Goal: Communication & Community: Ask a question

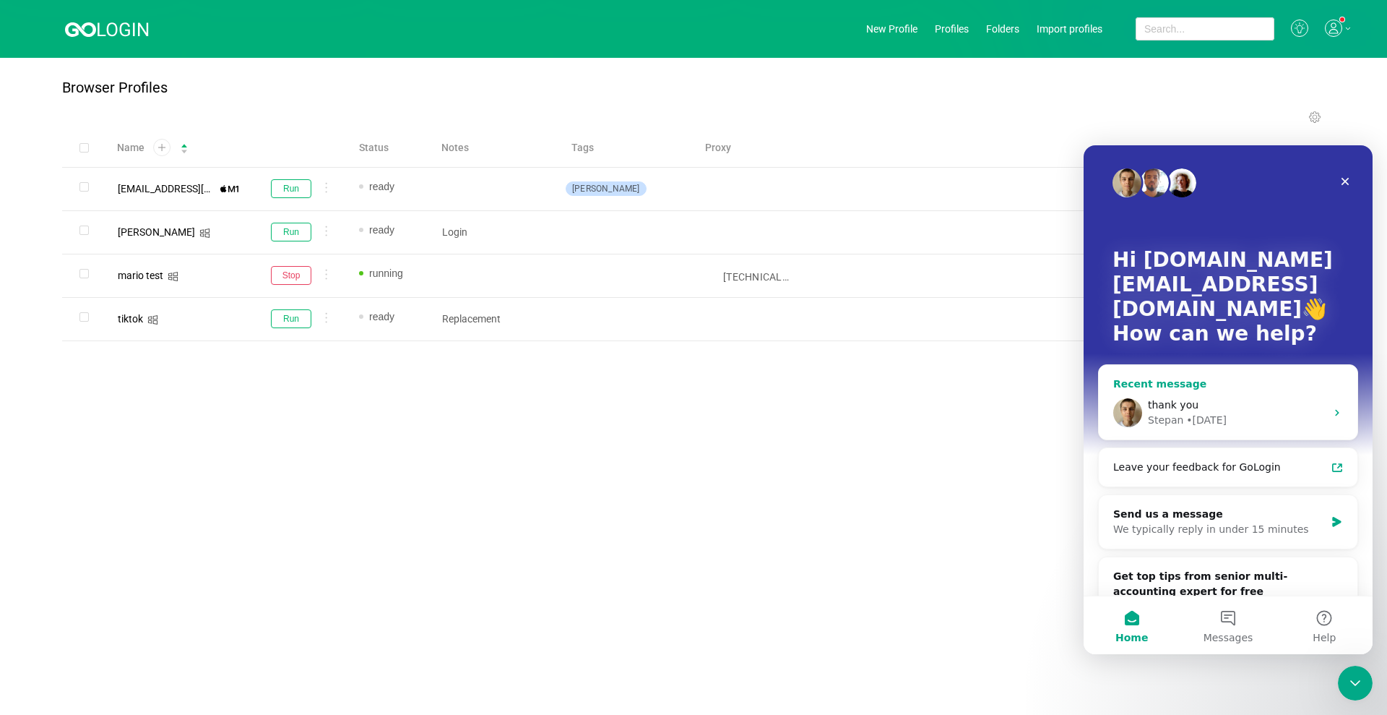
click at [1208, 389] on div "thank you Stepan • [DATE]" at bounding box center [1228, 412] width 259 height 53
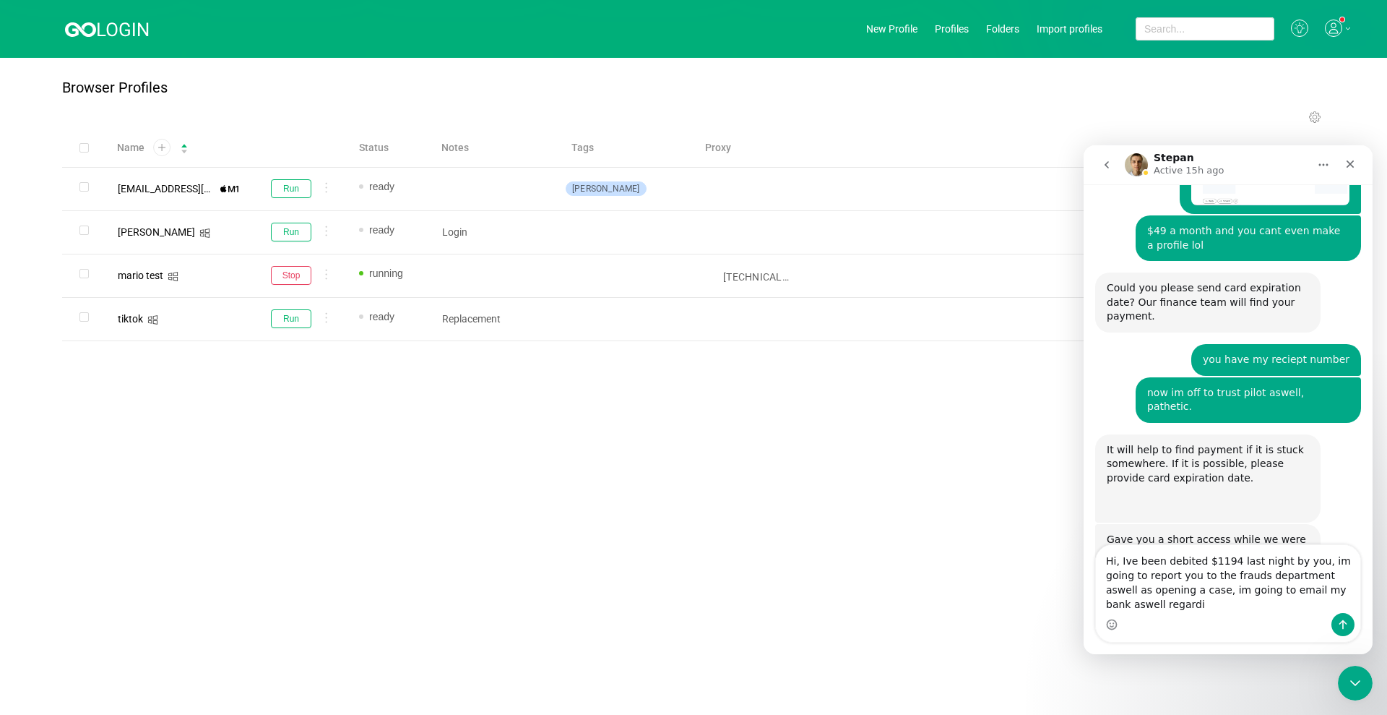
scroll to position [2107, 0]
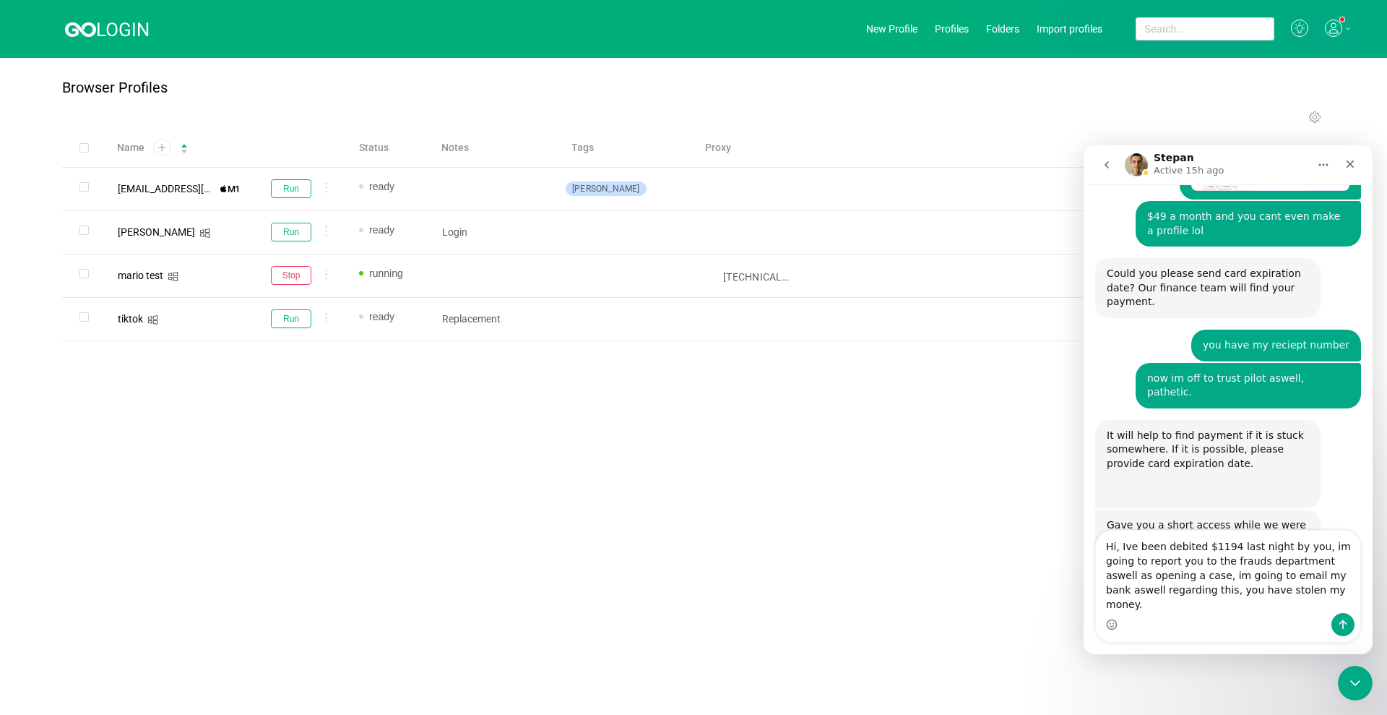
type textarea "Hi, Ive been debited $1194 last night by you, im going to report you to the fra…"
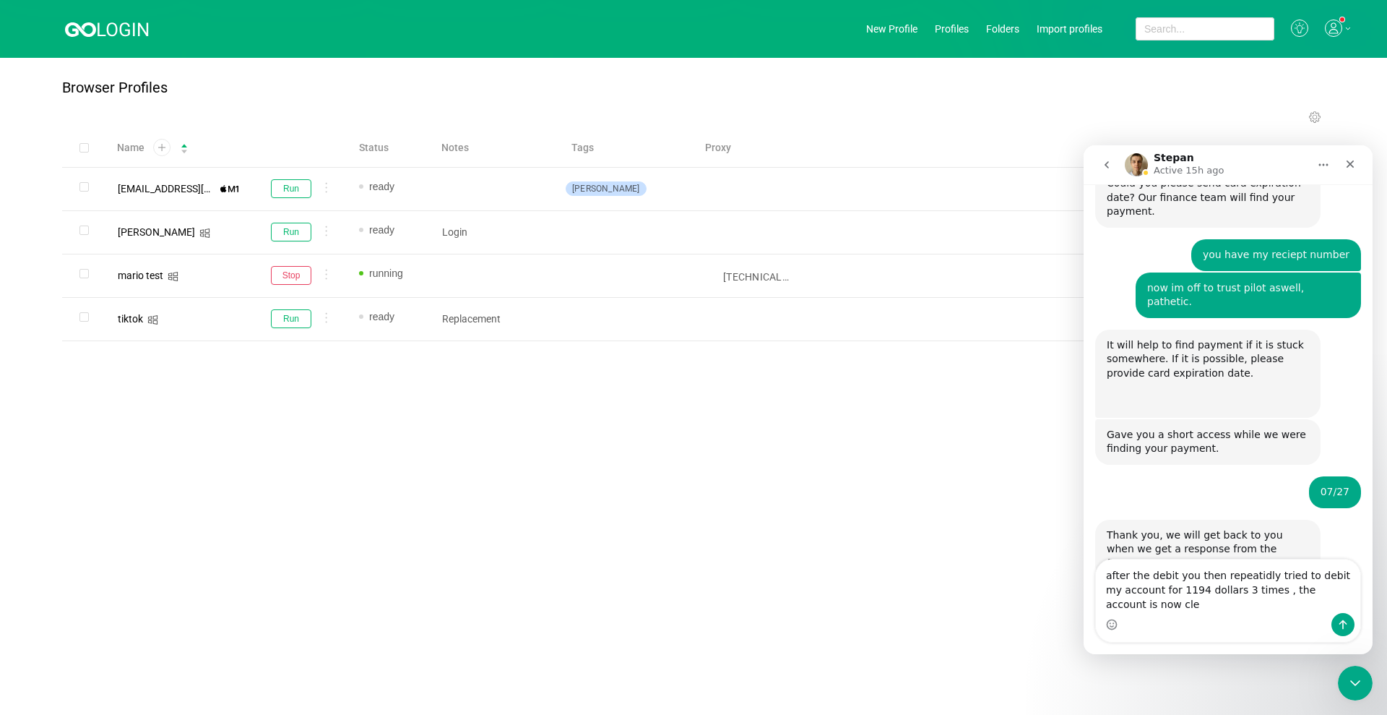
scroll to position [2211, 0]
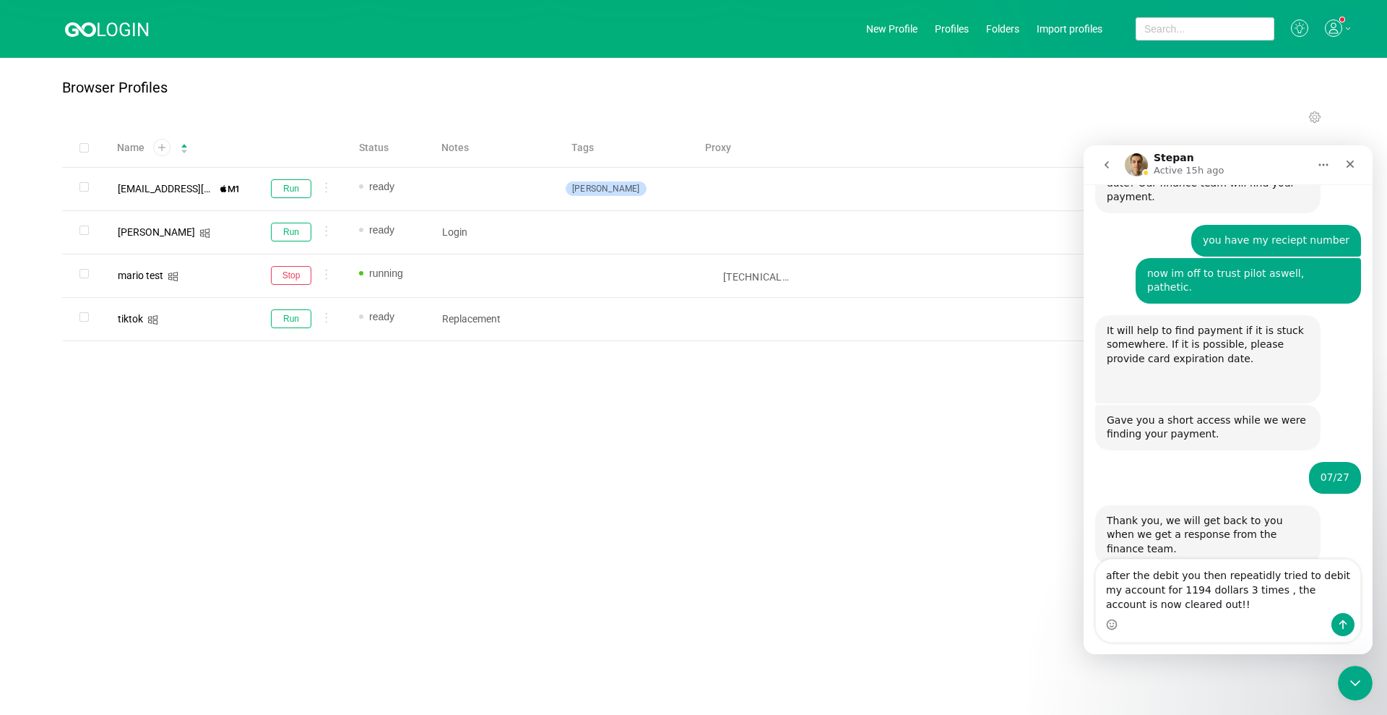
type textarea "after the debit you then repeatidly tried to debit my account for 1194 dollars …"
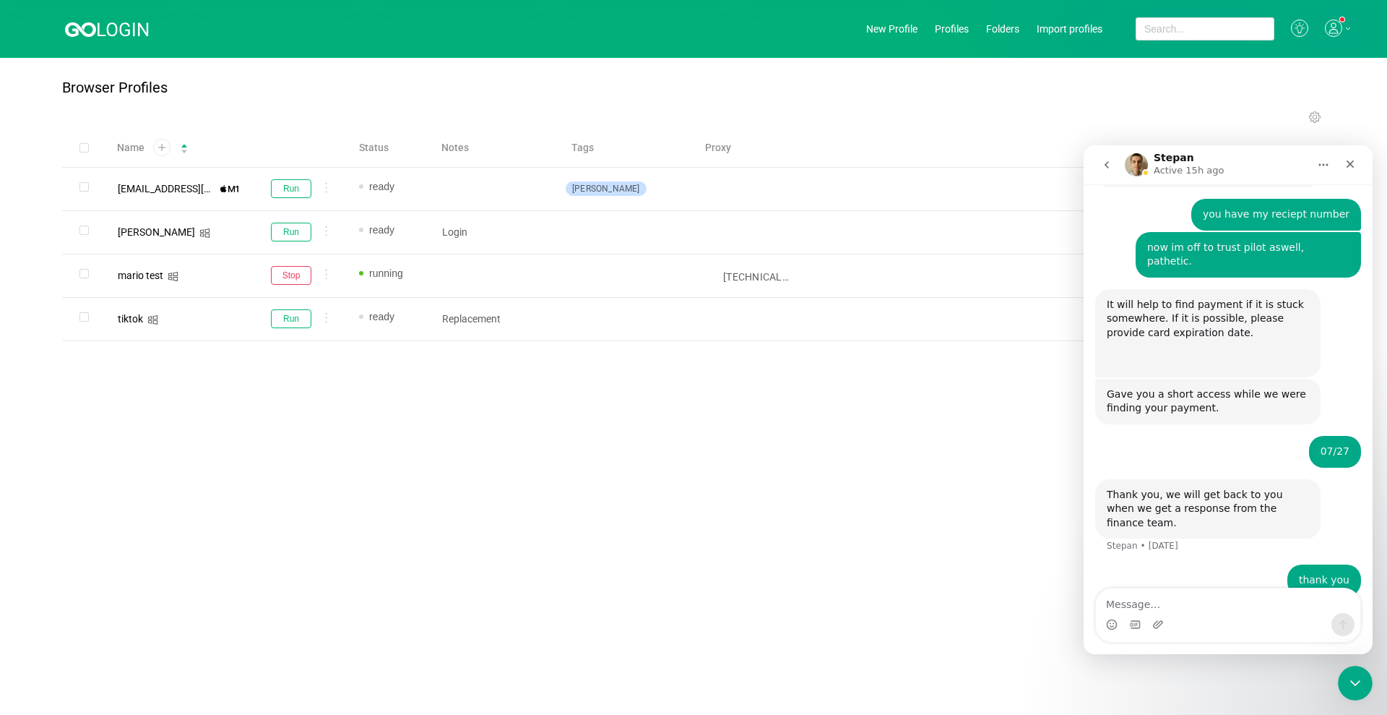
scroll to position [2243, 0]
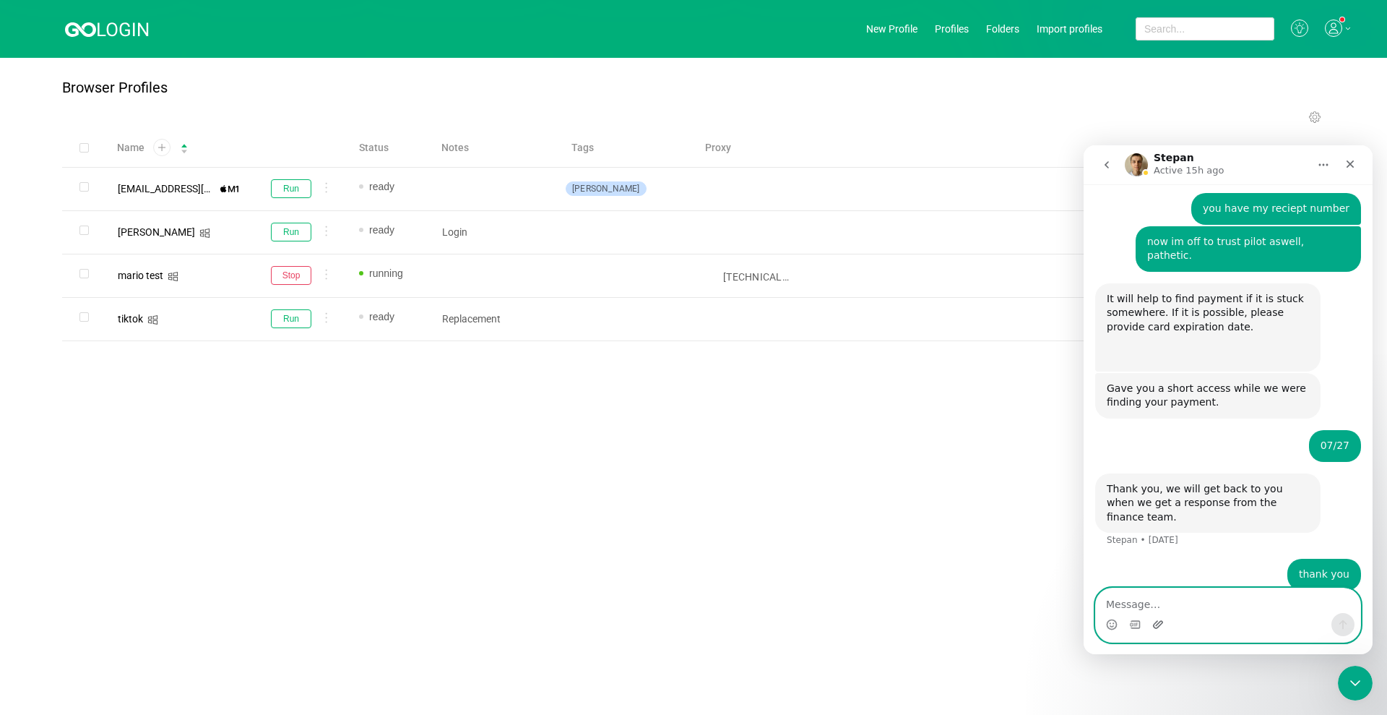
click at [1158, 621] on icon "Upload attachment" at bounding box center [1158, 624] width 12 height 12
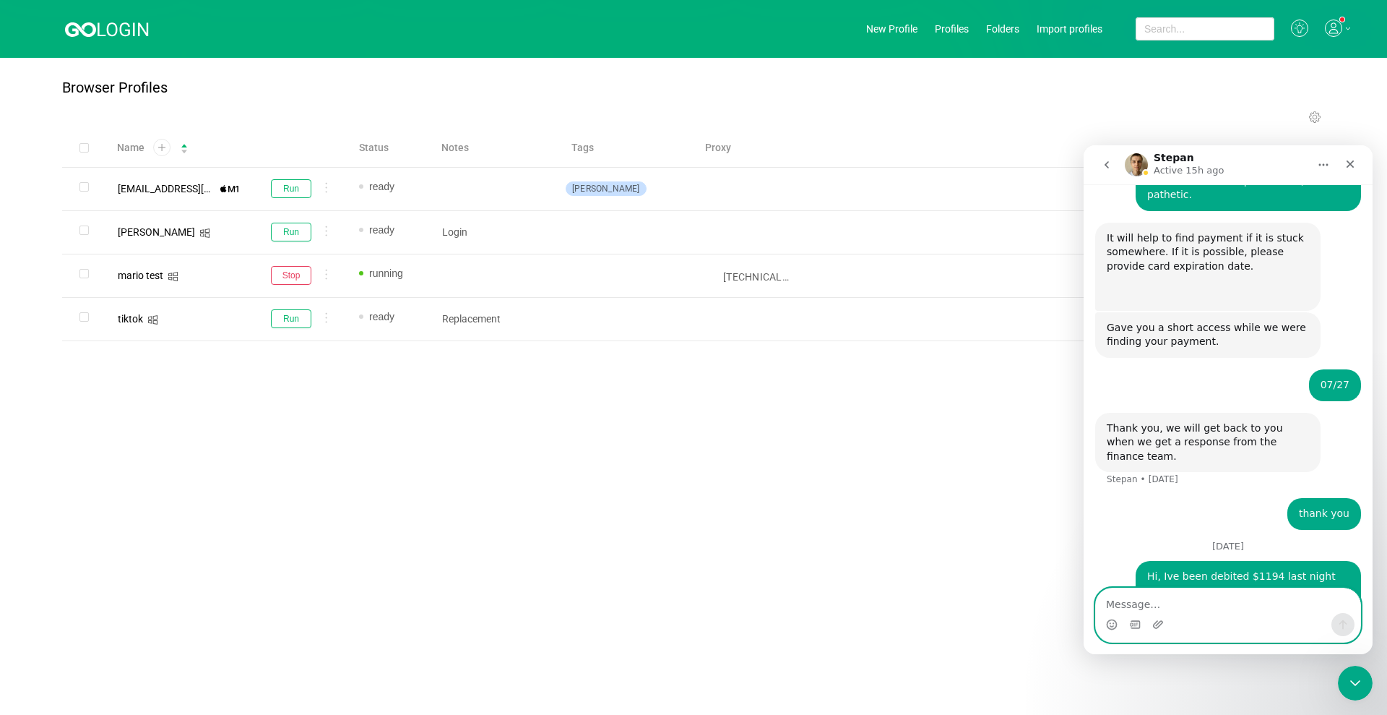
scroll to position [2352, 0]
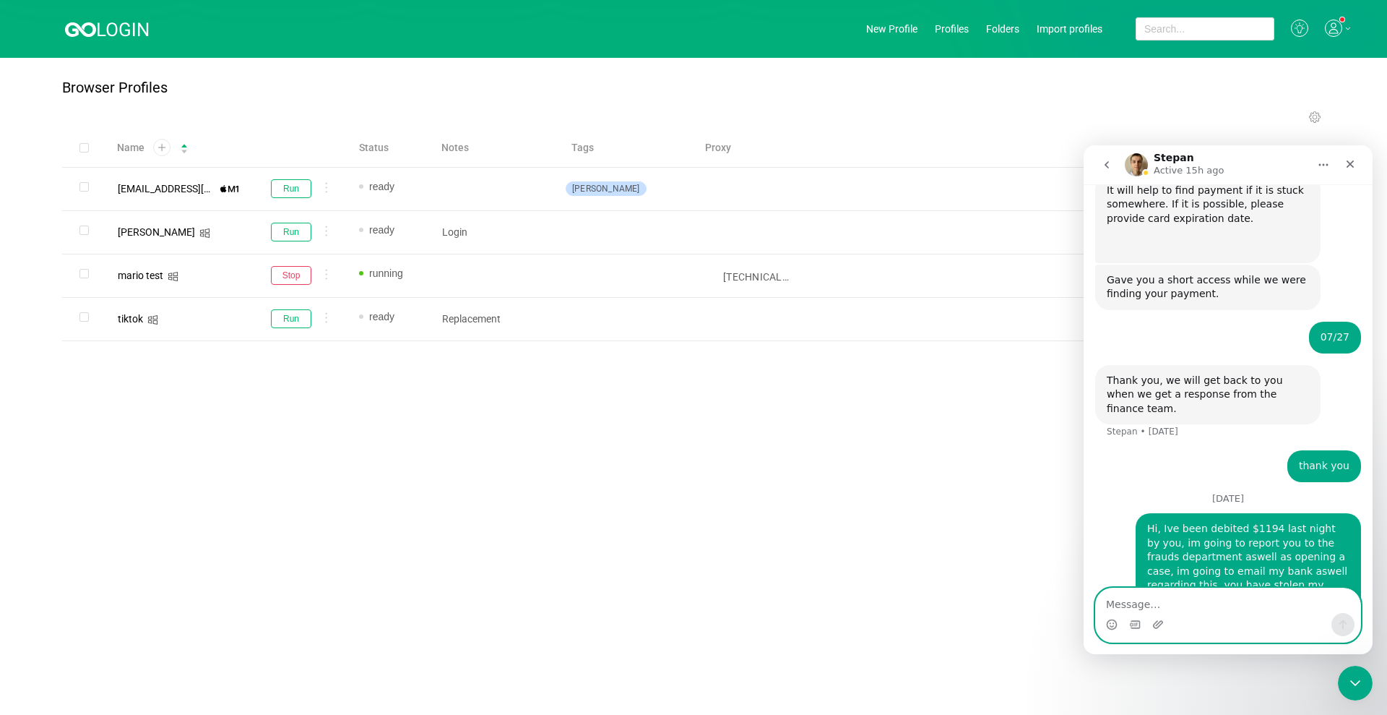
click at [1203, 610] on textarea "Message…" at bounding box center [1228, 600] width 264 height 25
type textarea "this is plain down theft"
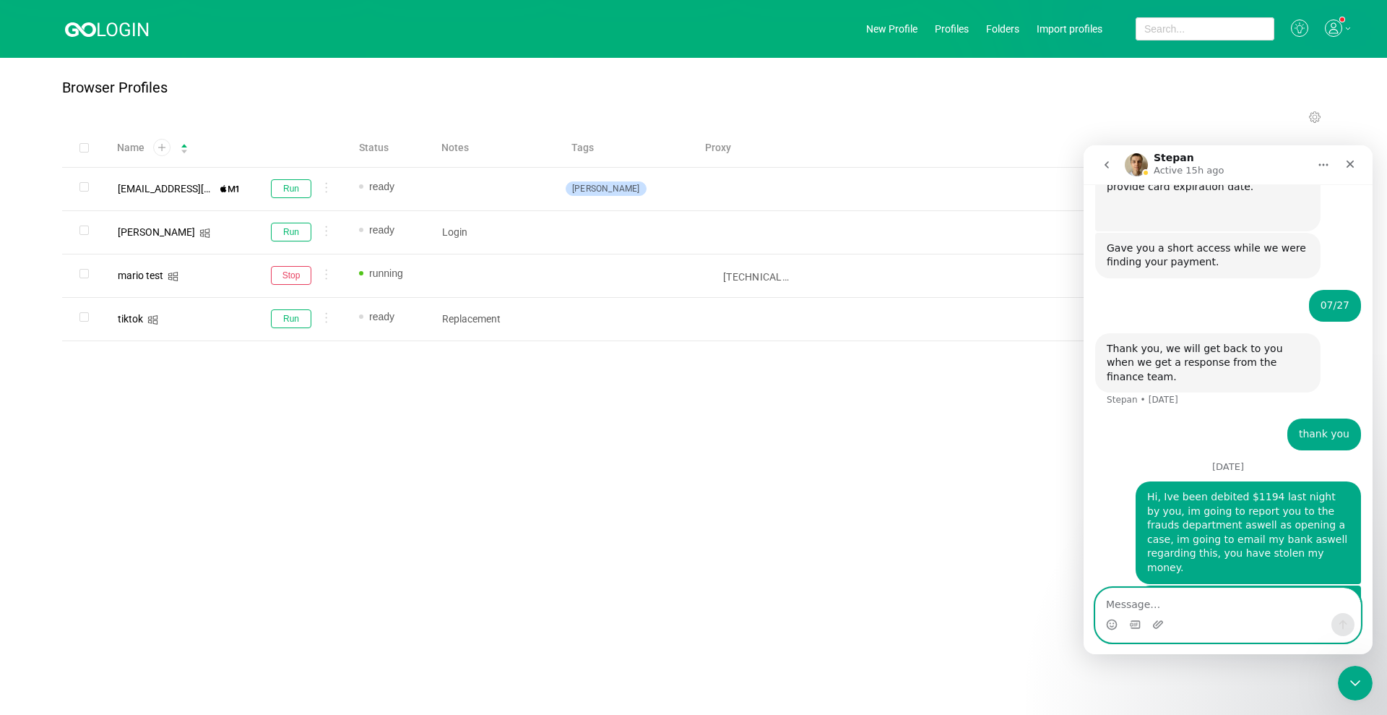
scroll to position [2384, 0]
click at [1100, 162] on button "go back" at bounding box center [1106, 164] width 27 height 27
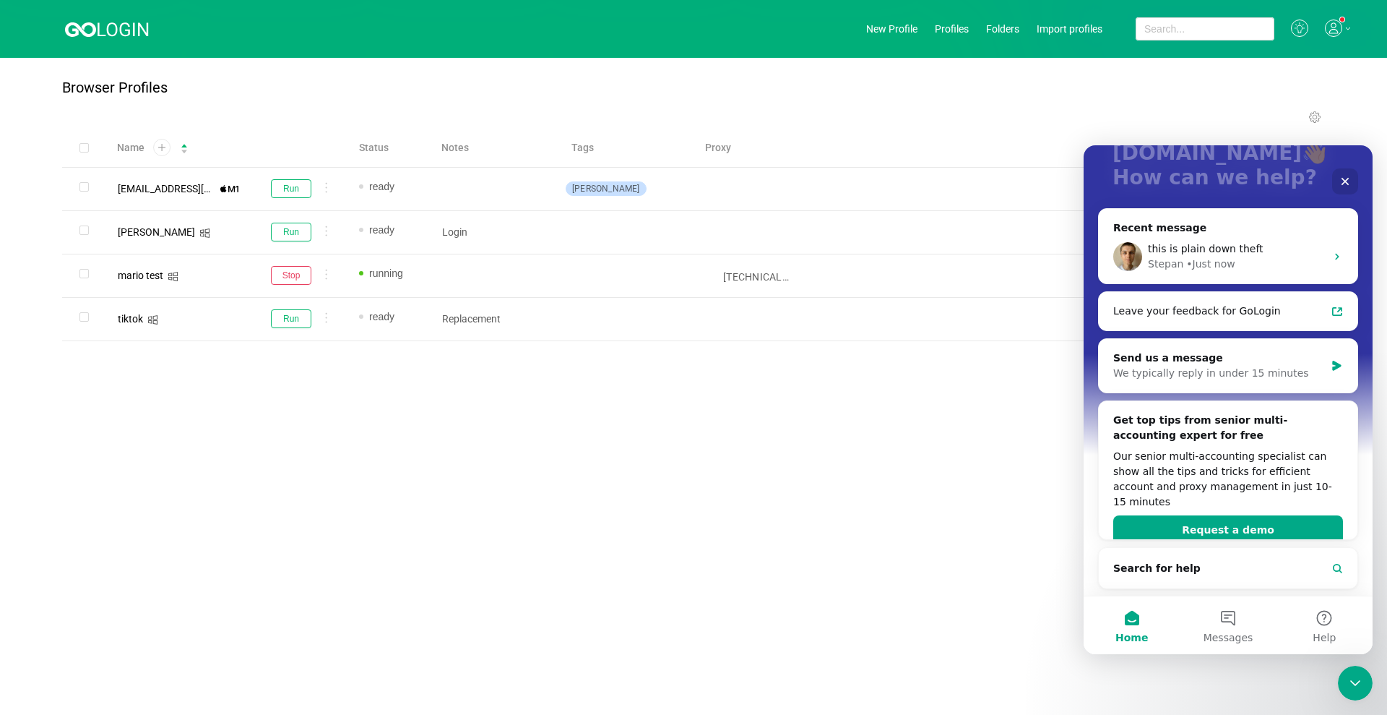
scroll to position [157, 0]
click at [1183, 366] on div "We typically reply in under 15 minutes" at bounding box center [1219, 372] width 212 height 15
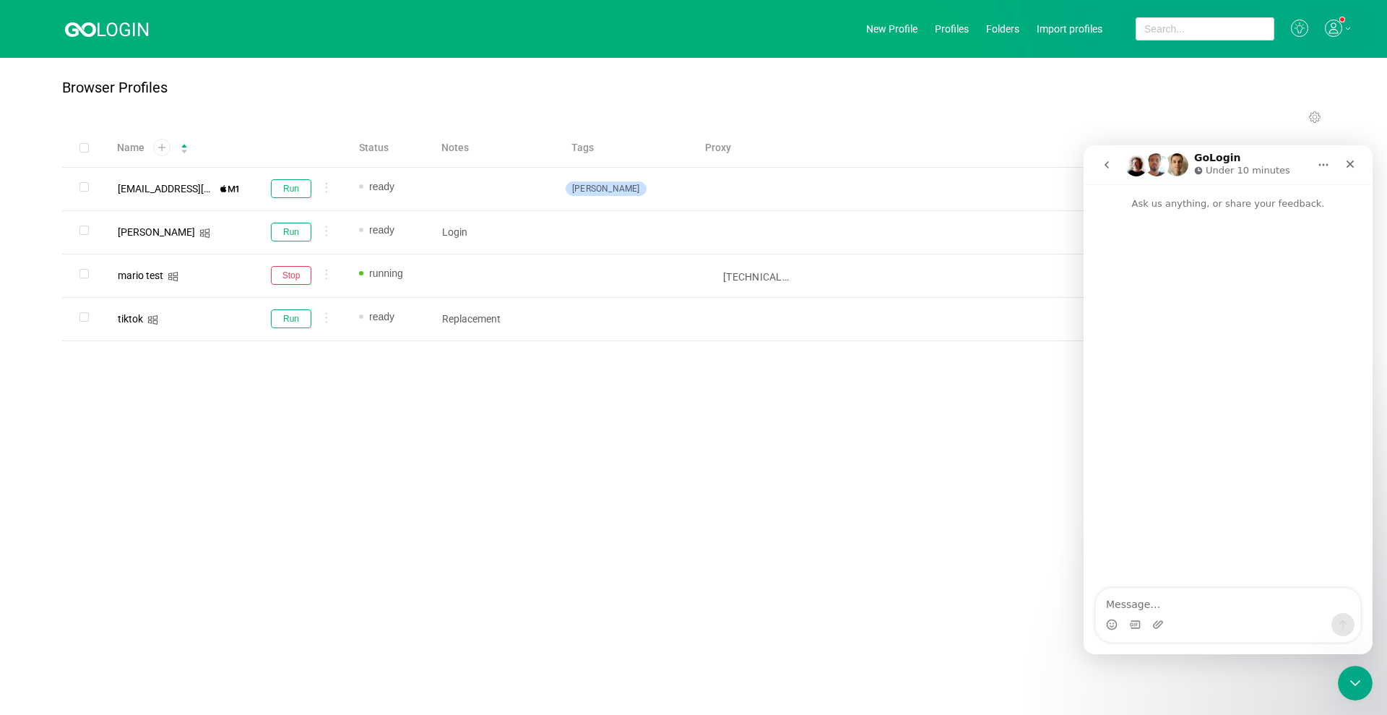
scroll to position [0, 0]
click at [1170, 608] on textarea "Message…" at bounding box center [1228, 600] width 264 height 25
type textarea "y"
click at [1103, 168] on icon "go back" at bounding box center [1107, 165] width 12 height 12
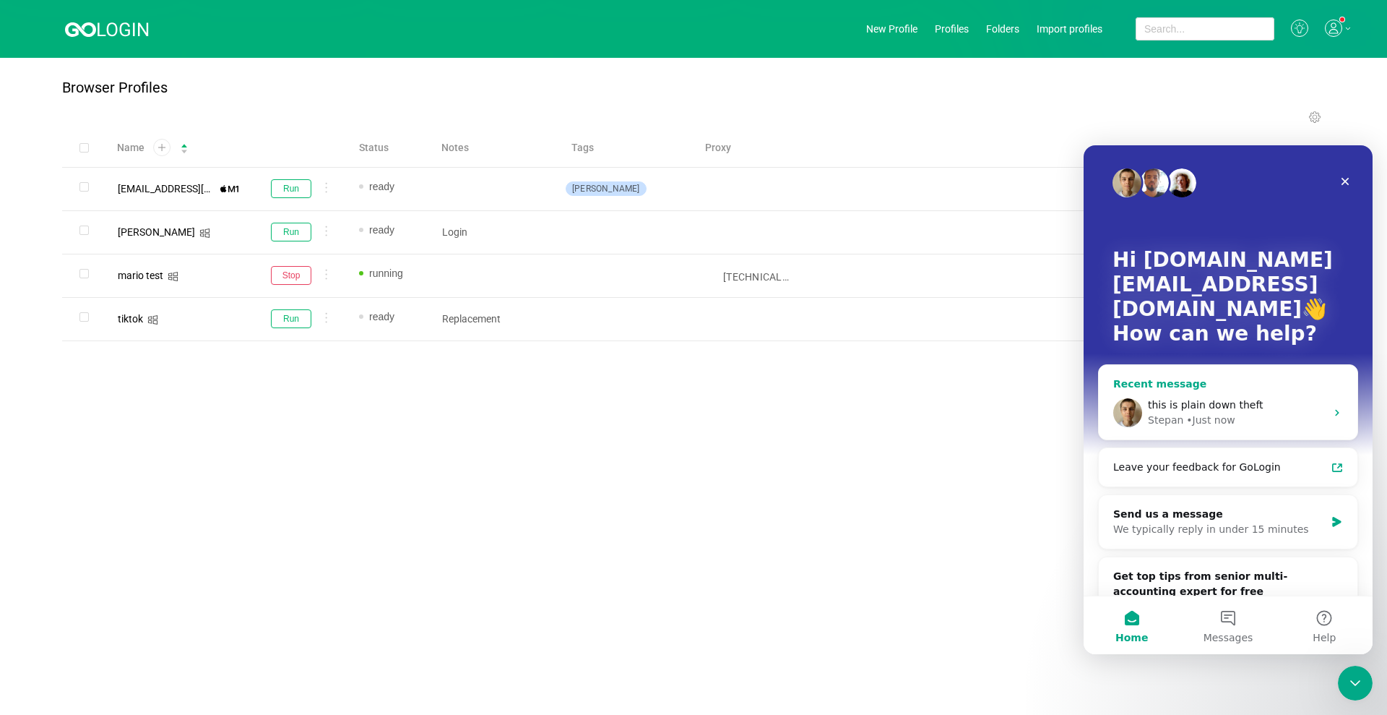
click at [1220, 409] on span "this is plain down theft" at bounding box center [1206, 405] width 116 height 12
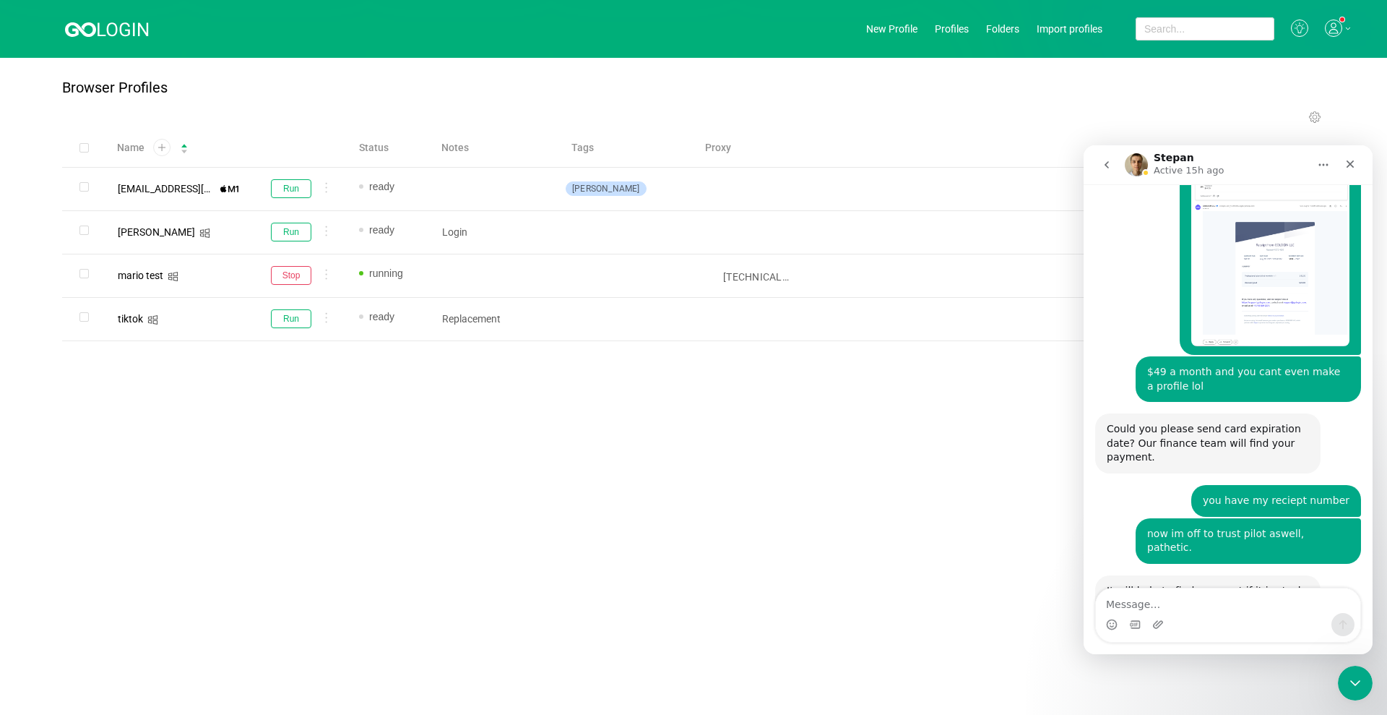
scroll to position [2384, 0]
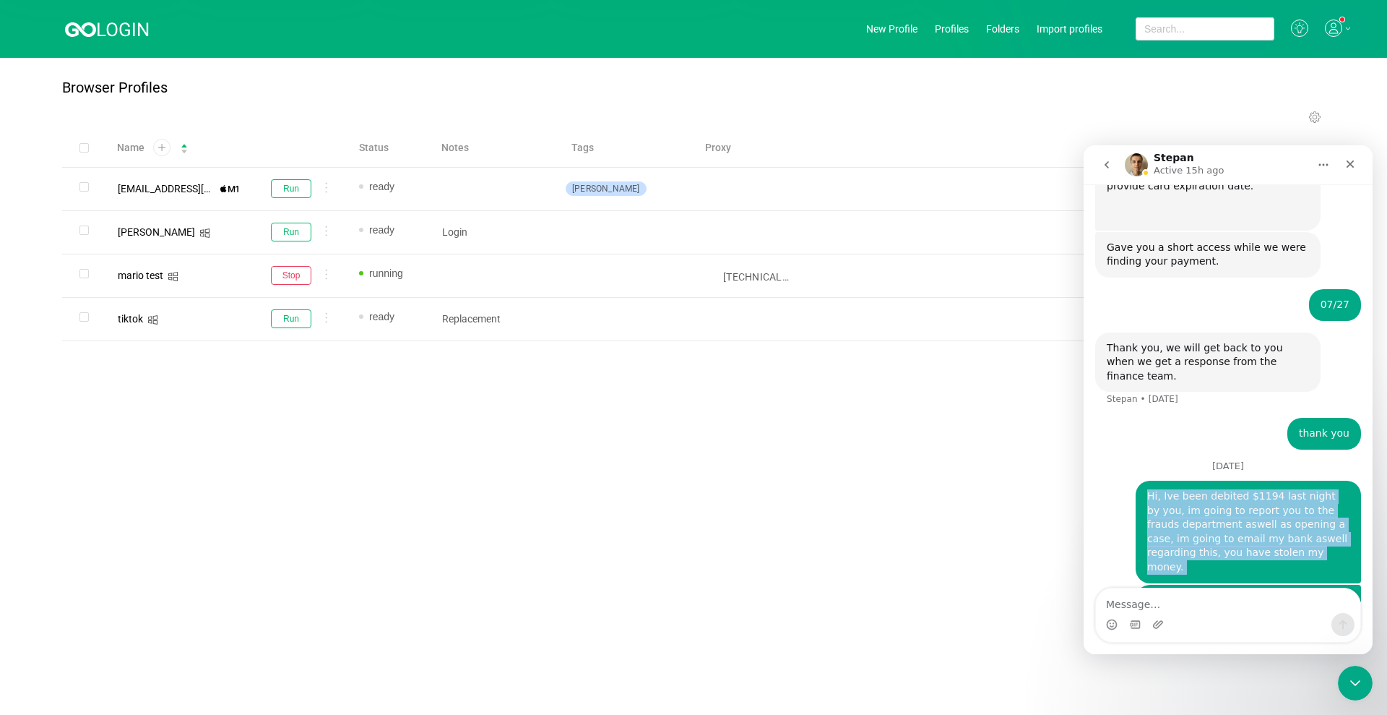
drag, startPoint x: 1142, startPoint y: 295, endPoint x: 1293, endPoint y: 419, distance: 195.0
copy div "Hi, Ive been debited $1194 last night by you, im going to report you to the fra…"
click at [1108, 173] on button "go back" at bounding box center [1106, 164] width 27 height 27
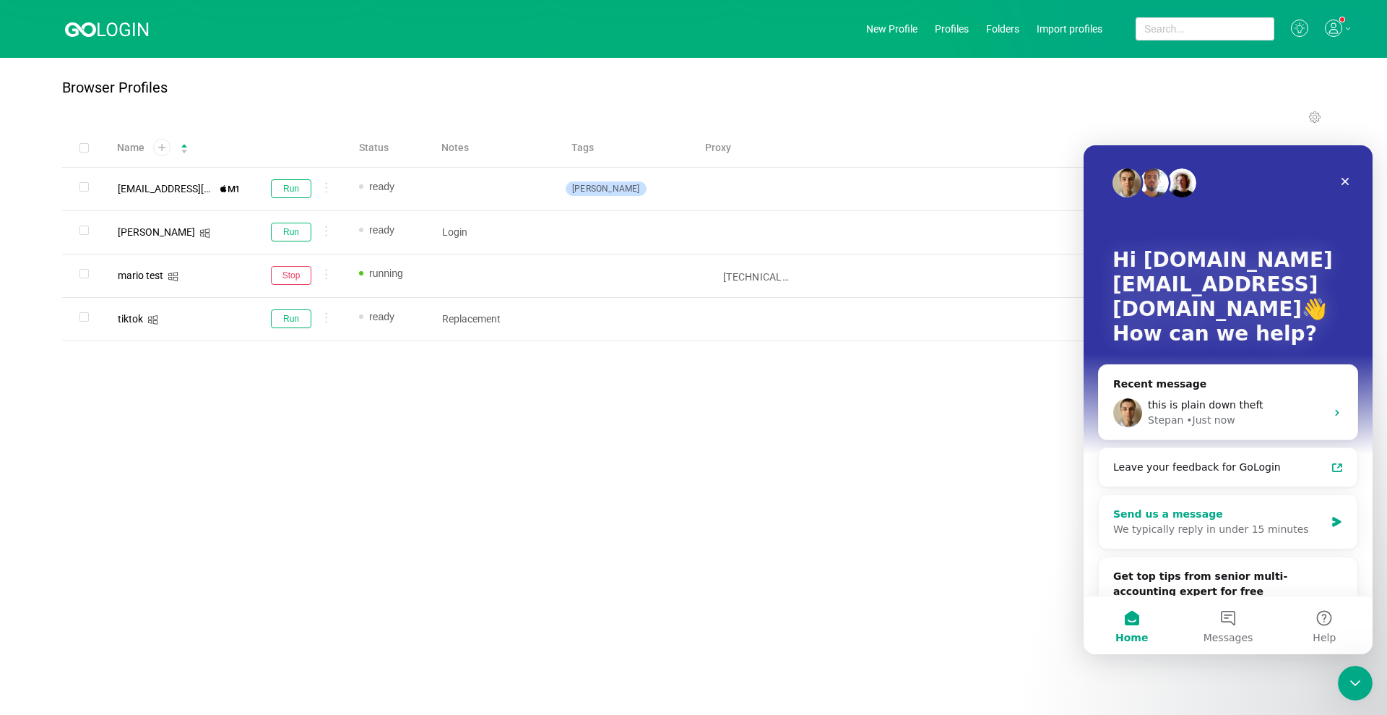
click at [1196, 522] on div "We typically reply in under 15 minutes" at bounding box center [1219, 529] width 212 height 15
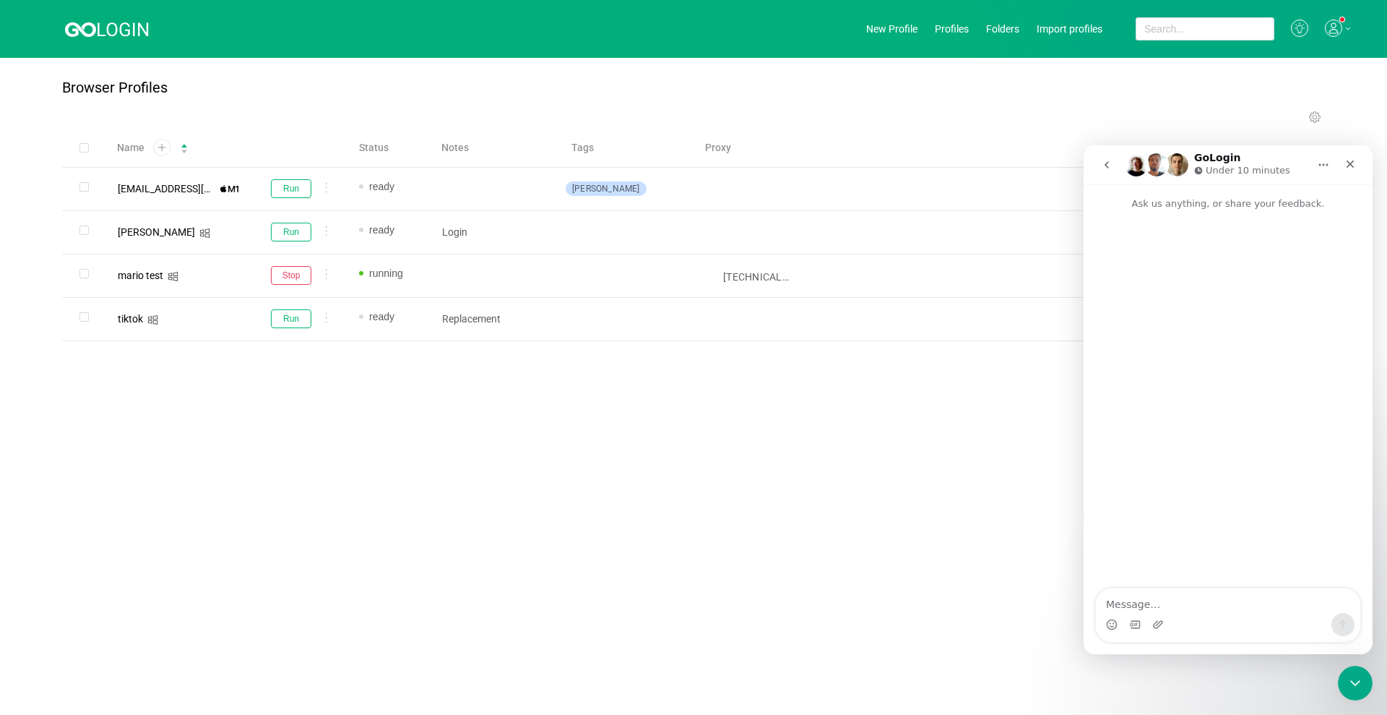
type textarea "Hi, Ive been debited $1194 last night by you, im going to report you to the fra…"
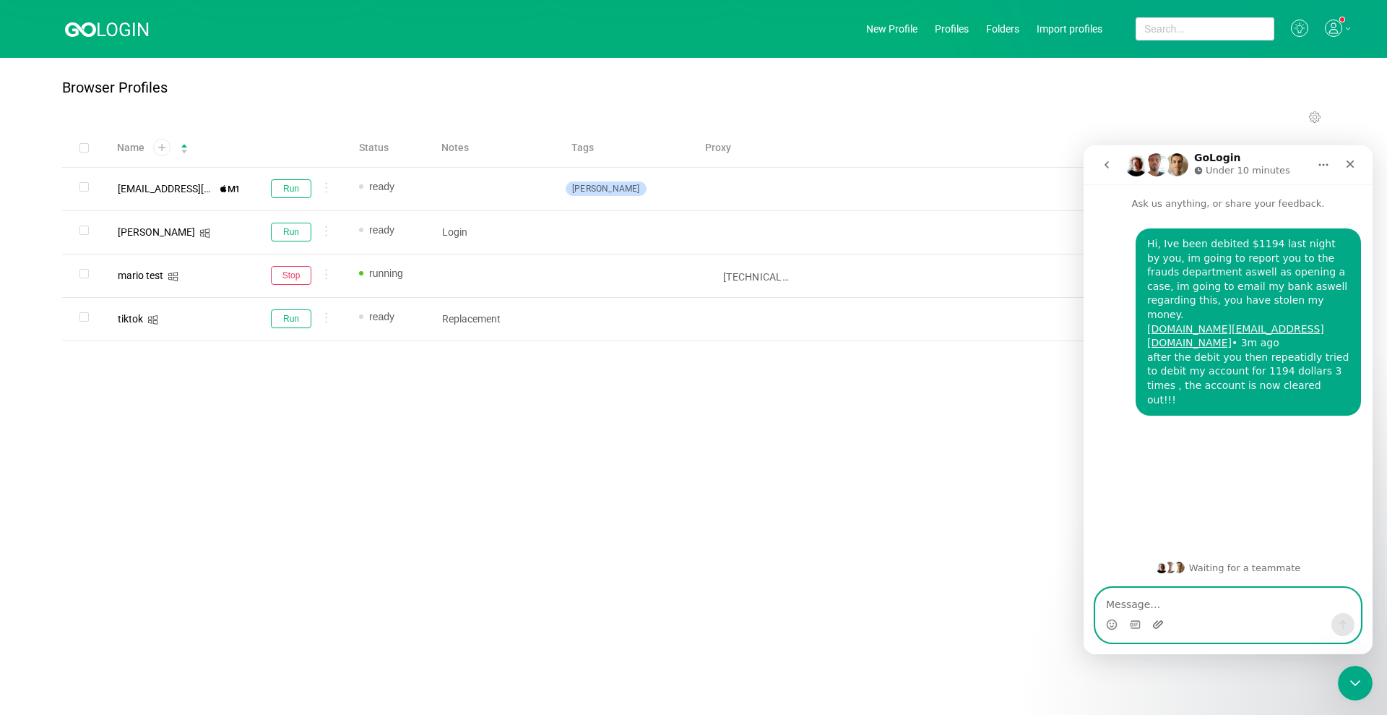
click at [1158, 626] on icon "Upload attachment" at bounding box center [1158, 624] width 10 height 8
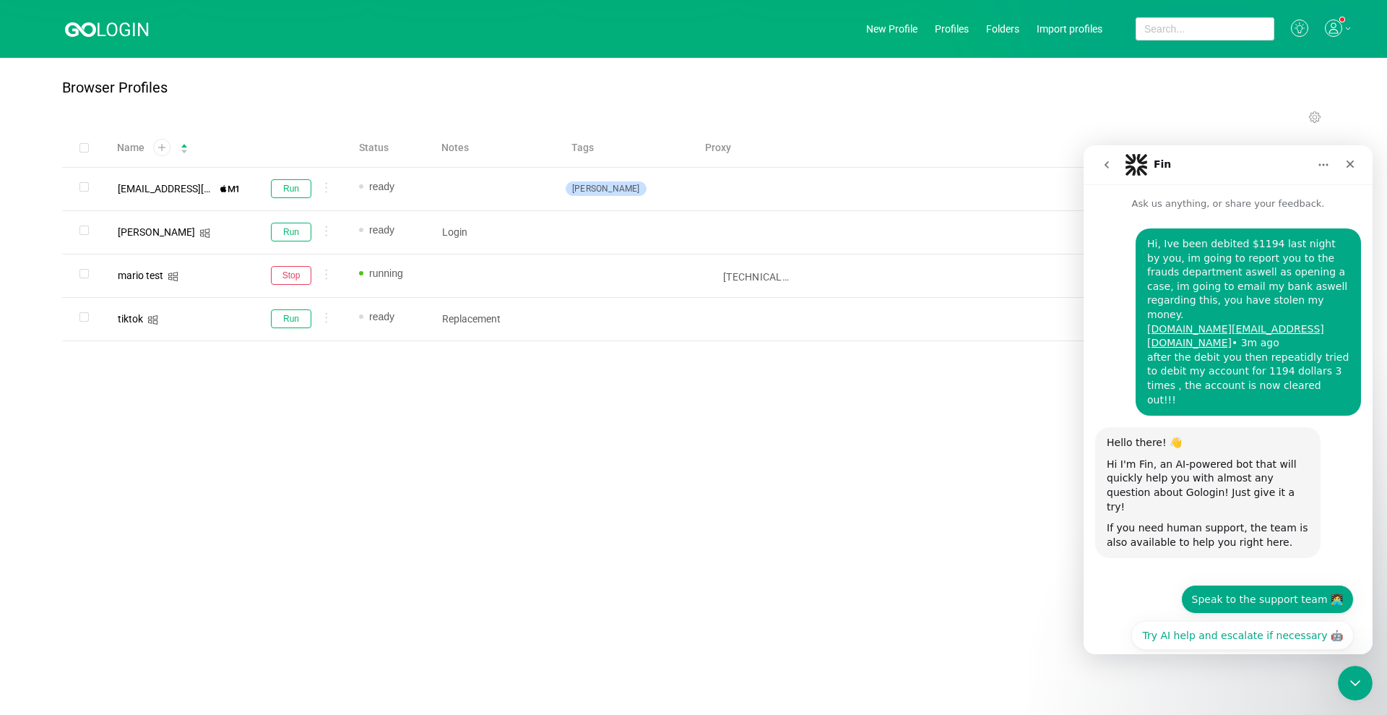
click at [1271, 584] on button "Speak to the support team 🧑‍💻" at bounding box center [1267, 598] width 173 height 29
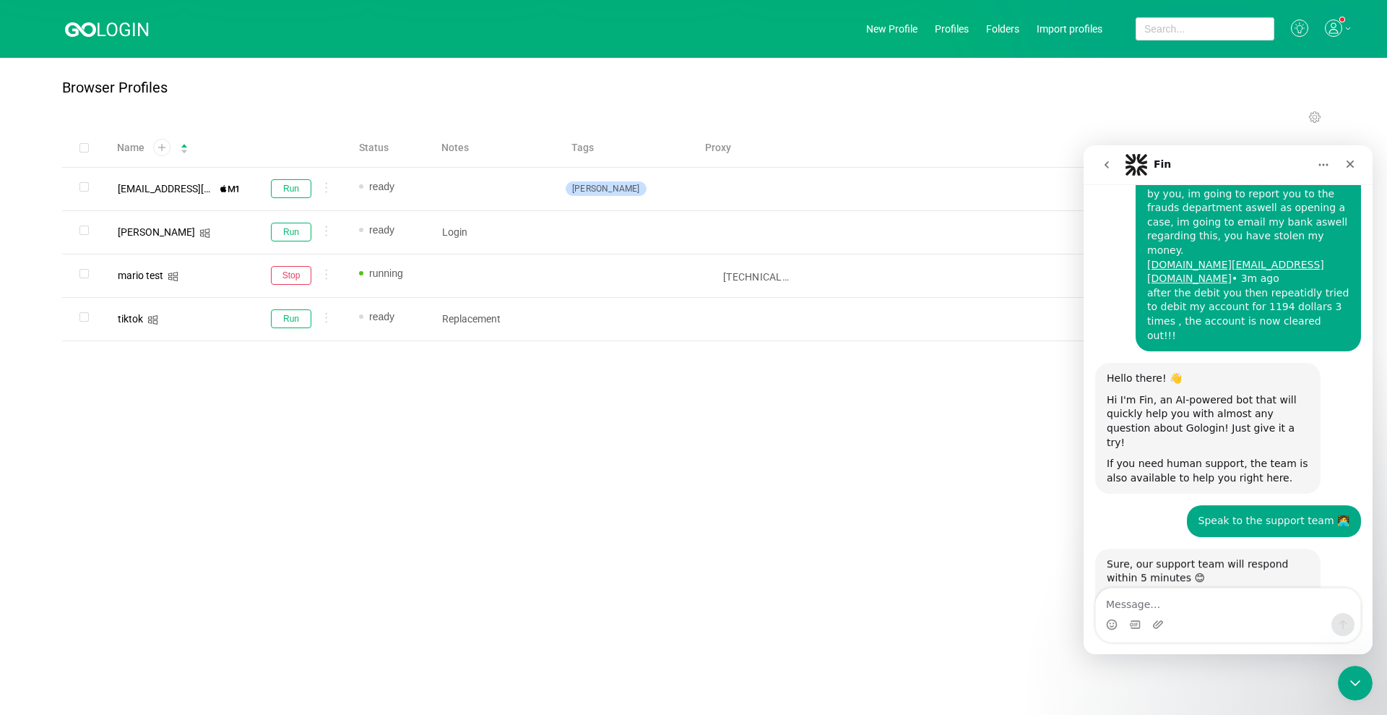
scroll to position [65, 0]
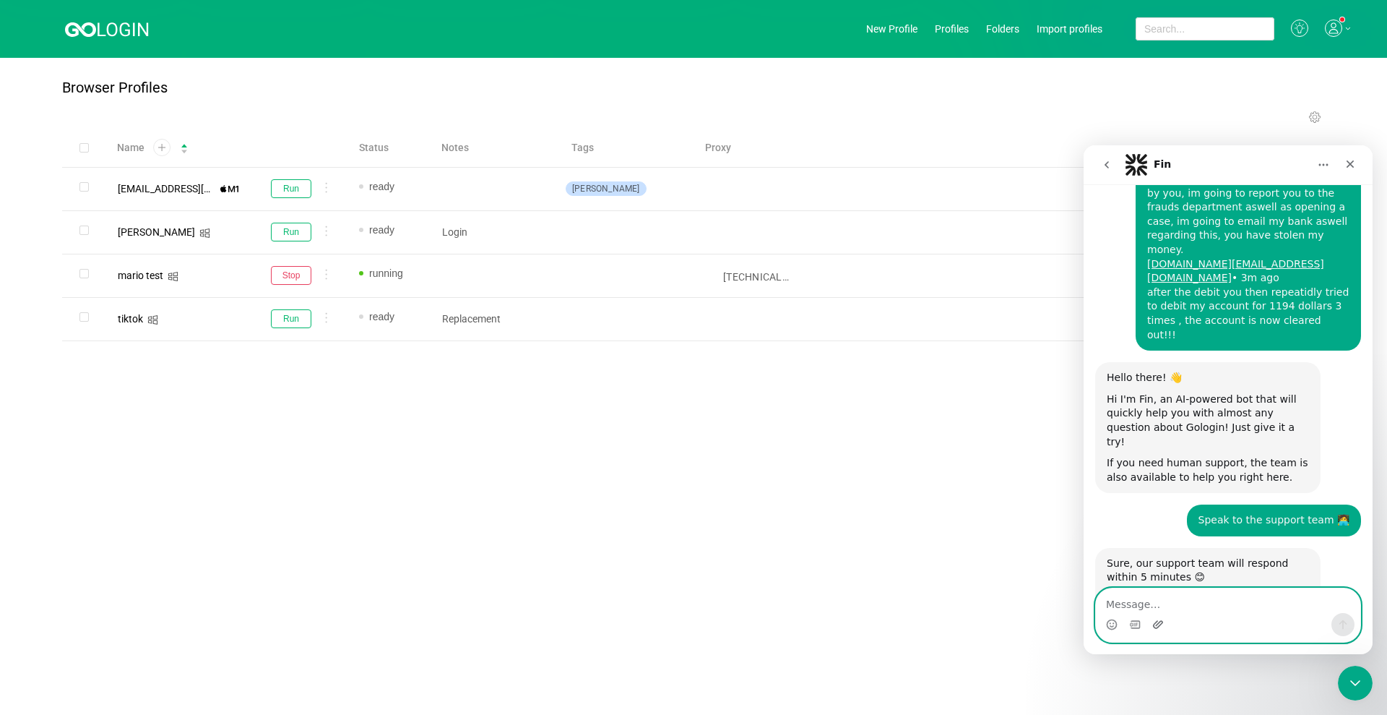
click at [1154, 623] on icon "Upload attachment" at bounding box center [1158, 624] width 12 height 12
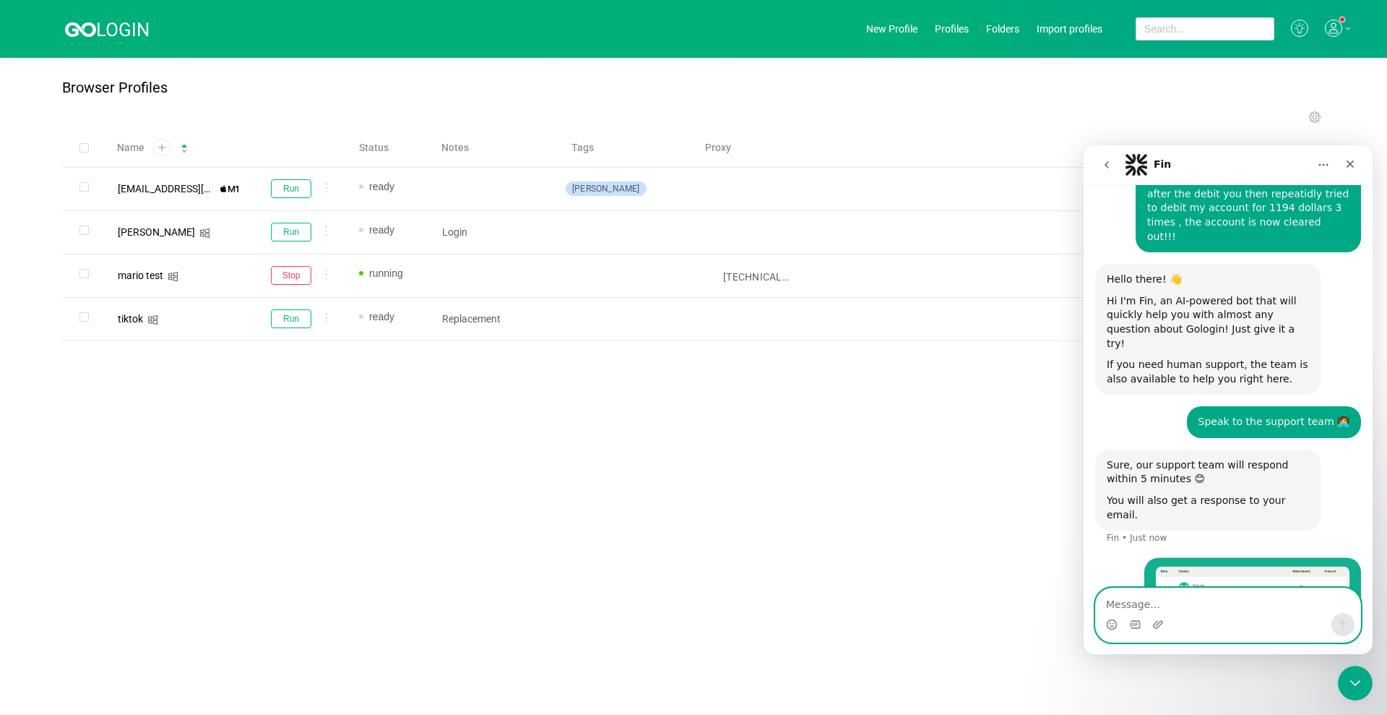
scroll to position [183, 0]
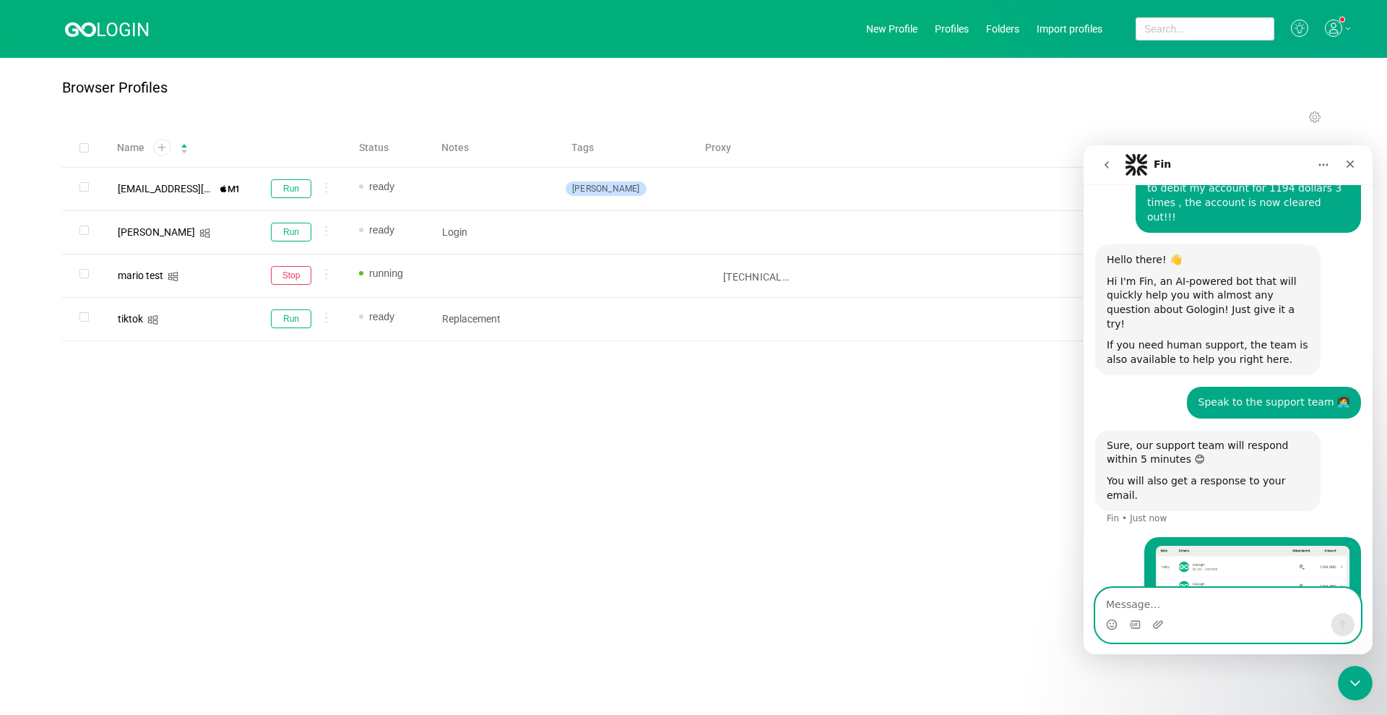
click at [1168, 603] on textarea "Message…" at bounding box center [1228, 600] width 264 height 25
click at [1169, 609] on textarea "Message…" at bounding box center [1228, 600] width 264 height 25
type textarea "youve been reported to wise, absolutely blatent theft,"
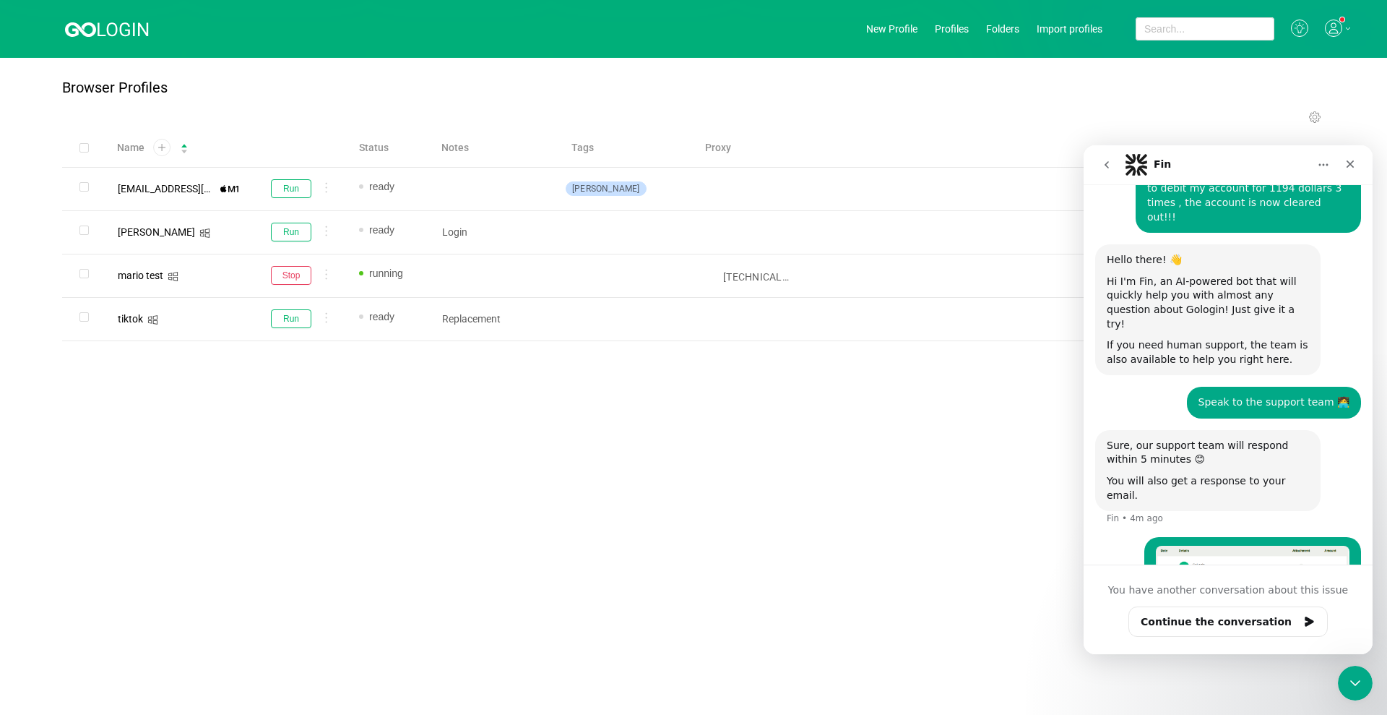
scroll to position [220, 0]
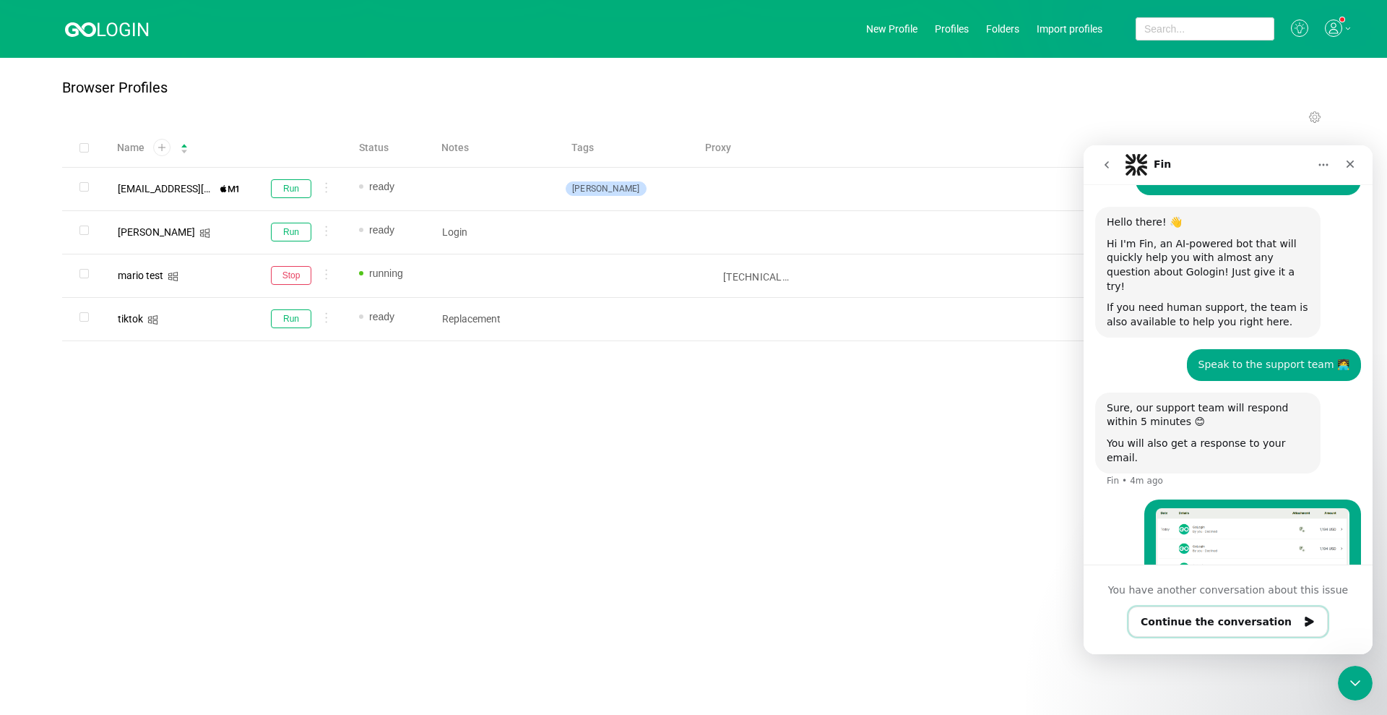
click at [1202, 617] on button "Continue the conversation" at bounding box center [1228, 621] width 199 height 30
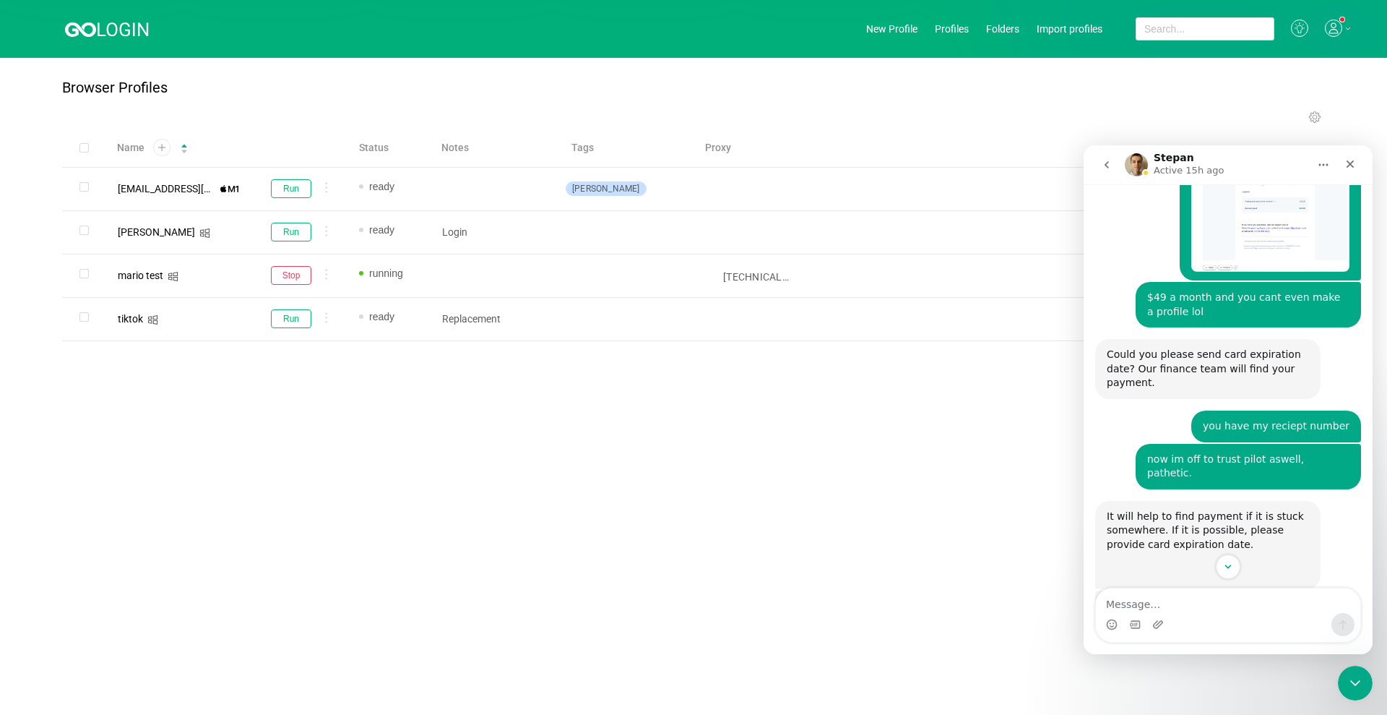
scroll to position [2384, 0]
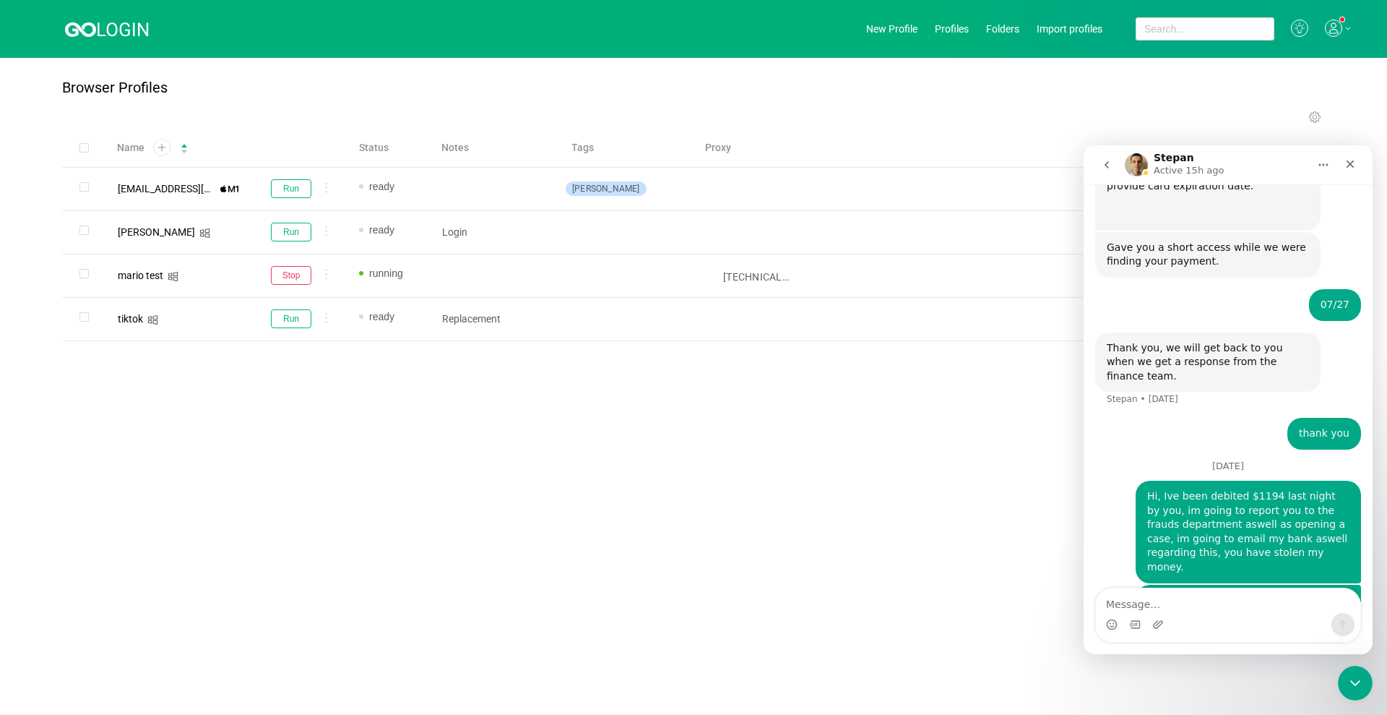
click at [1110, 166] on icon "go back" at bounding box center [1107, 165] width 12 height 12
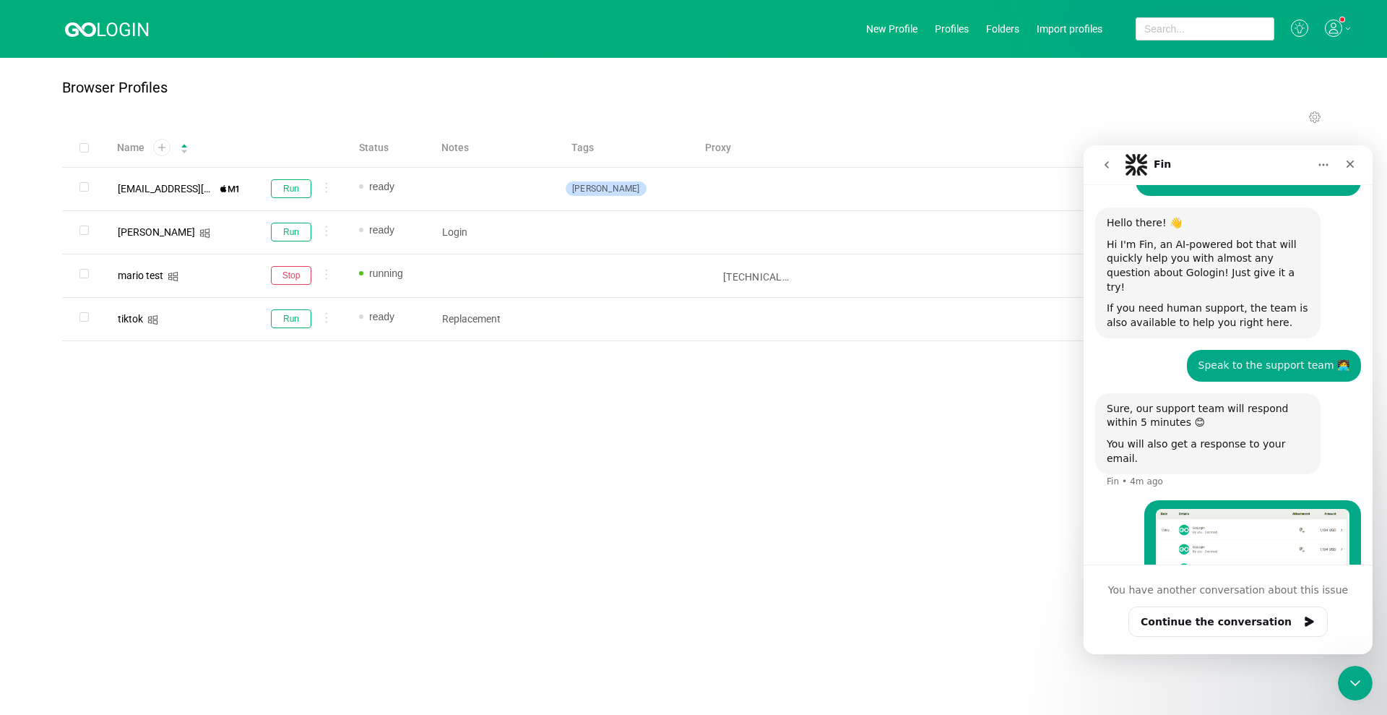
scroll to position [220, 0]
click at [1105, 160] on icon "go back" at bounding box center [1107, 165] width 12 height 12
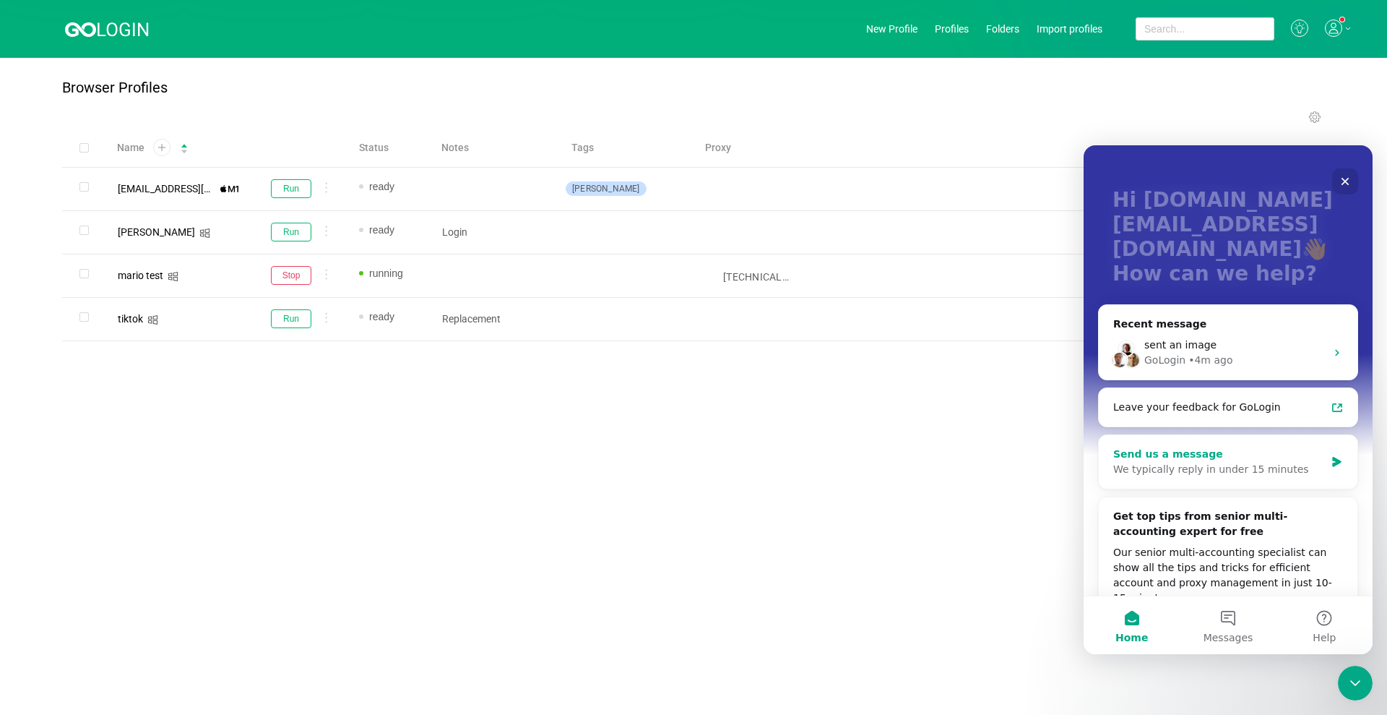
scroll to position [12, 0]
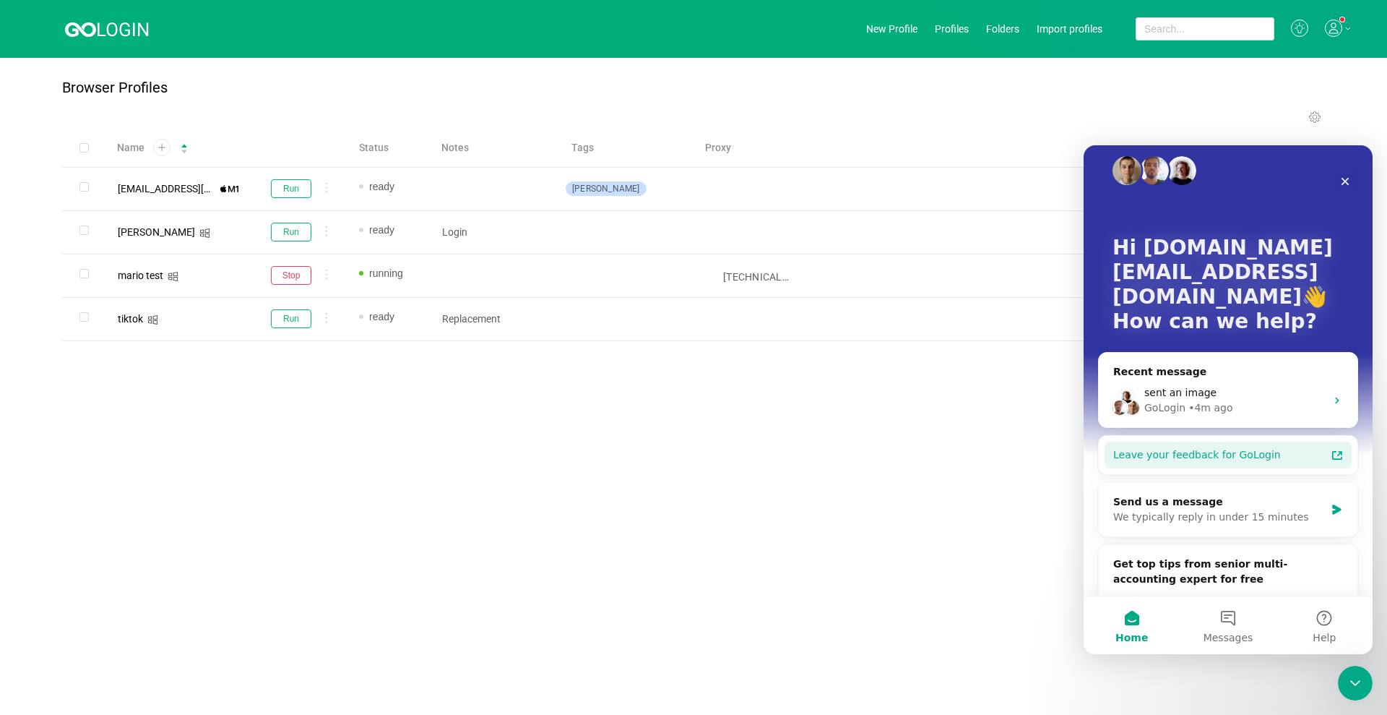
click at [1204, 444] on div "Leave your feedback for GoLogin" at bounding box center [1228, 454] width 247 height 27
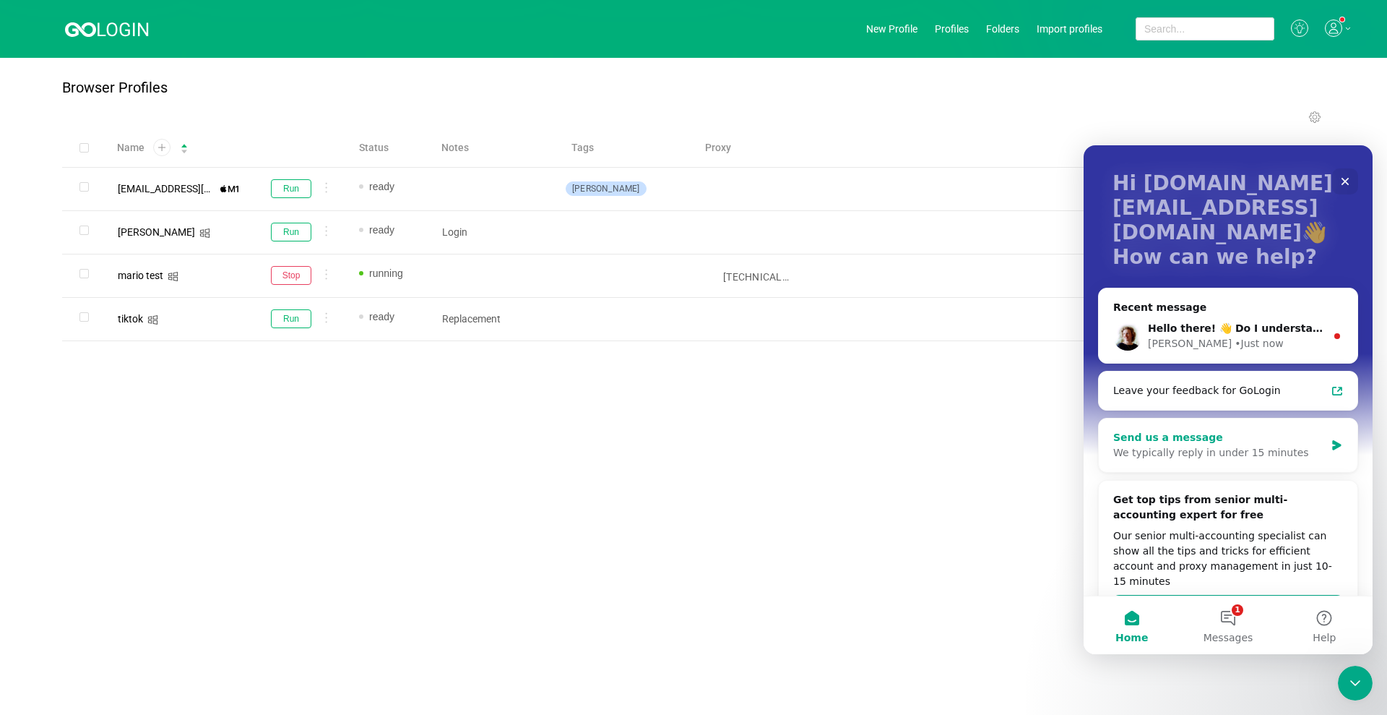
scroll to position [85, 0]
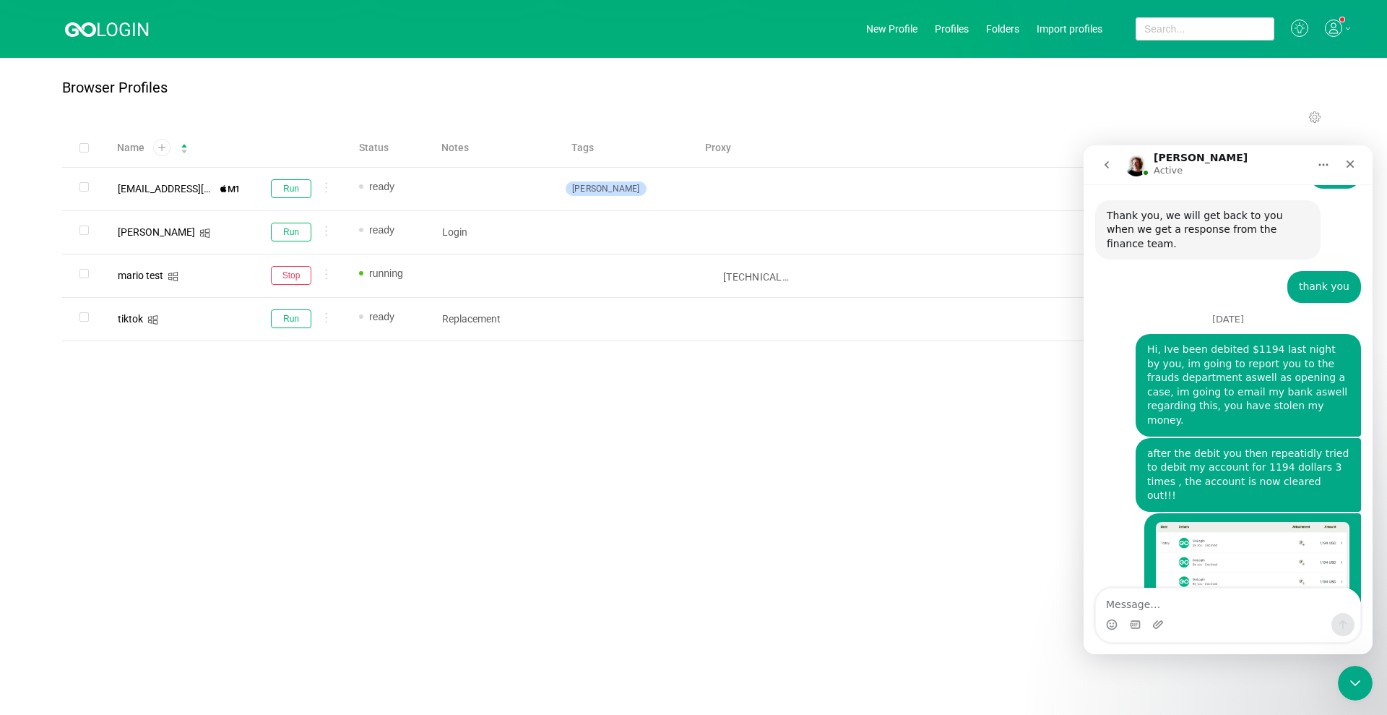
scroll to position [2534, 0]
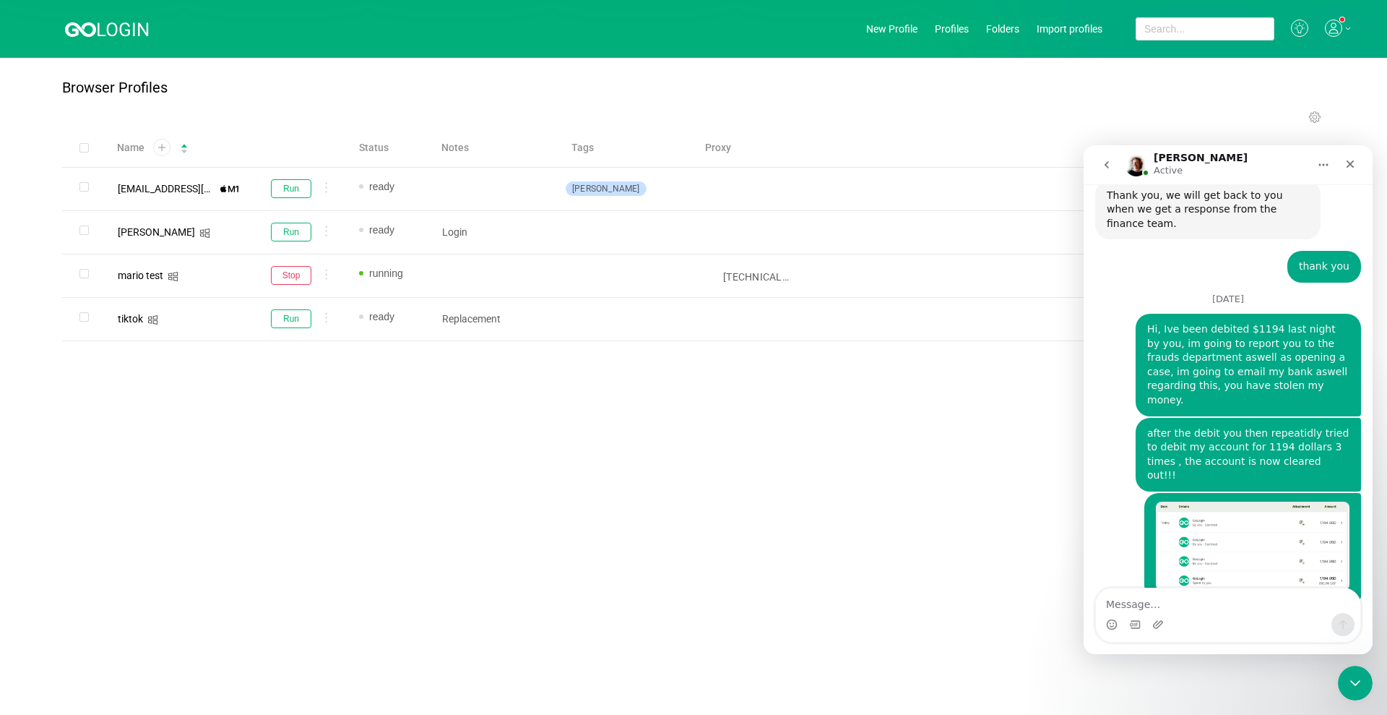
click at [1201, 600] on textarea "Message…" at bounding box center [1228, 600] width 264 height 25
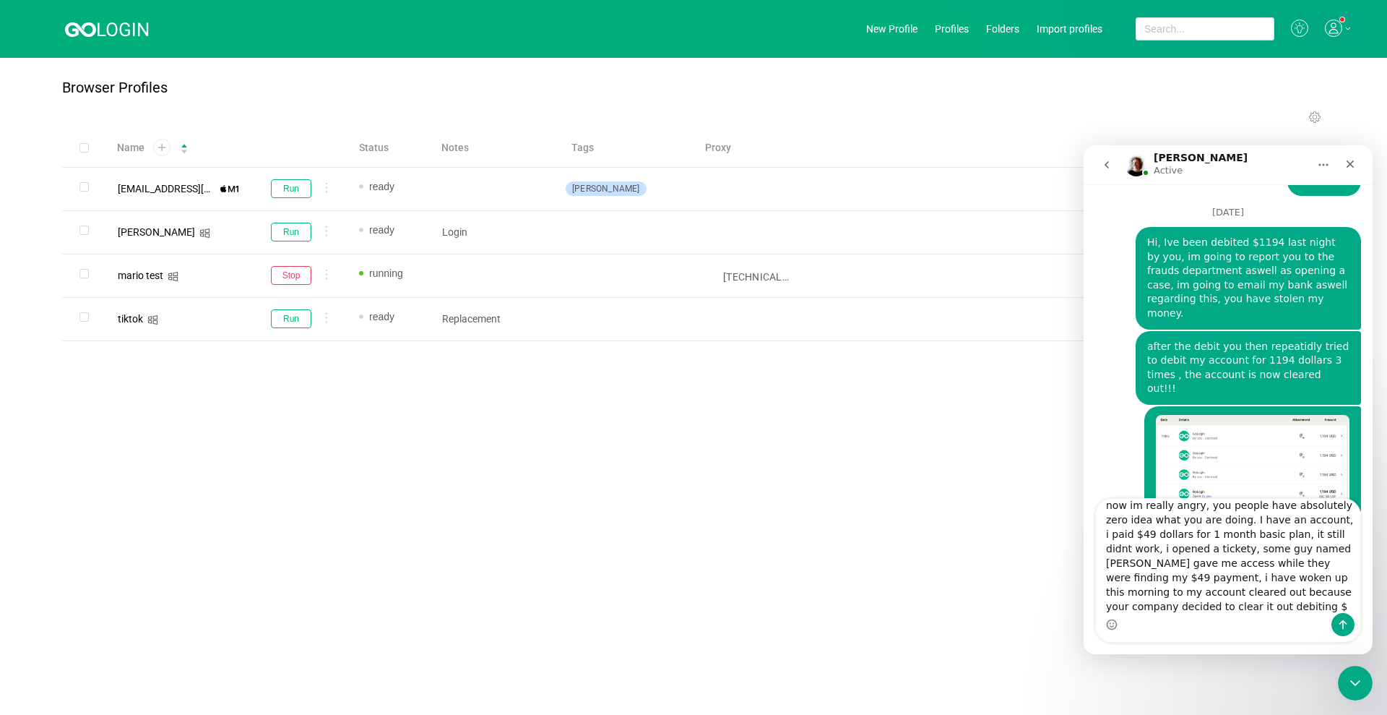
scroll to position [2624, 0]
click at [1233, 616] on div "Intercom messenger" at bounding box center [1228, 624] width 264 height 23
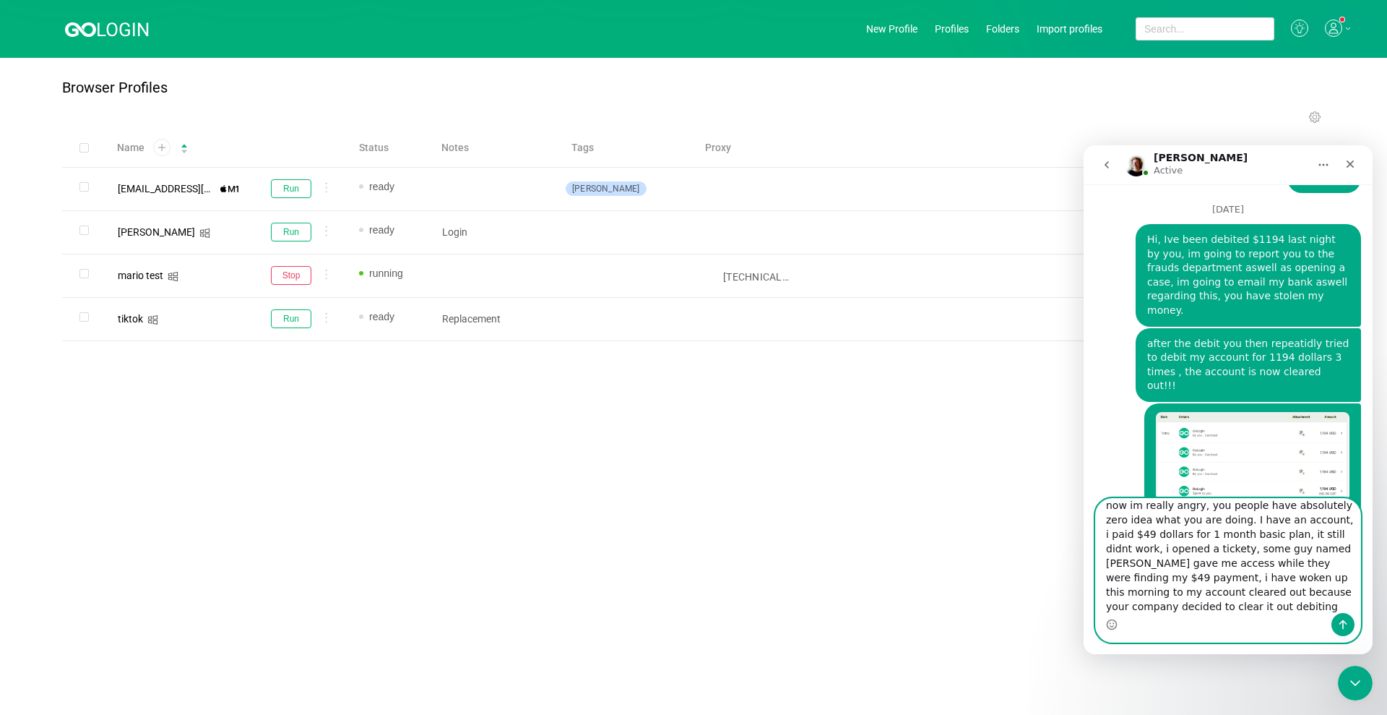
click at [1235, 608] on textarea "now im really angry, you people have absolutely zero idea what you are doing. I…" at bounding box center [1228, 556] width 264 height 114
type textarea "now im really angry, you people have absolutely zero idea what you are doing. I…"
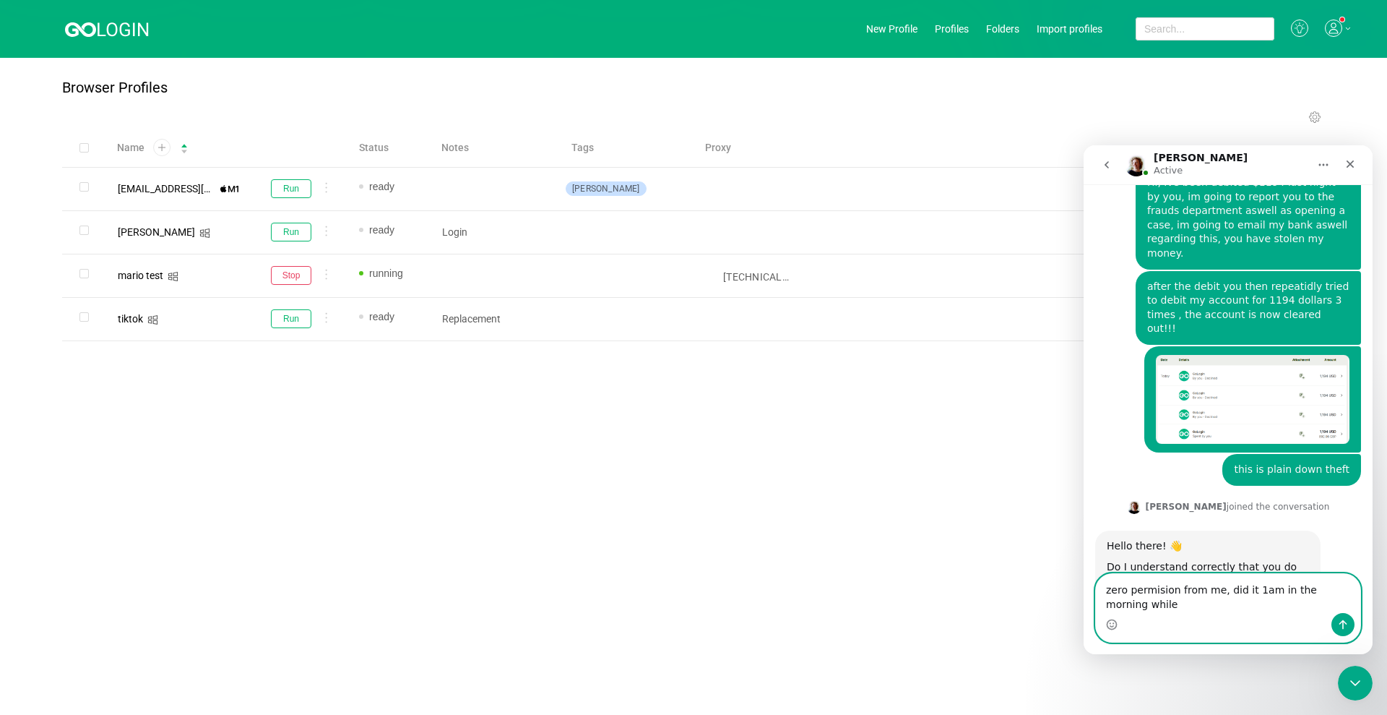
scroll to position [2696, 0]
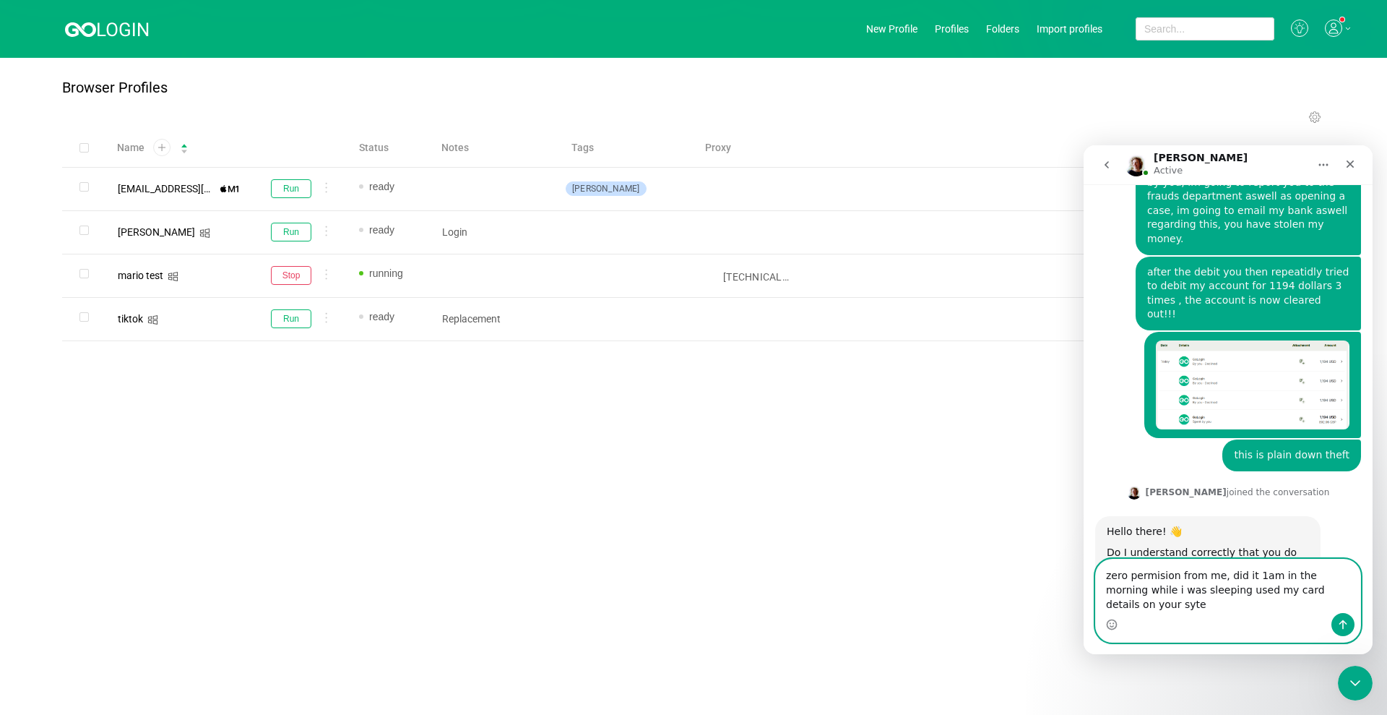
type textarea "zero permision from me, did it 1am in the morning while i was sleeping used my …"
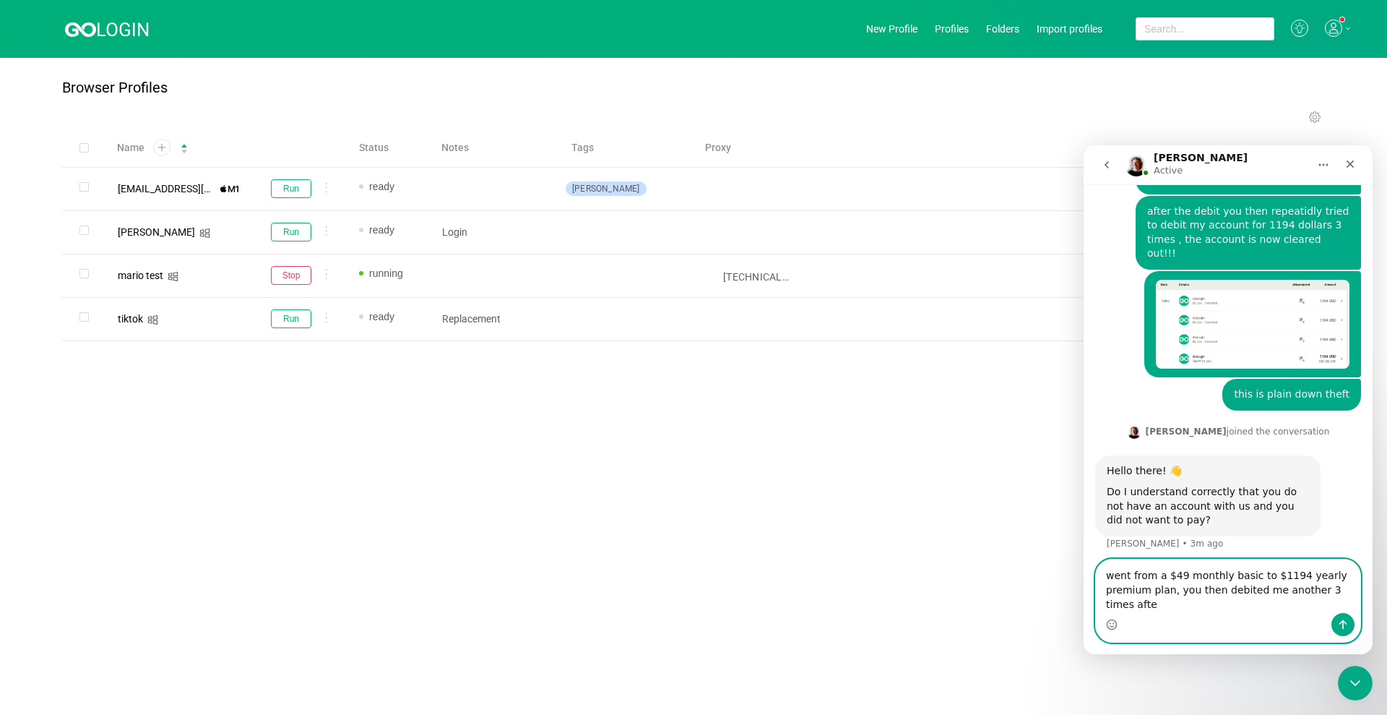
scroll to position [2771, 0]
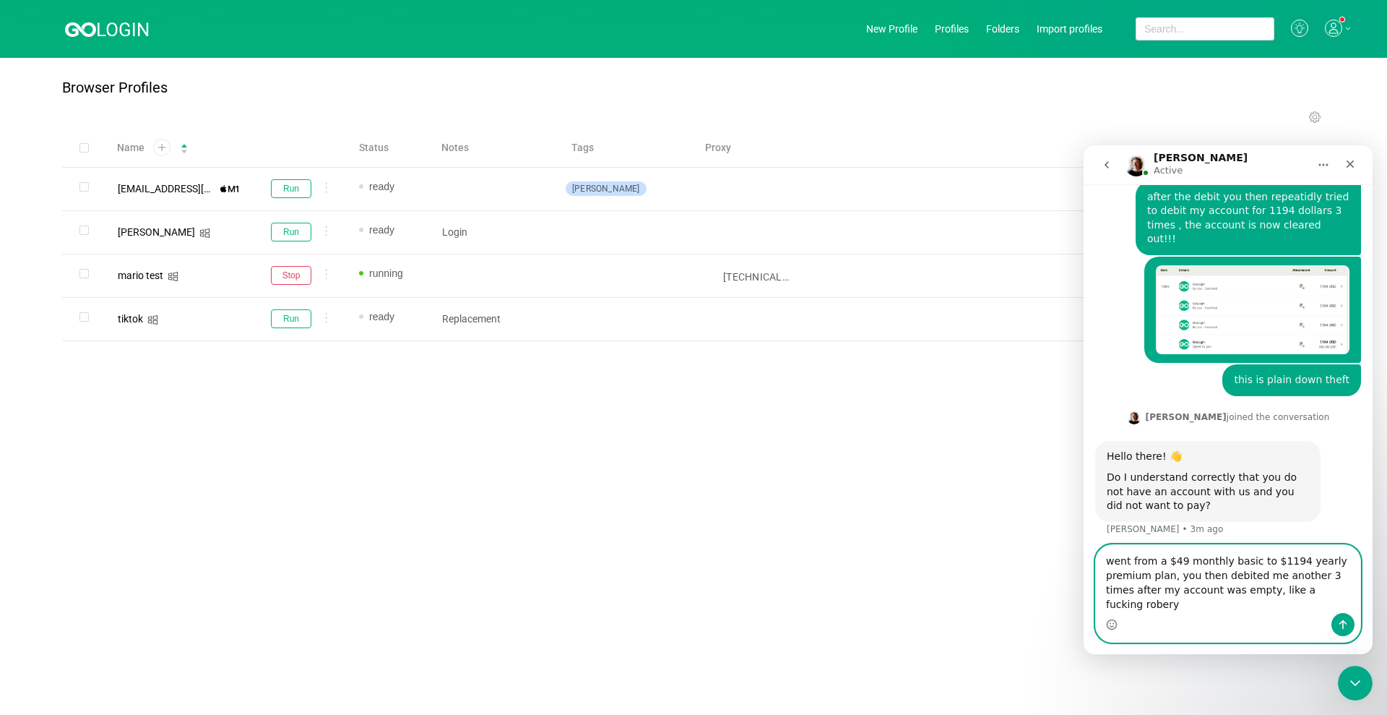
type textarea "went from a $49 monthly basic to $1194 yearly premium plan, you then debited me…"
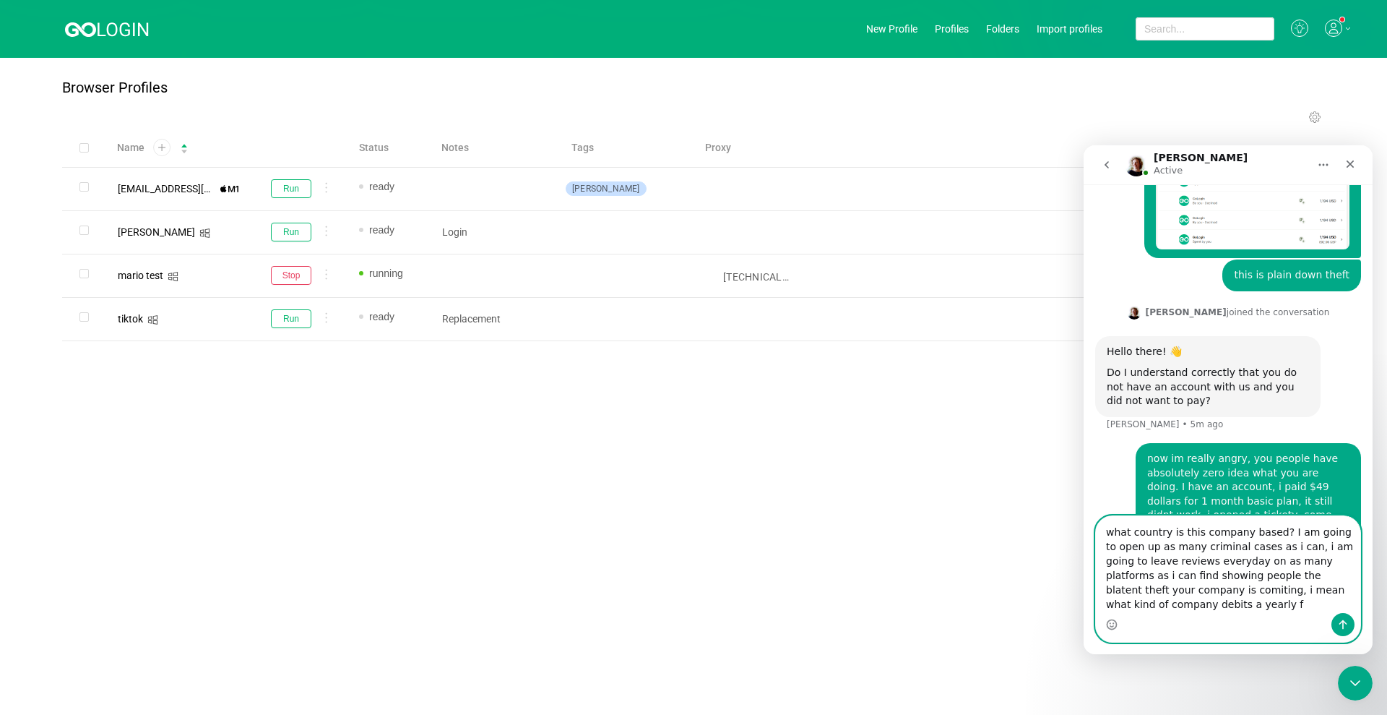
scroll to position [2890, 0]
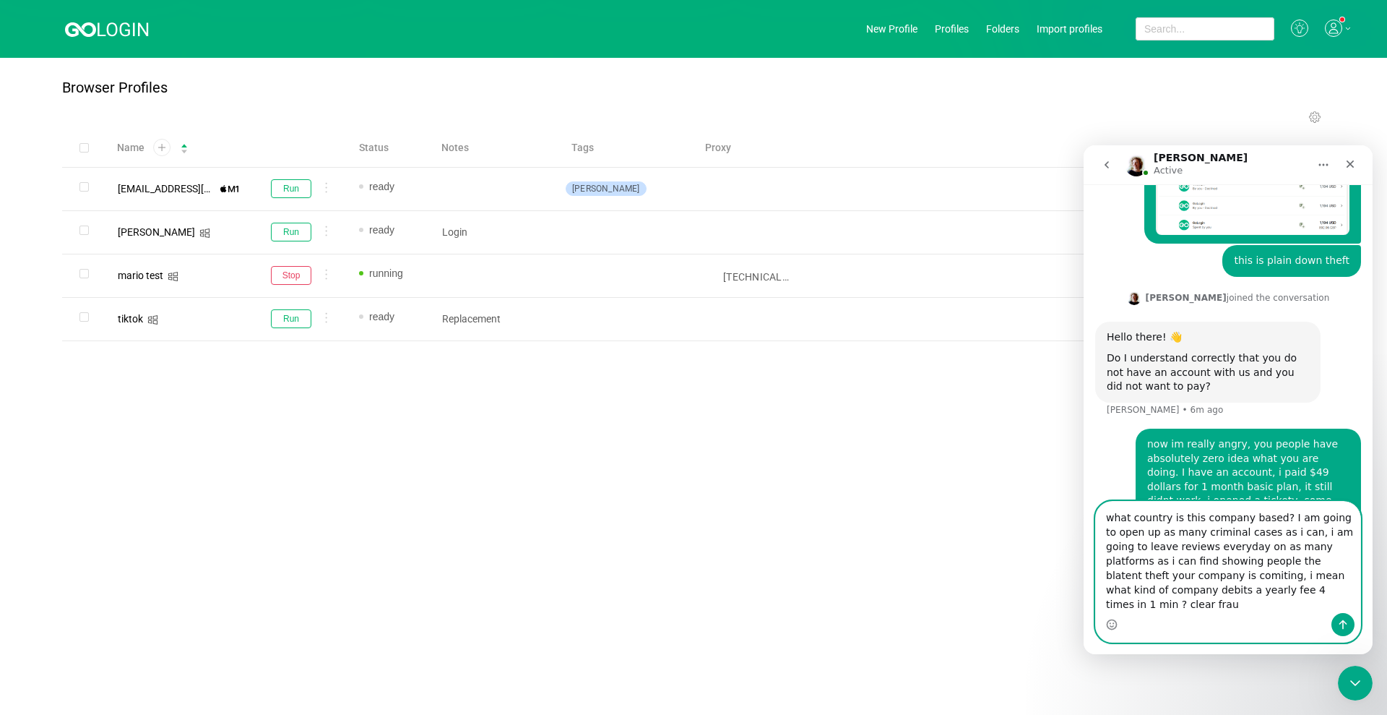
type textarea "what country is this company based? I am going to open up as many criminal case…"
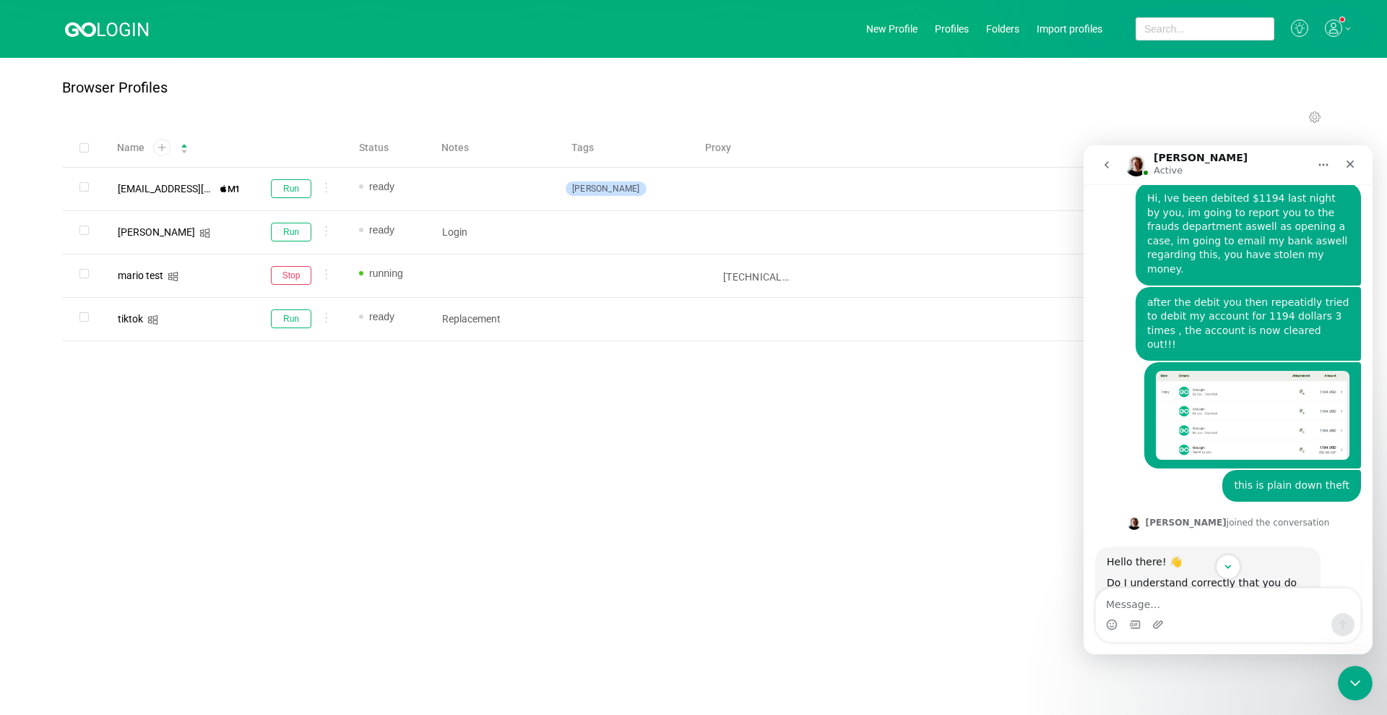
scroll to position [2949, 0]
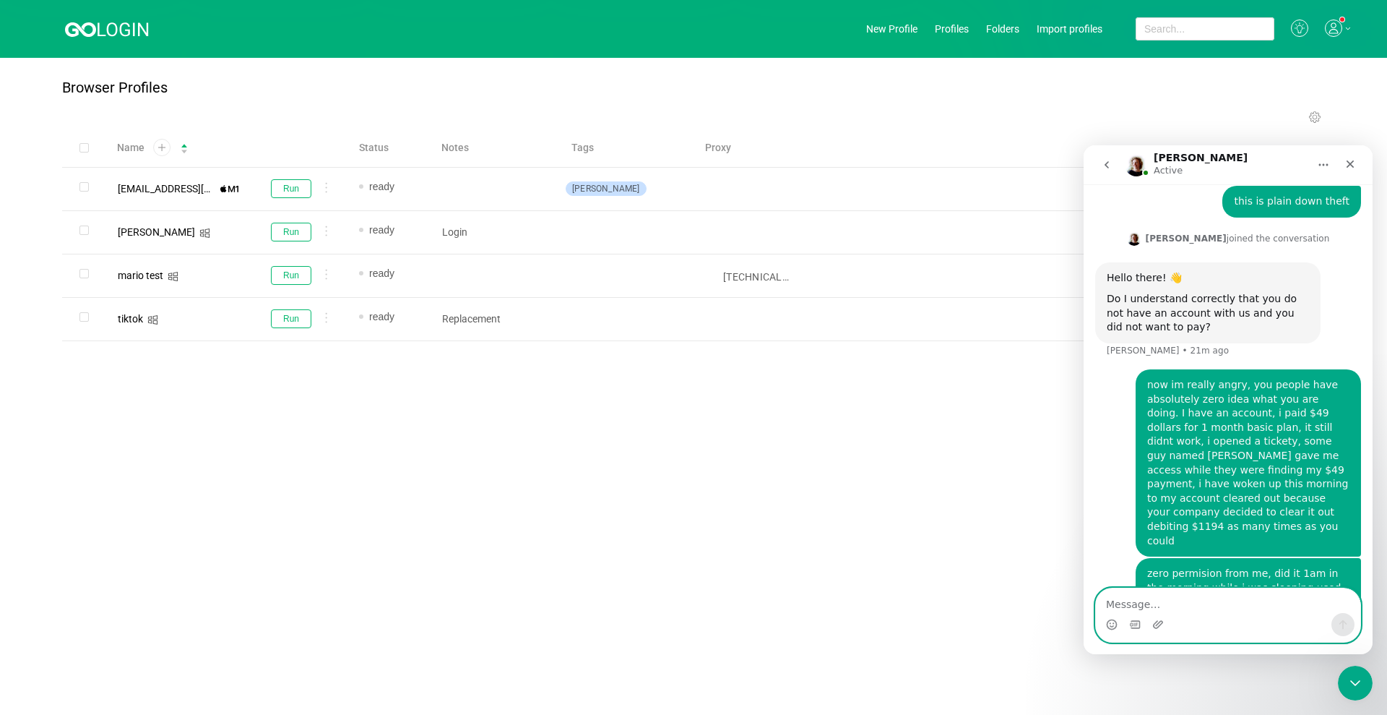
click at [1152, 604] on textarea "Message…" at bounding box center [1228, 600] width 264 height 25
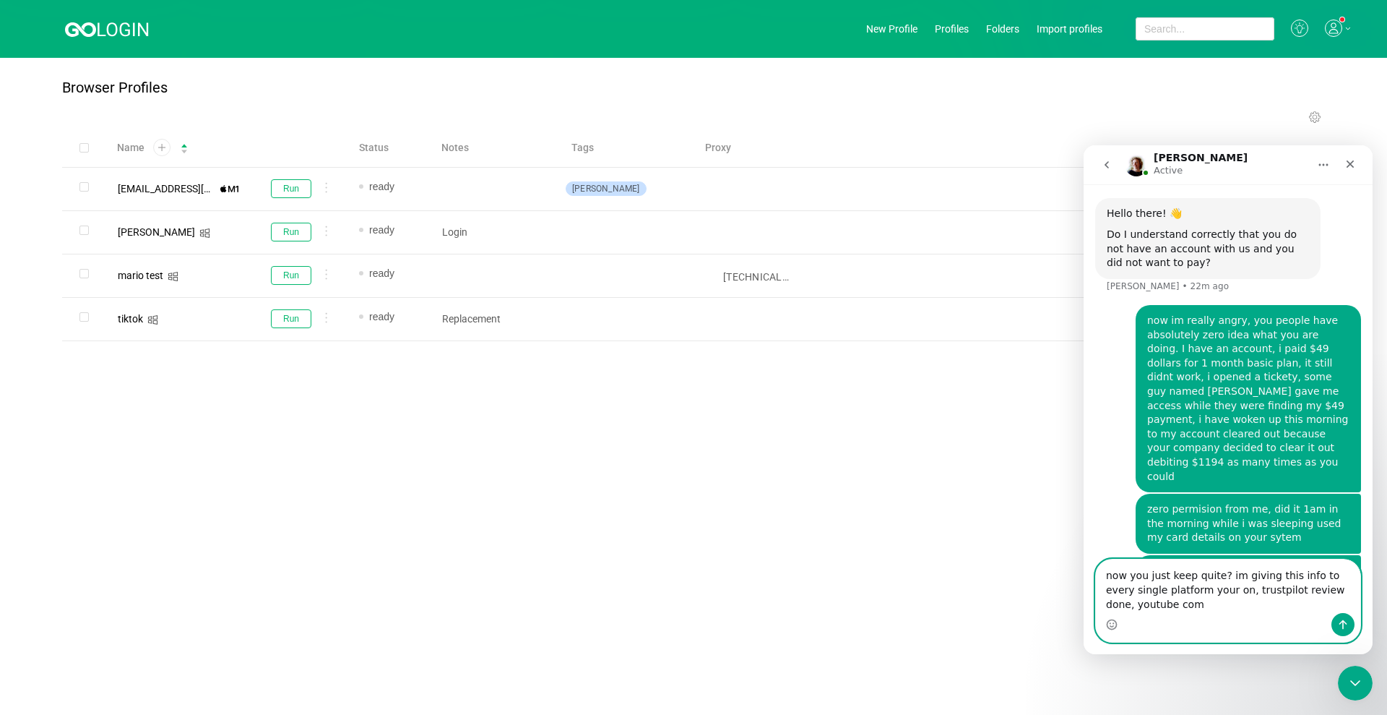
scroll to position [3034, 0]
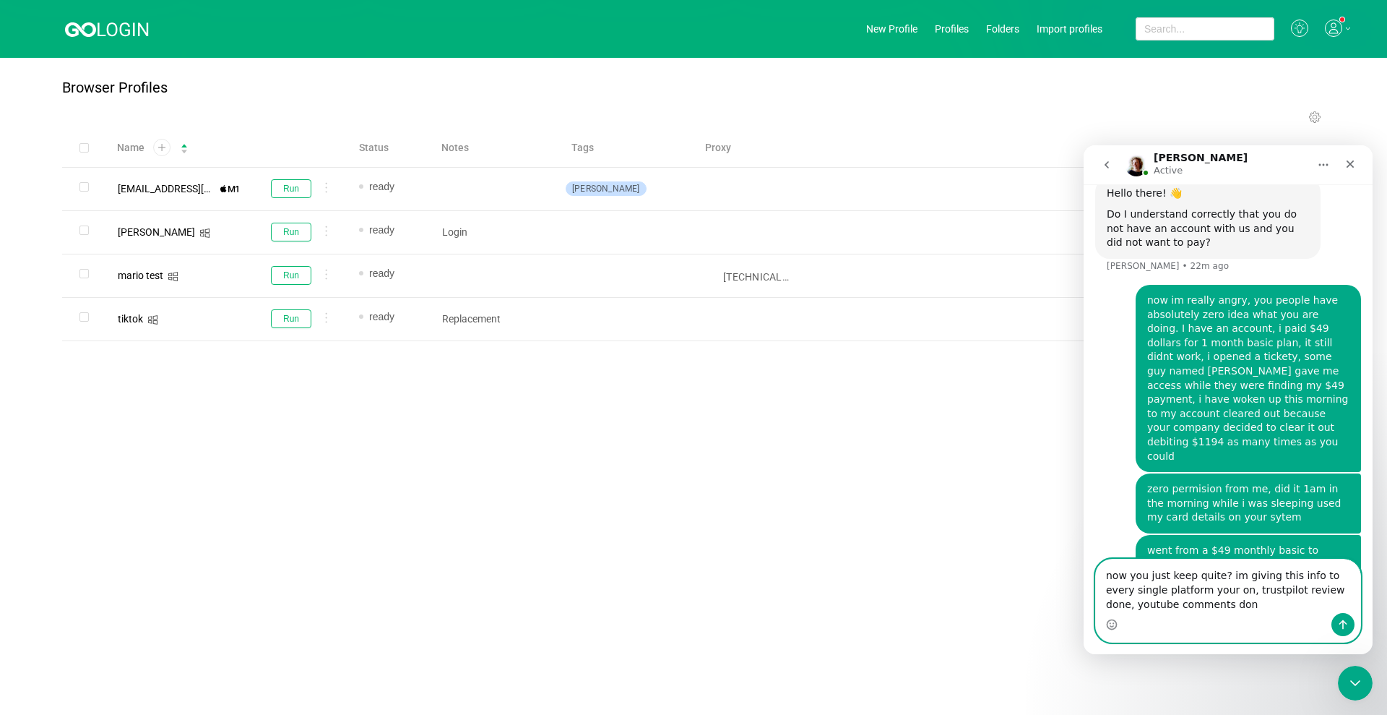
type textarea "now you just keep quite? im giving this info to every single platform your on, …"
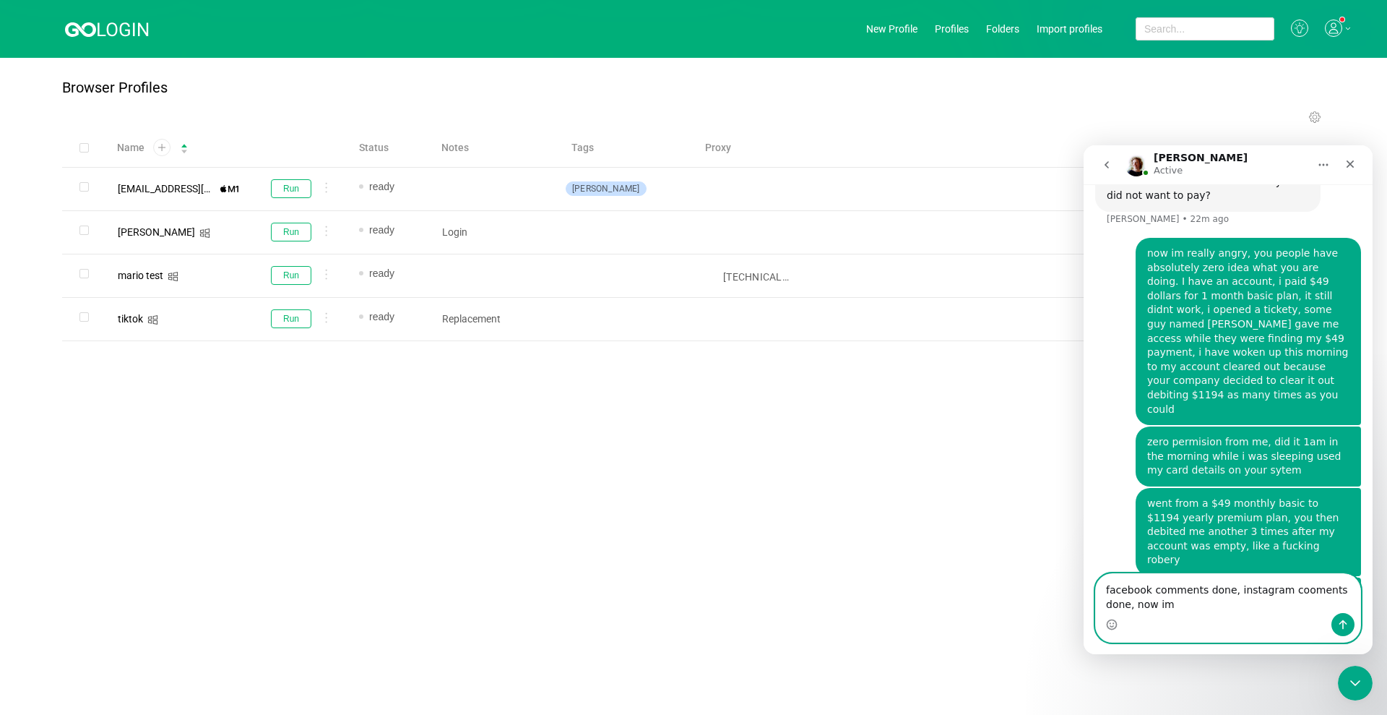
scroll to position [3025, 0]
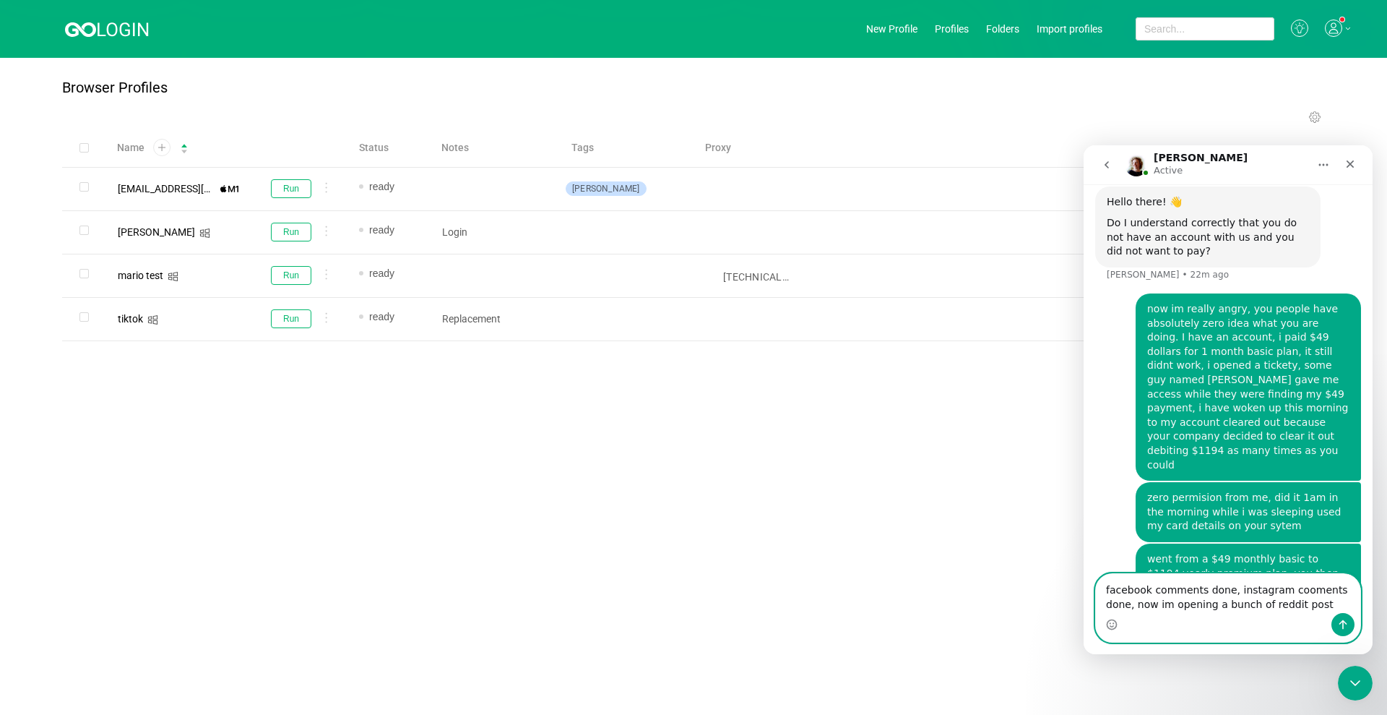
type textarea "facebook comments done, instagram cooments done, now im opening a bunch of redd…"
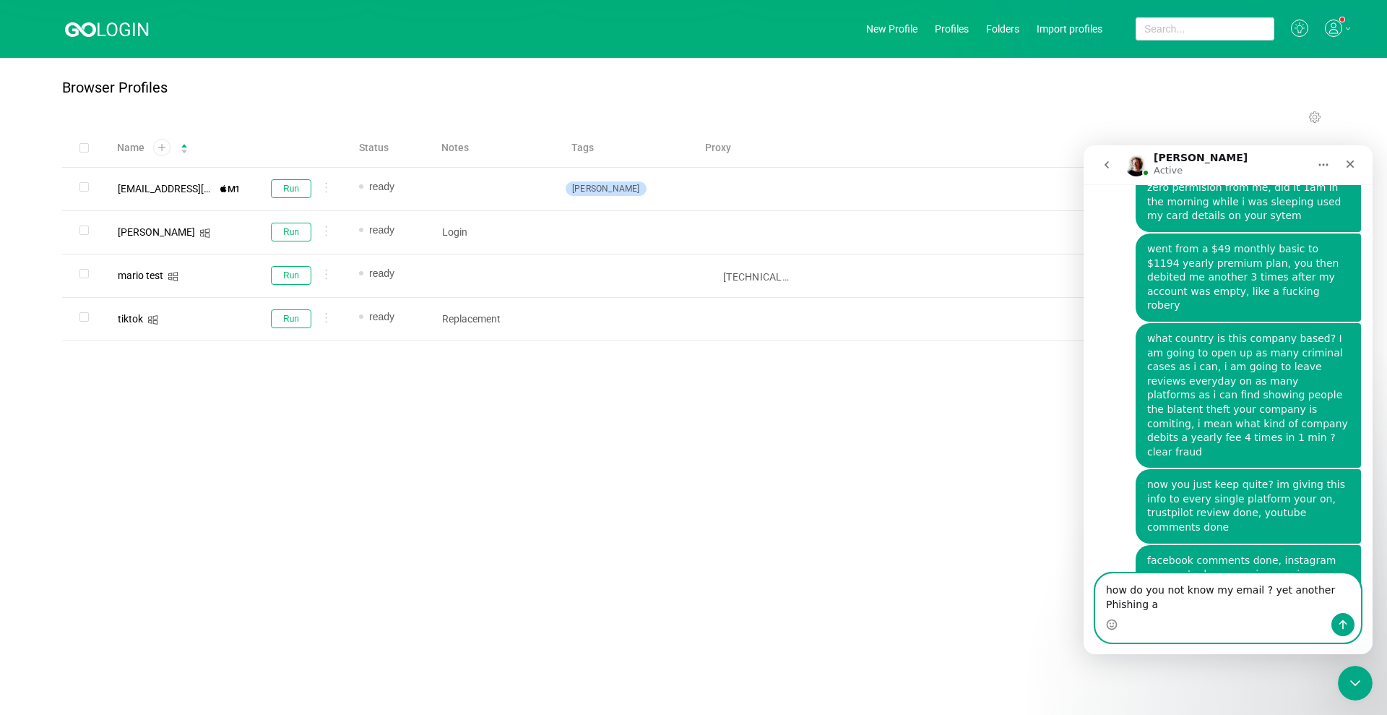
scroll to position [3335, 0]
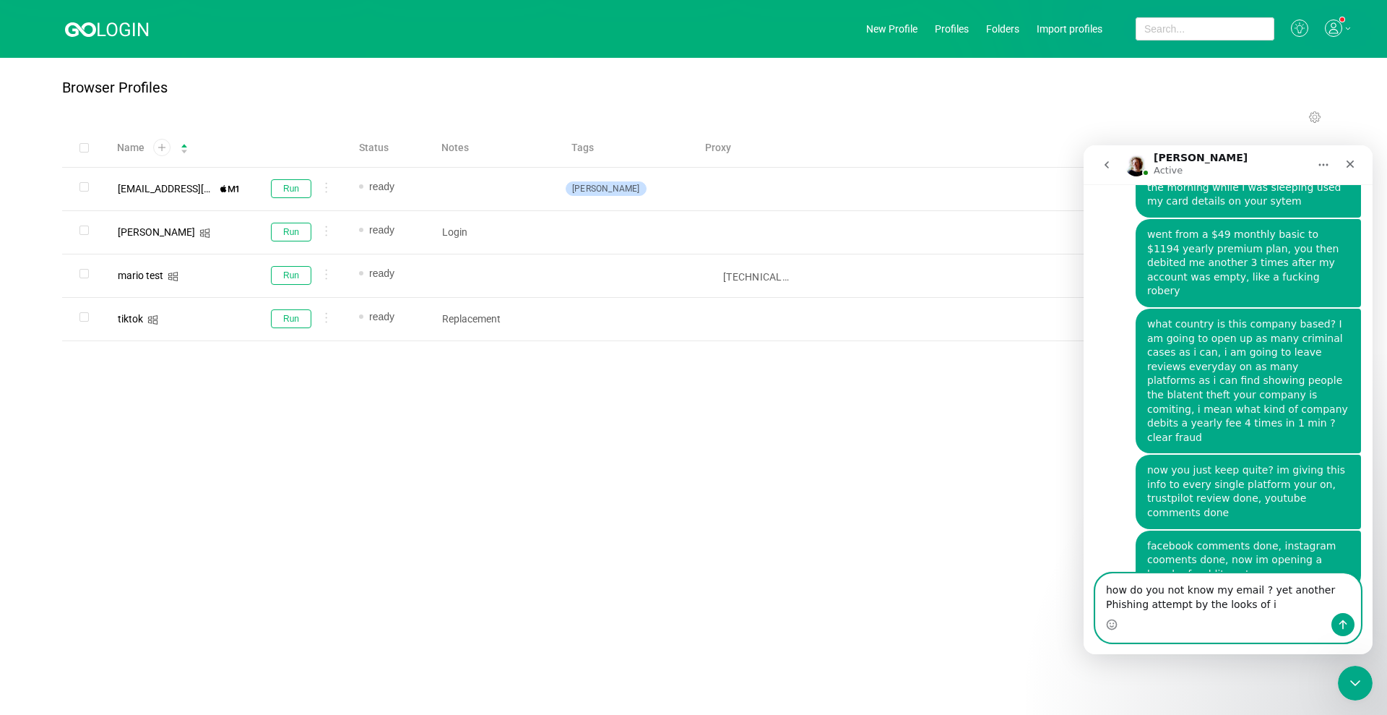
type textarea "how do you not know my email ? yet another Phishing attempt by the looks of it"
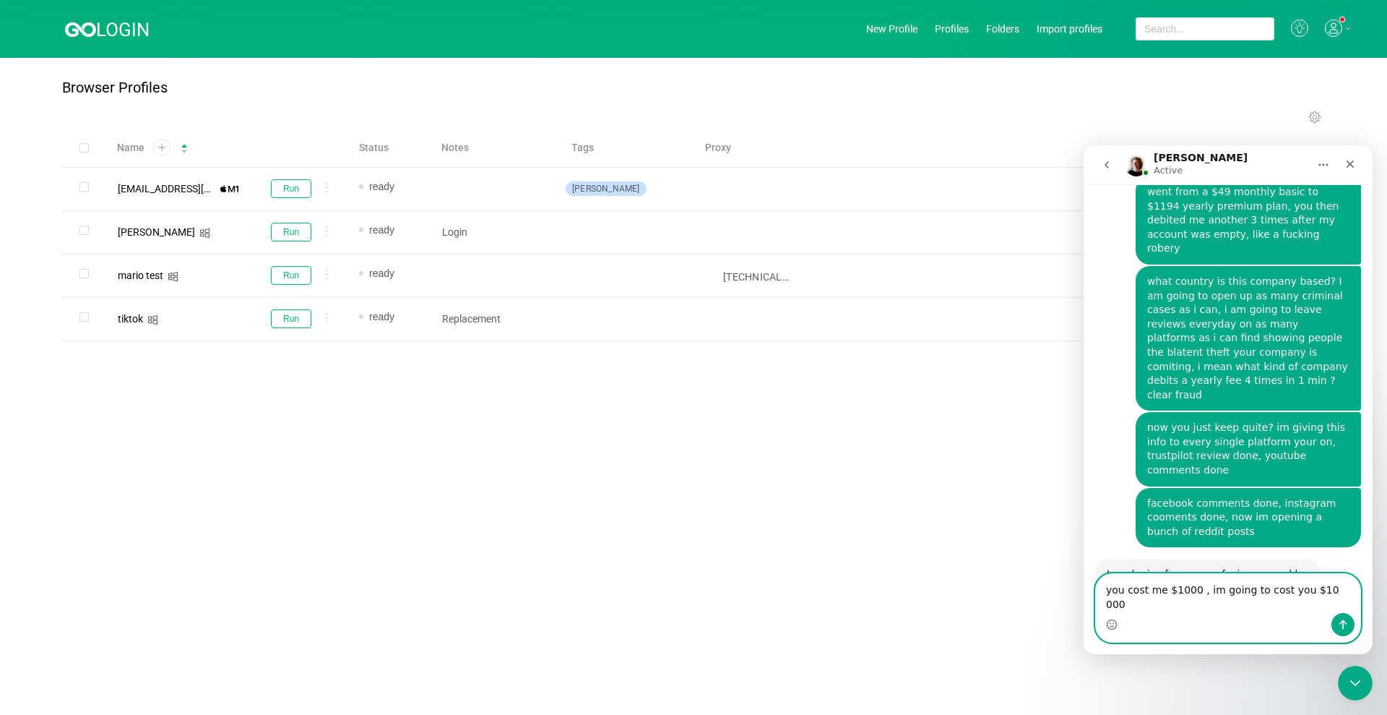
type textarea "you cost me $1000 , im going to cost you $10 000"
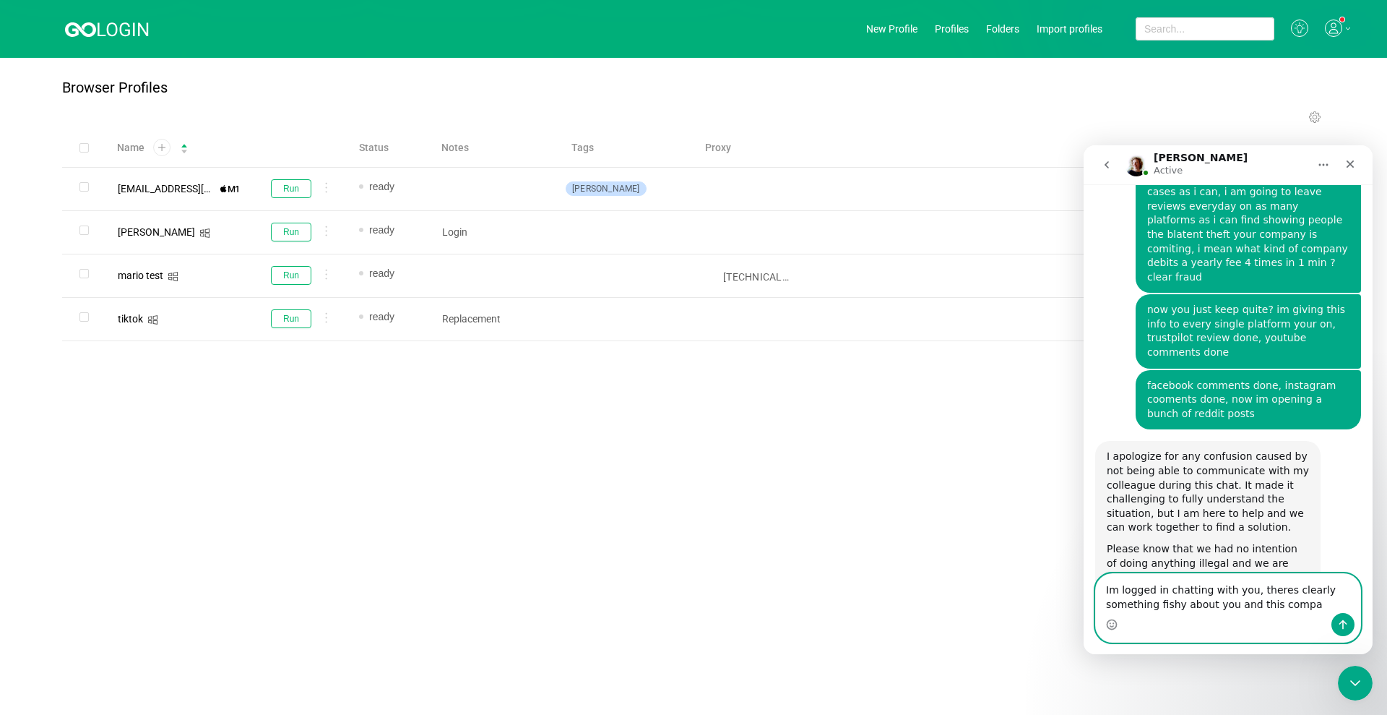
scroll to position [3539, 0]
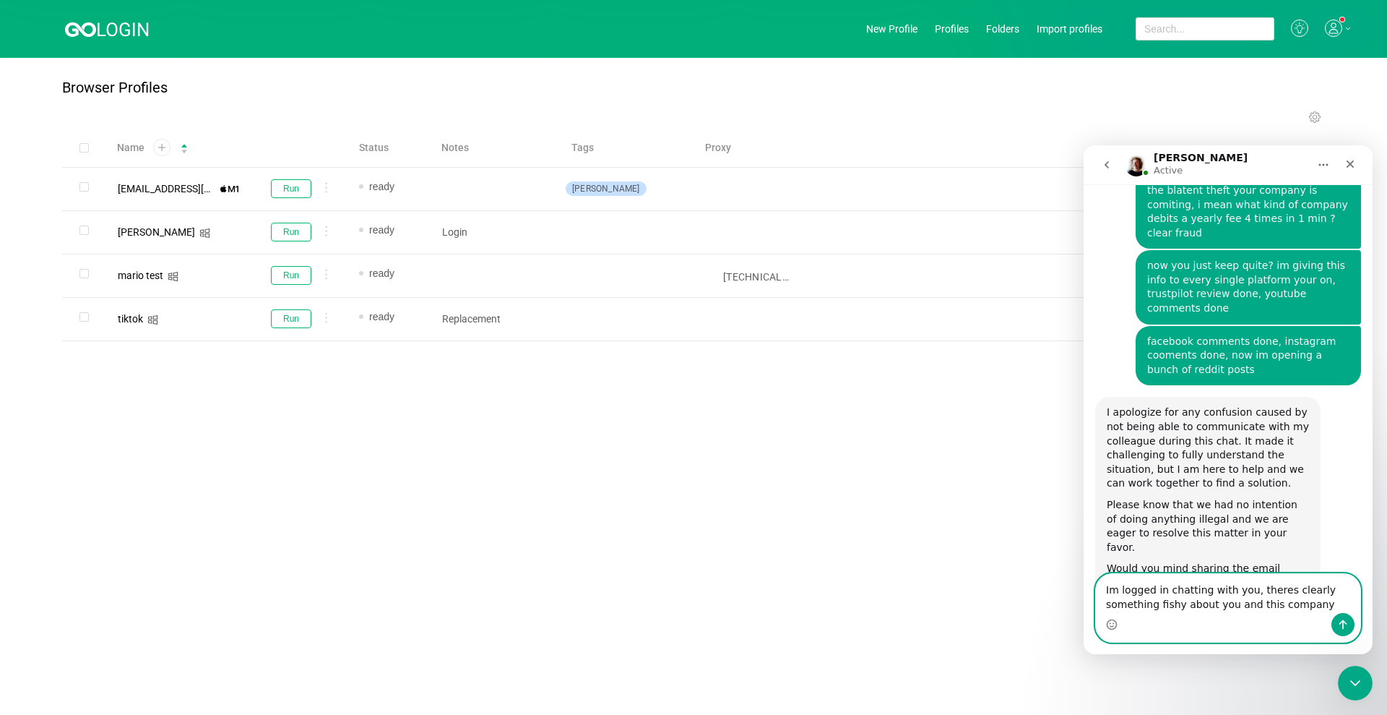
type textarea "Im logged in chatting with you, theres clearly something fishy about you and th…"
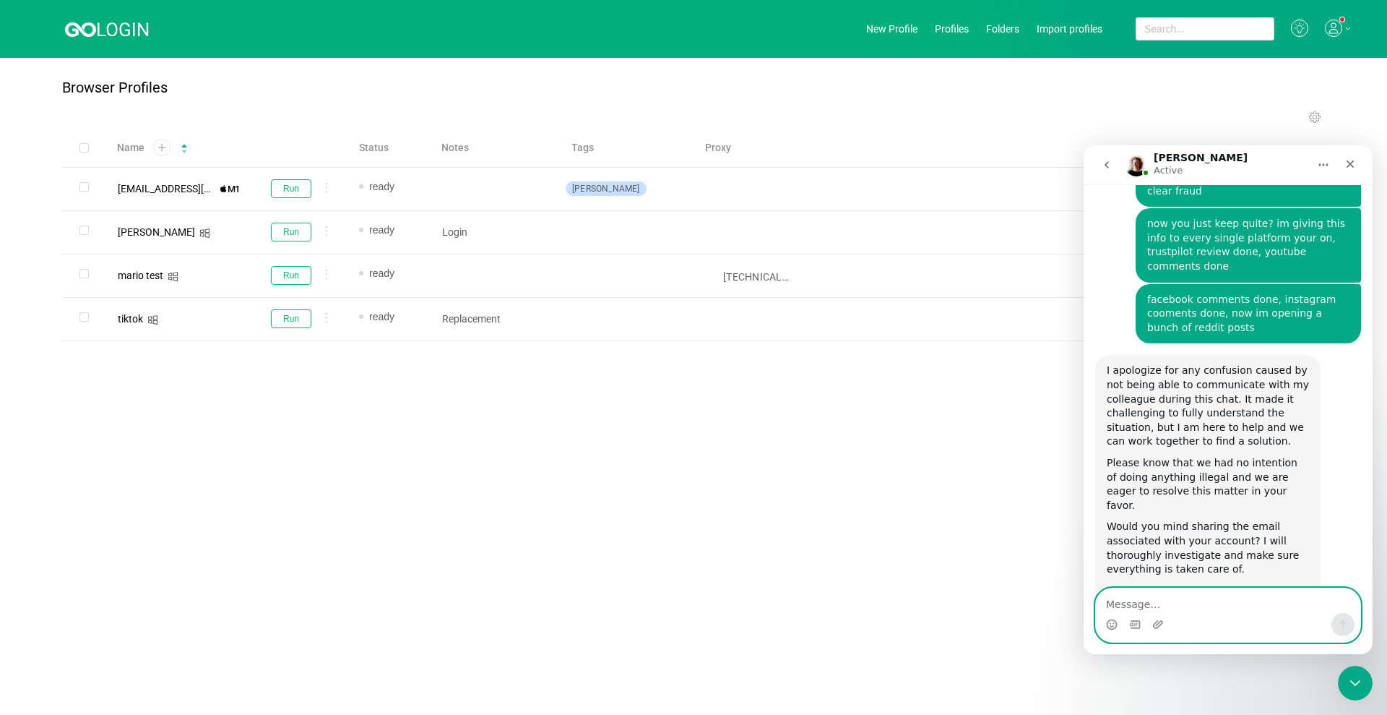
scroll to position [3582, 0]
type textarea "so wait, $49 then $1194 and im still not "paid""
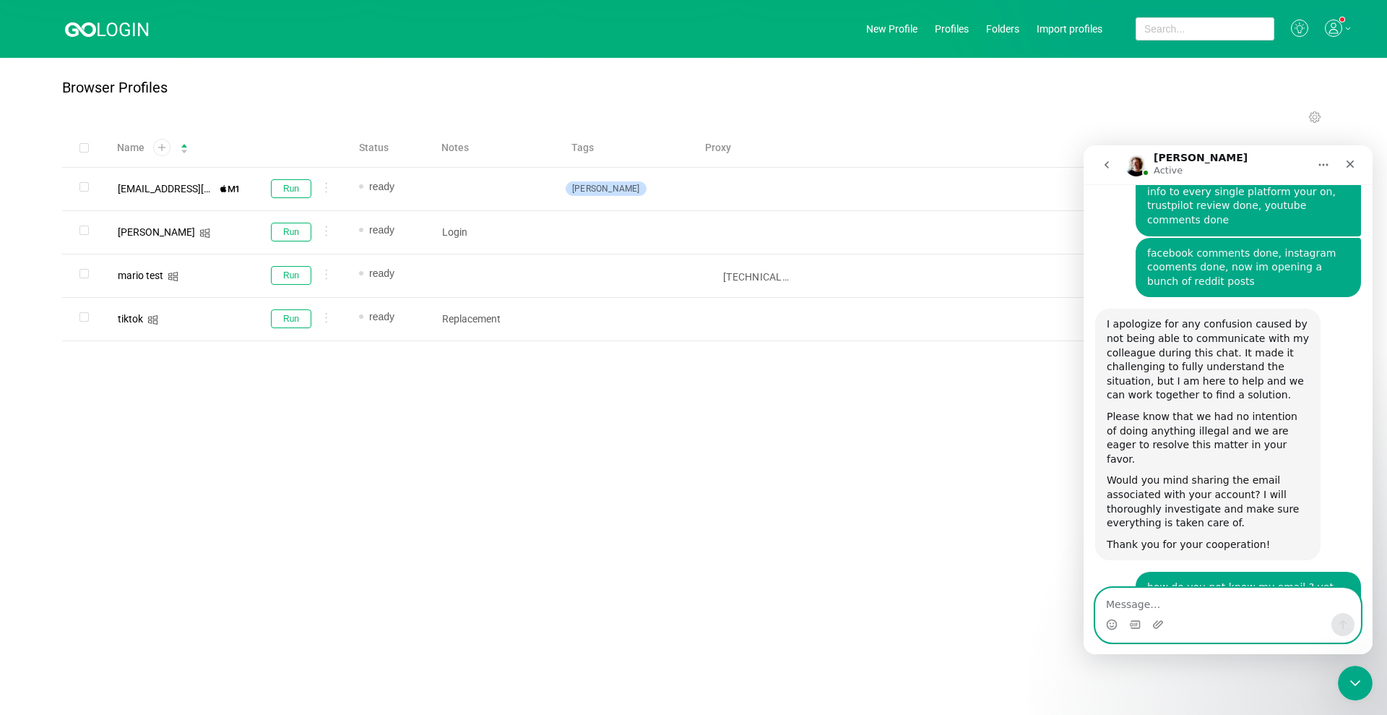
scroll to position [3629, 0]
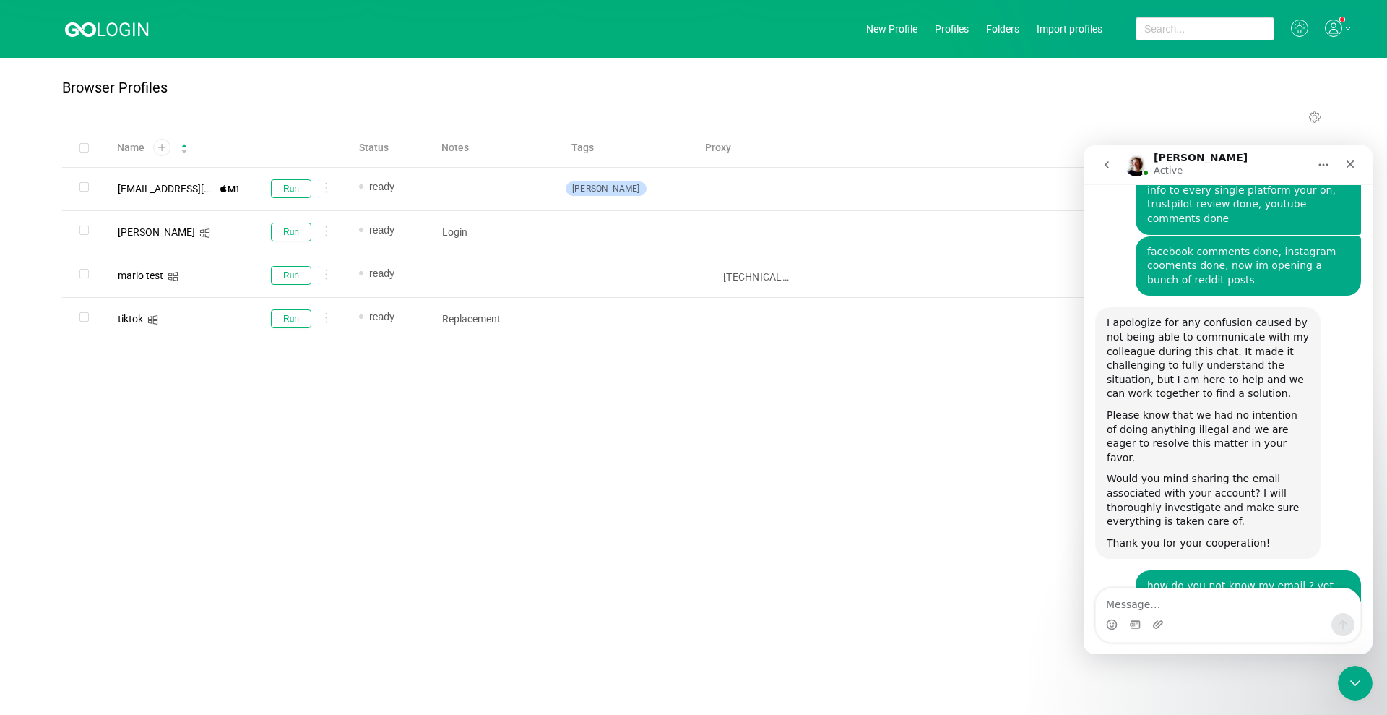
click at [1348, 25] on div at bounding box center [1338, 29] width 26 height 19
click at [1102, 118] on section at bounding box center [693, 120] width 1263 height 18
click at [1131, 121] on section at bounding box center [693, 120] width 1263 height 18
click at [1360, 163] on div "Close" at bounding box center [1350, 164] width 26 height 26
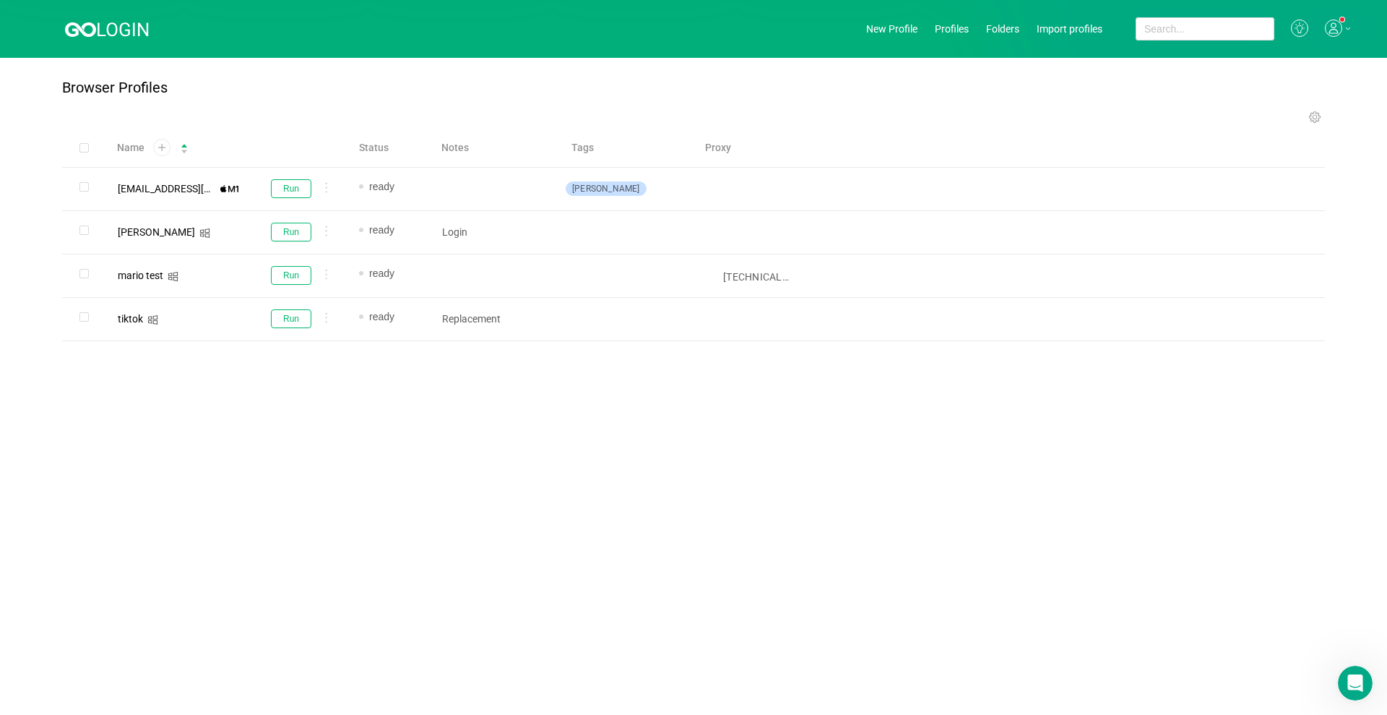
click at [1339, 25] on icon at bounding box center [1333, 28] width 17 height 17
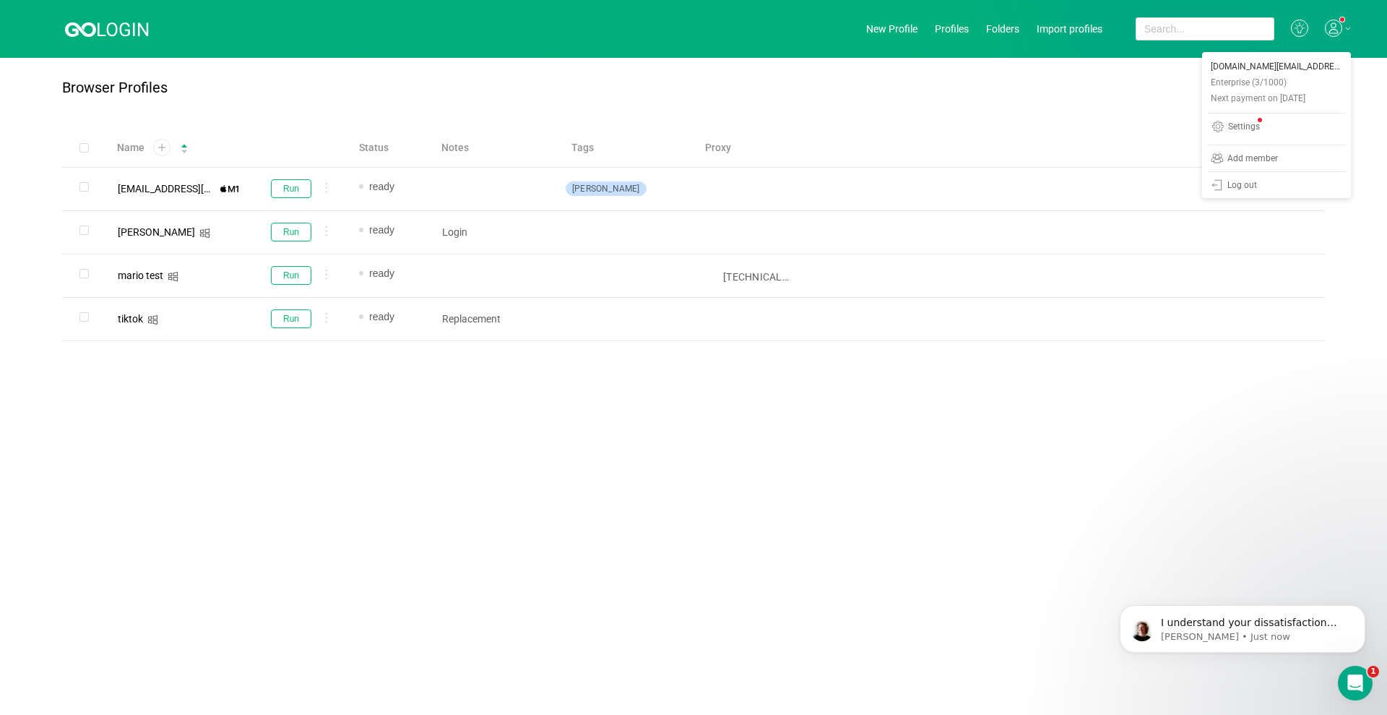
scroll to position [3750, 0]
click at [1354, 672] on icon "Open Intercom Messenger" at bounding box center [1354, 681] width 24 height 24
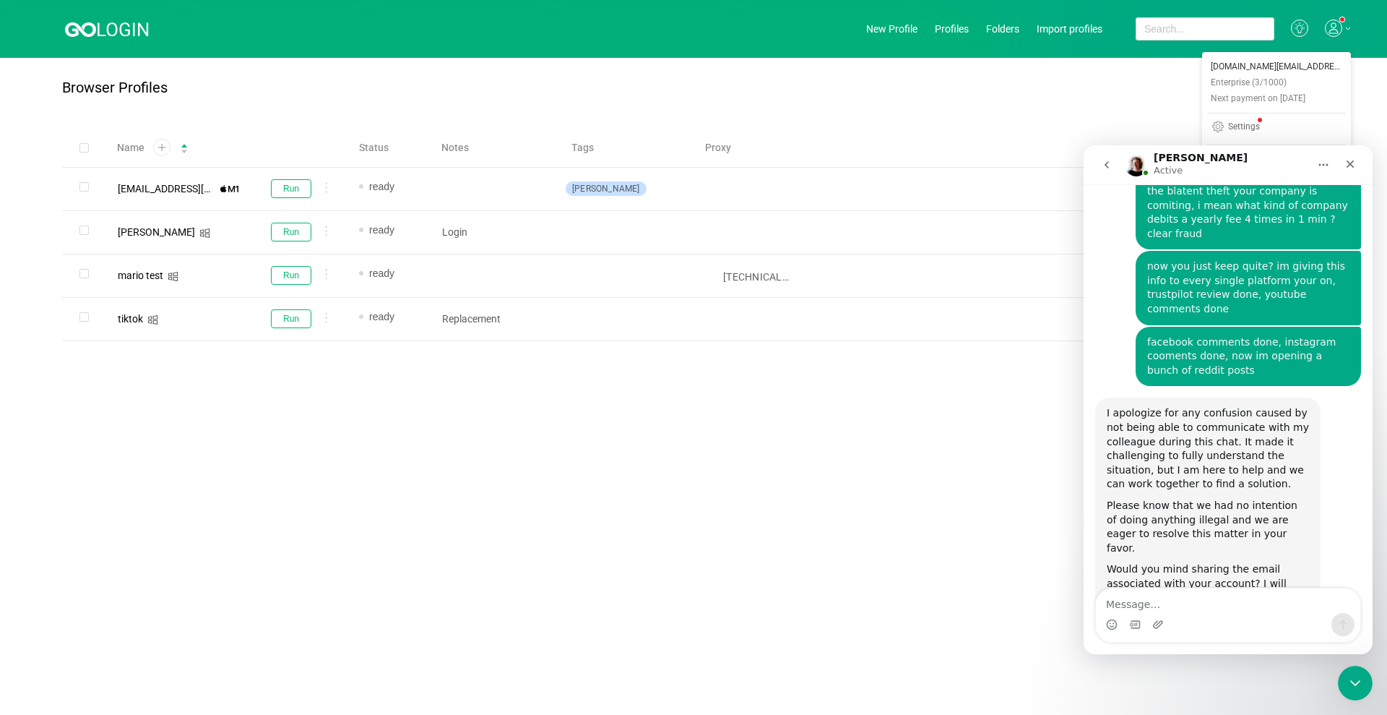
scroll to position [3830, 0]
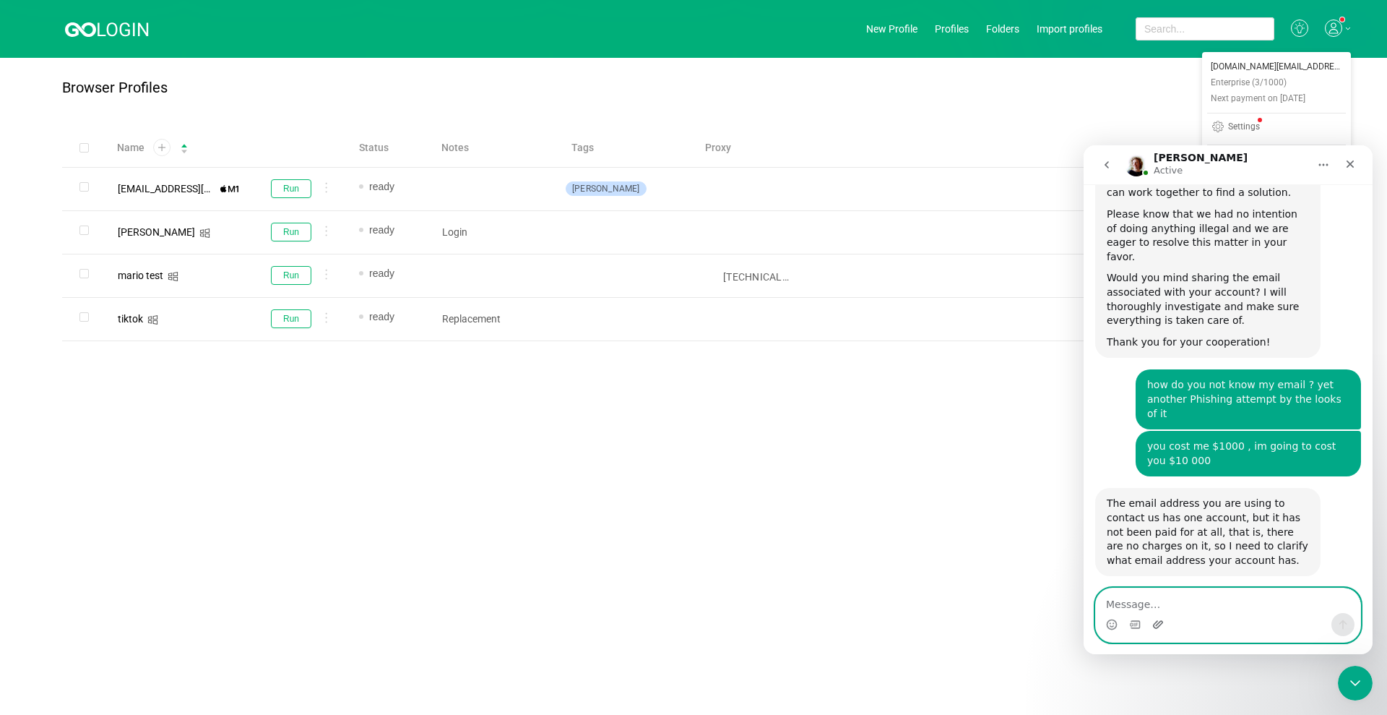
click at [1163, 623] on icon "Upload attachment" at bounding box center [1158, 624] width 12 height 12
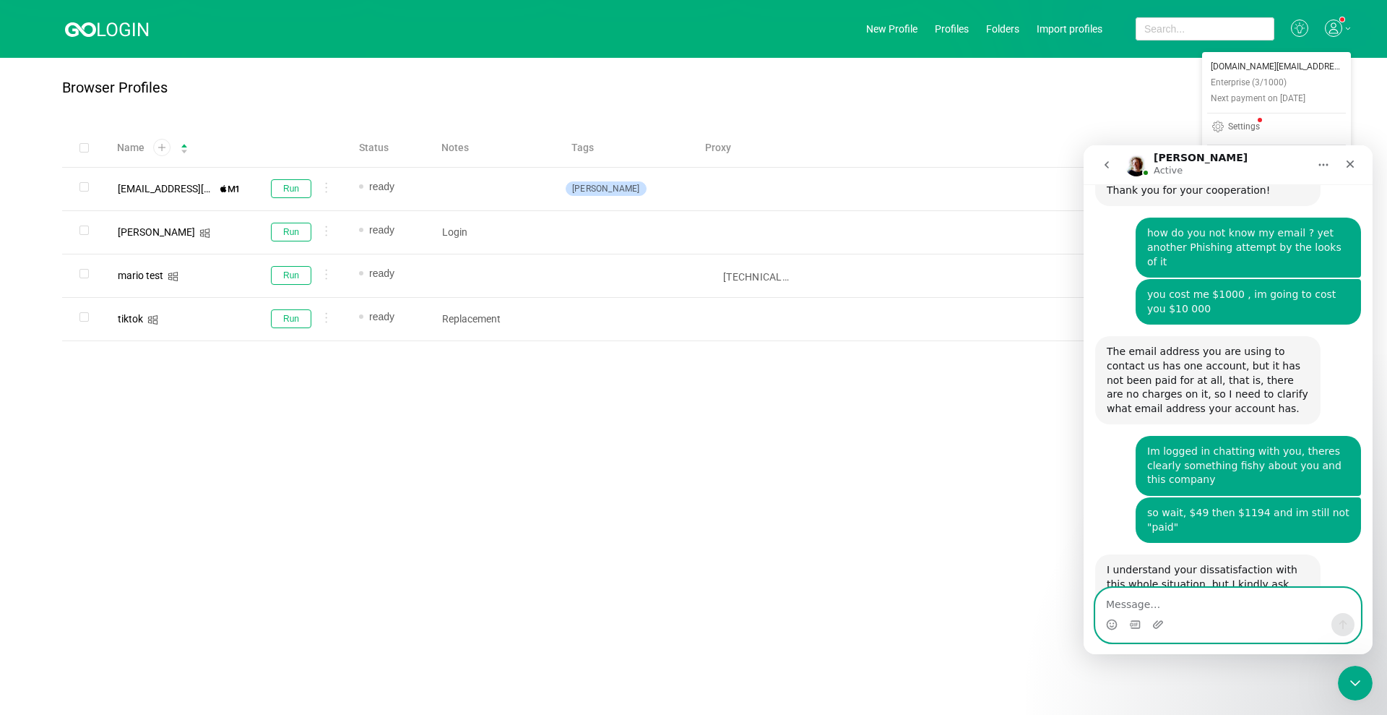
scroll to position [4005, 0]
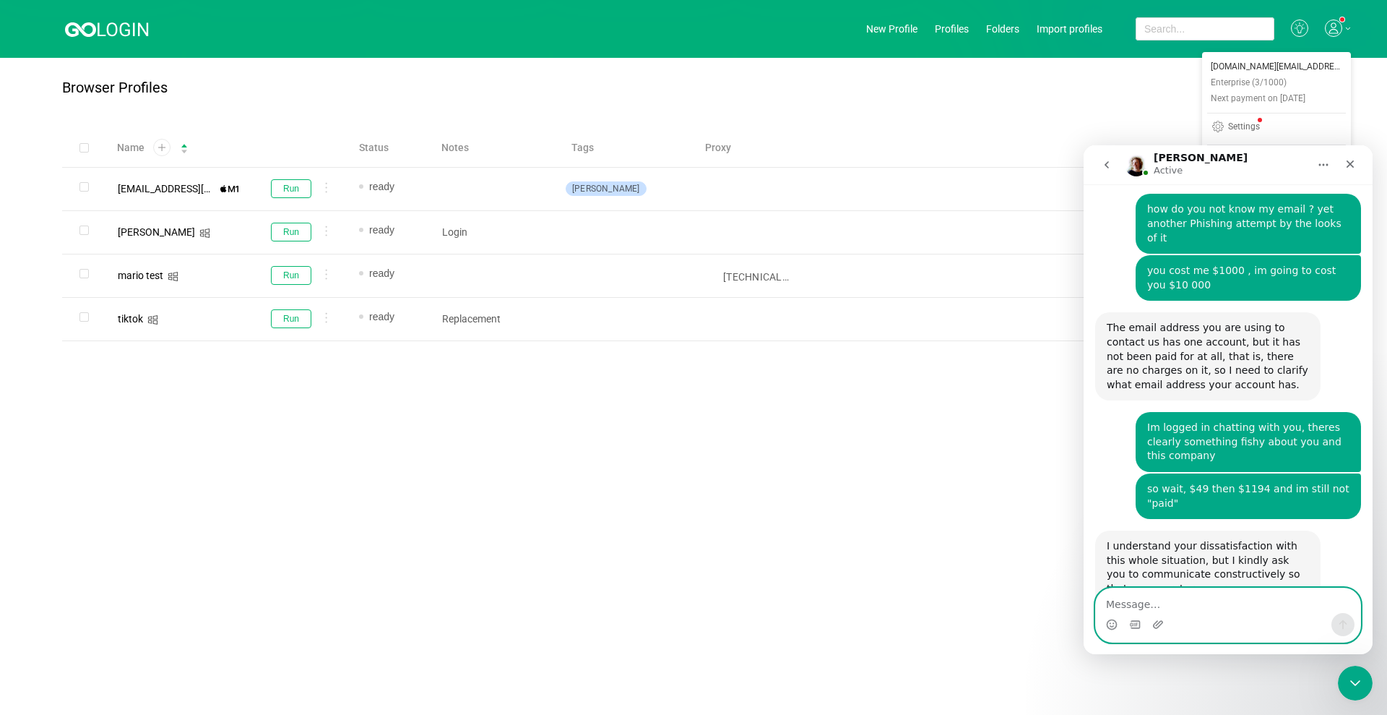
click at [1162, 600] on textarea "Message…" at bounding box center [1228, 600] width 264 height 25
click at [1158, 629] on icon "Upload attachment" at bounding box center [1158, 624] width 12 height 12
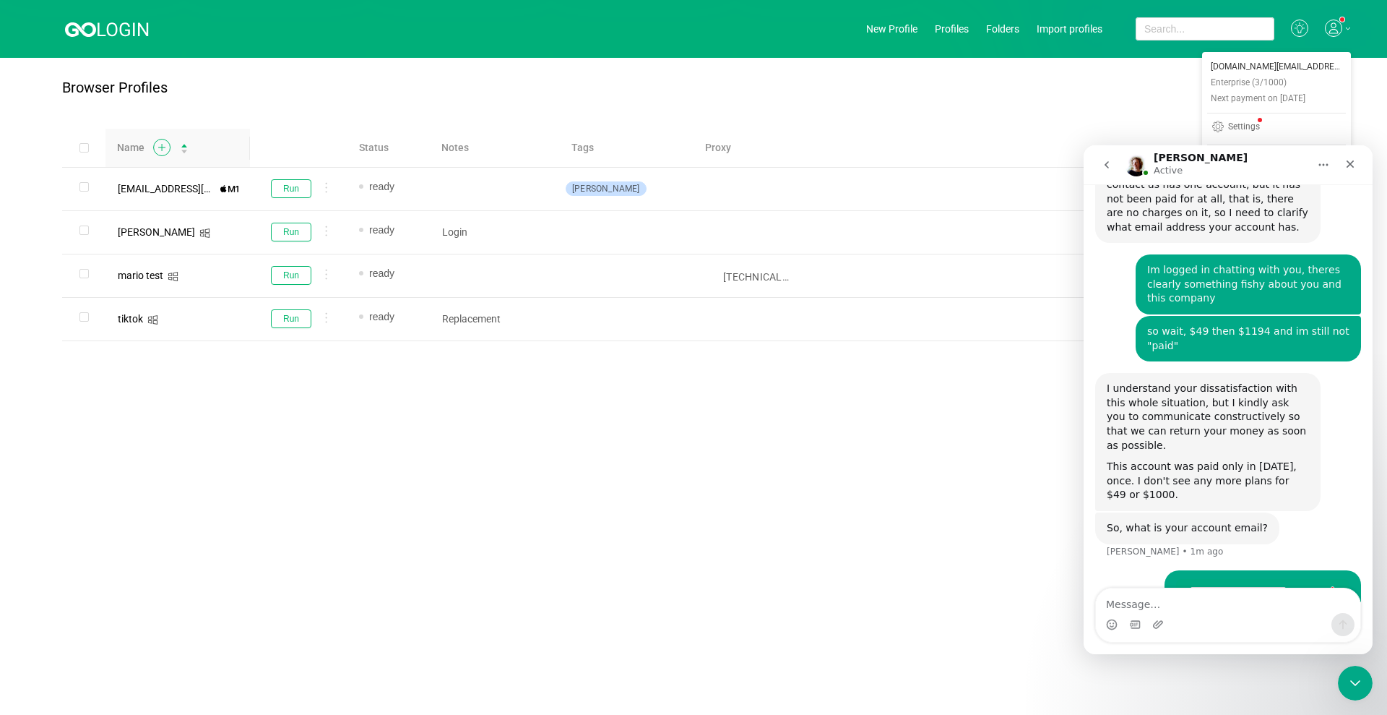
scroll to position [4169, 0]
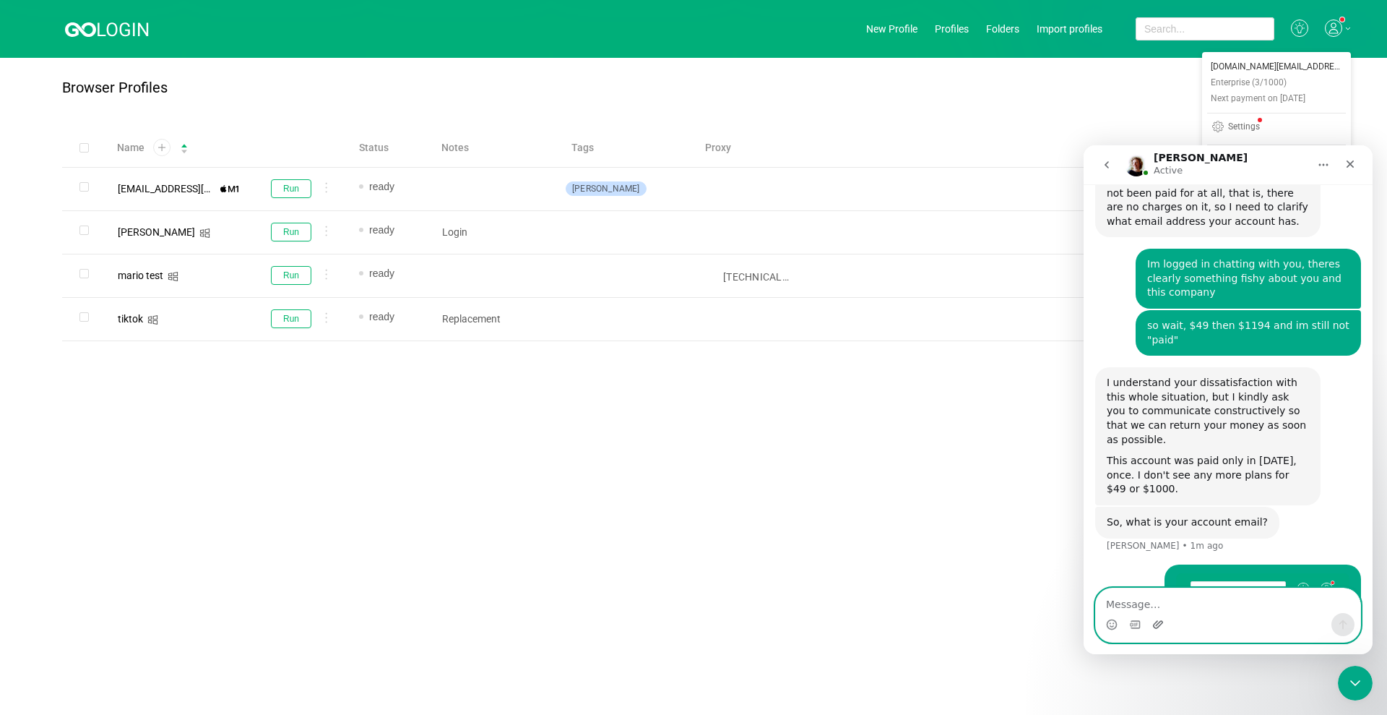
click at [1157, 626] on icon "Upload attachment" at bounding box center [1158, 624] width 12 height 12
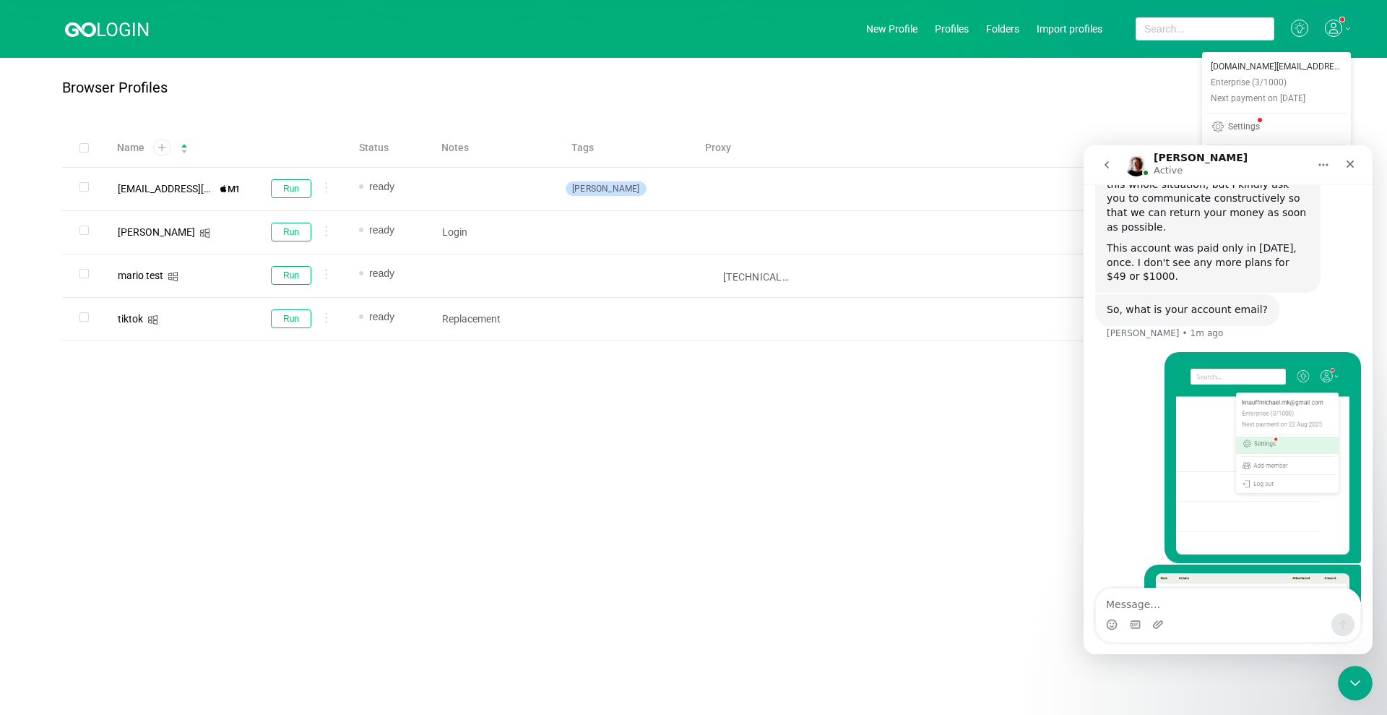
scroll to position [4325, 0]
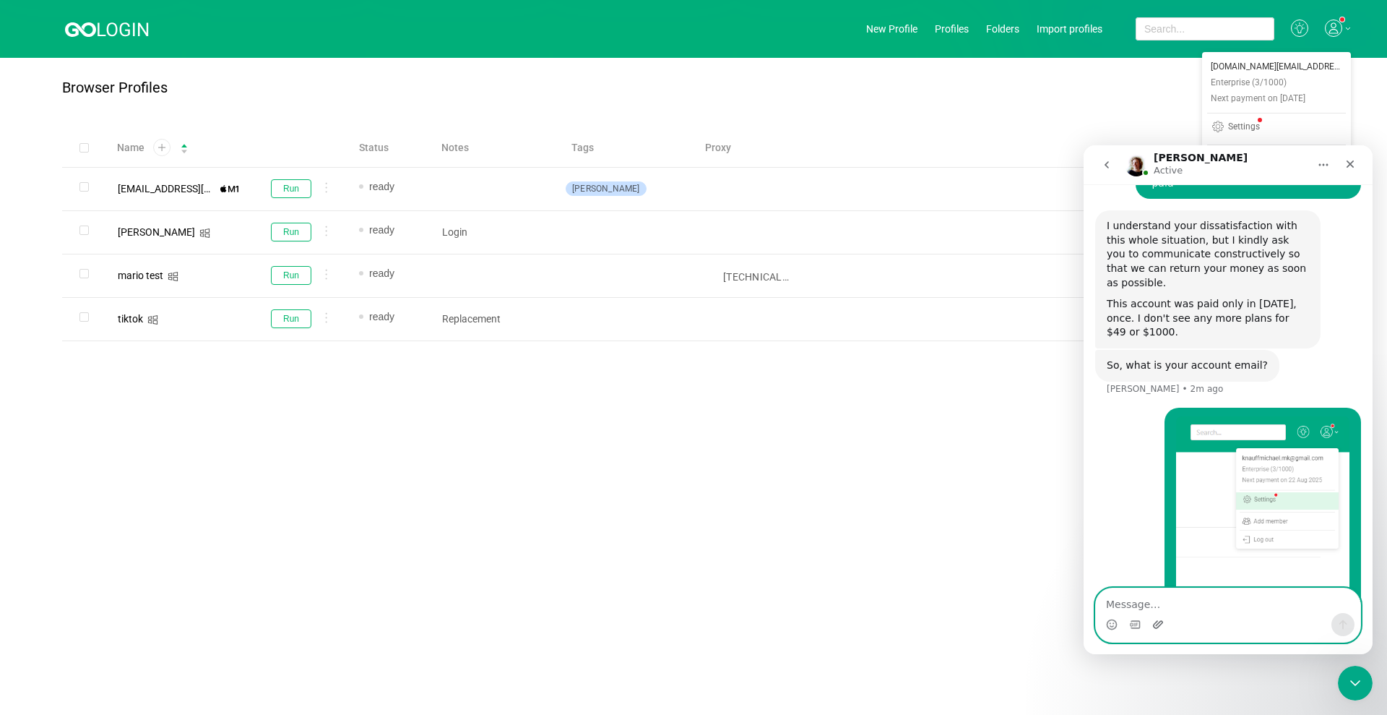
click at [1163, 620] on icon "Upload attachment" at bounding box center [1158, 624] width 12 height 12
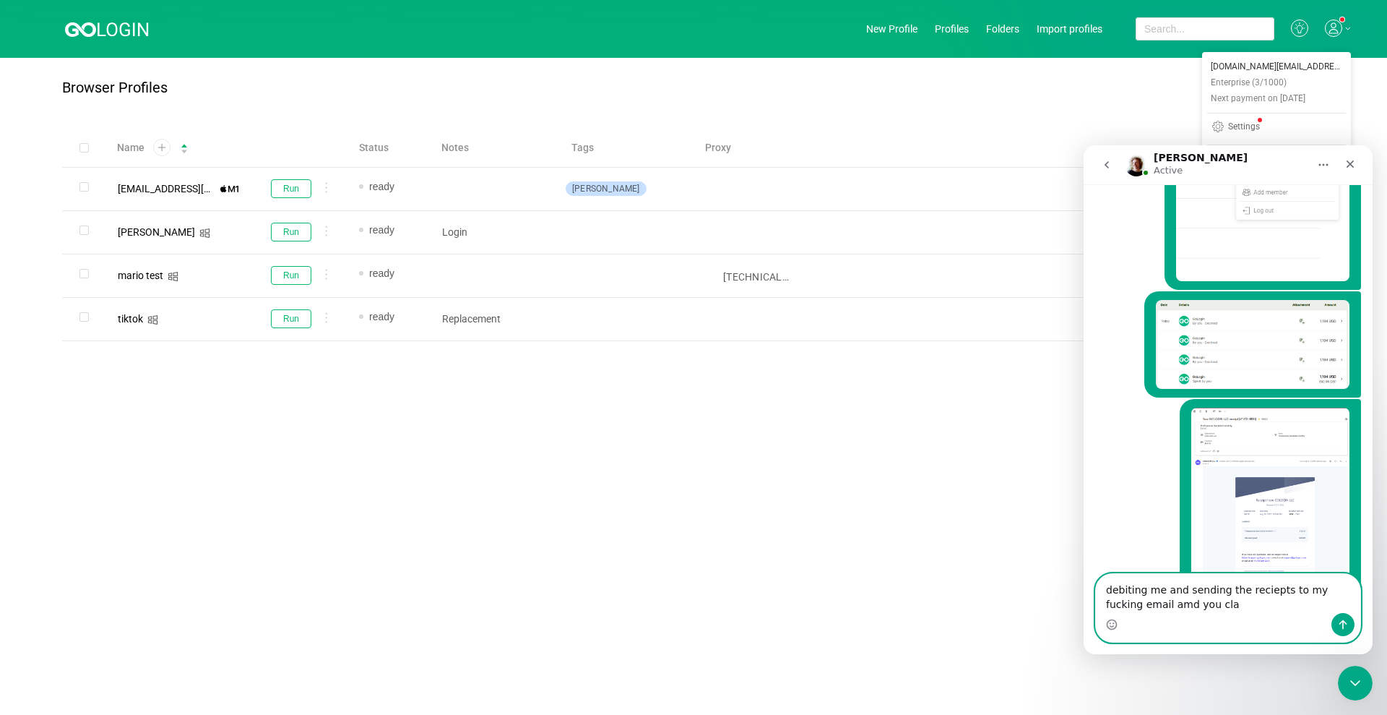
scroll to position [4674, 0]
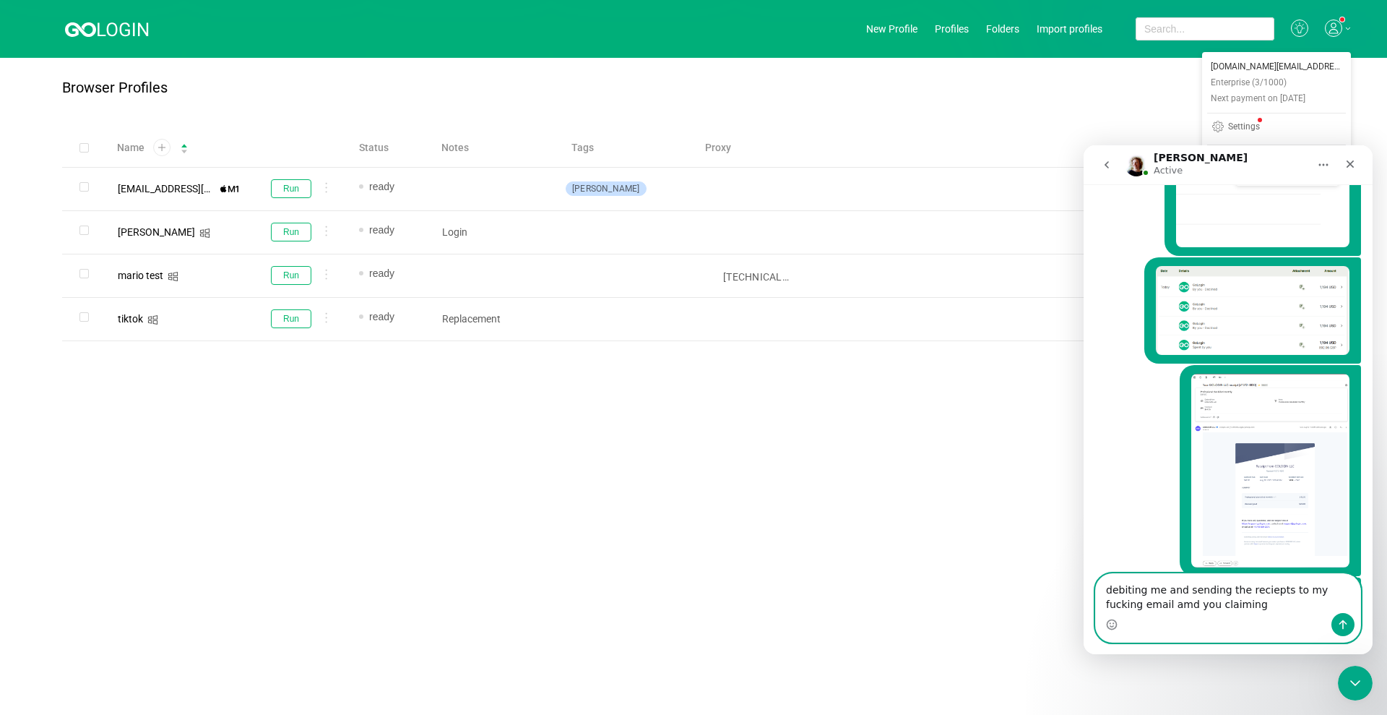
click at [1148, 612] on textarea "debiting me and sending the reciepts to my fucking email amd you claiming" at bounding box center [1228, 593] width 264 height 39
type textarea "debiting me and sending the reciepts to my fucking email and you claiming"
click at [1214, 603] on textarea "debiting me and sending the reciepts to my fucking email and you claiming" at bounding box center [1228, 593] width 264 height 39
drag, startPoint x: 1220, startPoint y: 608, endPoint x: 2102, endPoint y: 709, distance: 887.2
click html "[PERSON_NAME] Active Ask us anything, or share your feedback. [DATE] hi, ive ma…"
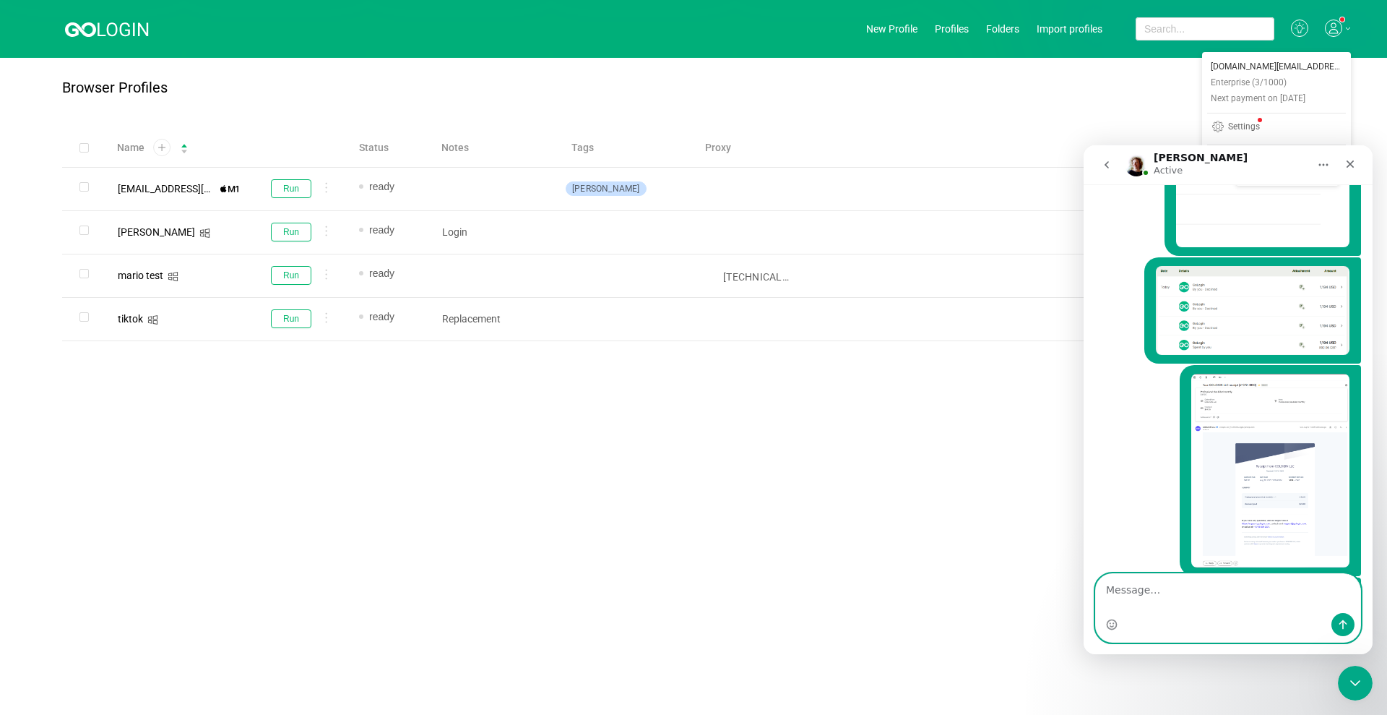
scroll to position [4659, 0]
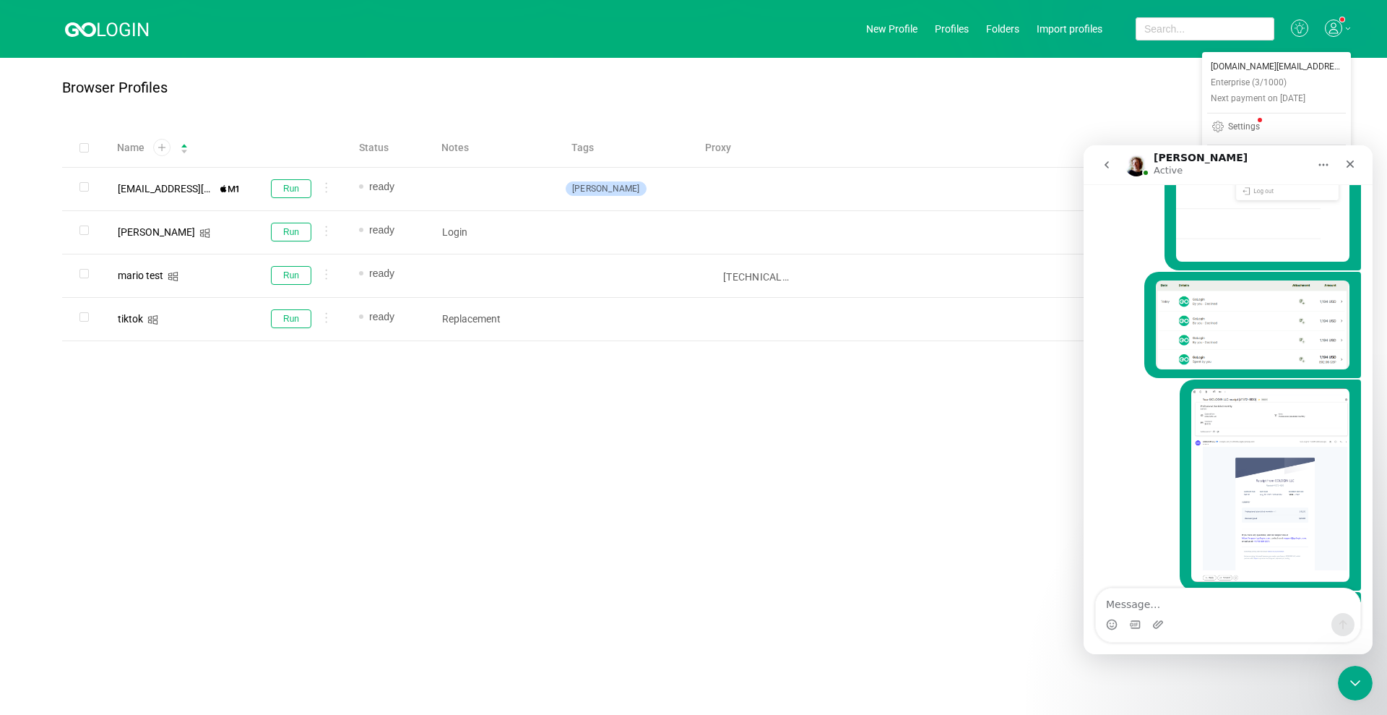
click at [970, 72] on div "Browser Profiles Share Profile Add to Folder Edit extensions Clone Edit tags Up…" at bounding box center [693, 234] width 1387 height 352
click at [1332, 29] on icon at bounding box center [1333, 31] width 9 height 5
click at [1254, 126] on div "Settings" at bounding box center [1244, 128] width 32 height 12
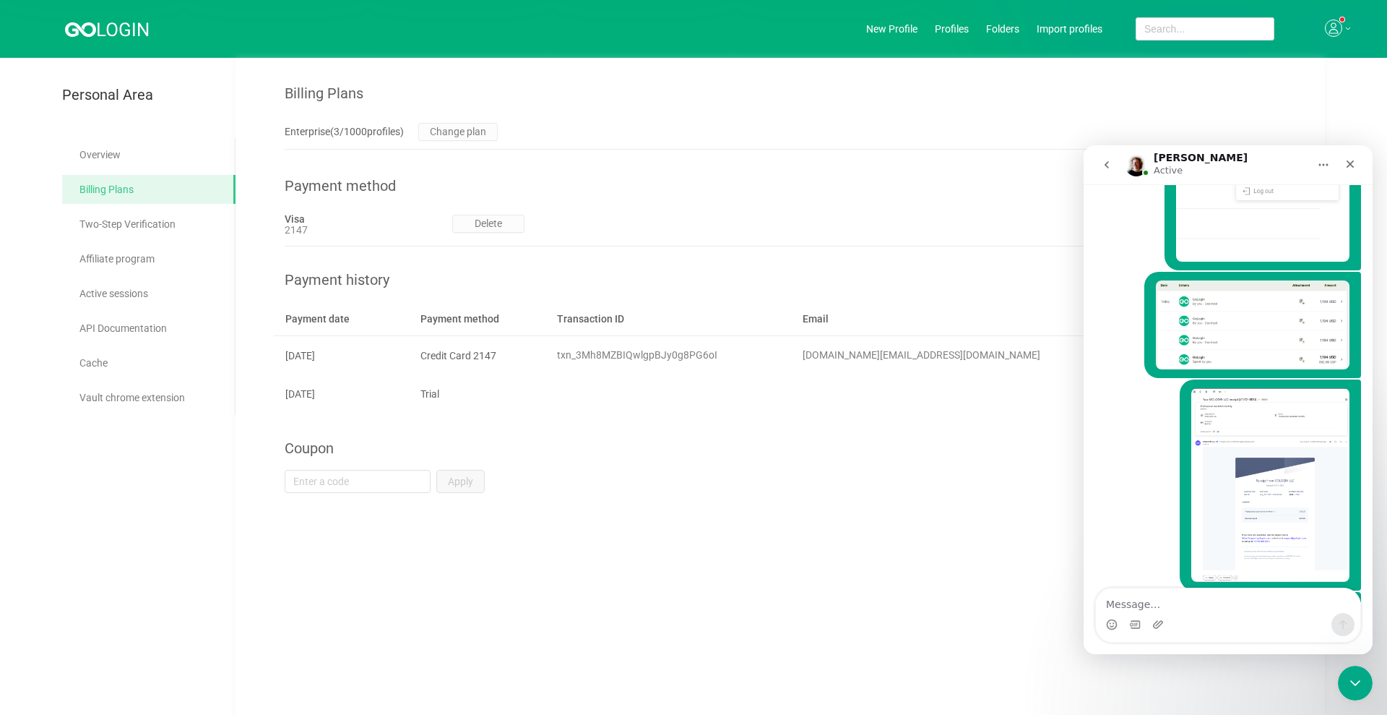
click at [1201, 114] on div "Billing Plans Enterprise ( 3 / 1000 profiles) Change plan Payment method Visa 2…" at bounding box center [805, 275] width 1040 height 435
click at [1050, 98] on div "Billing Plans" at bounding box center [805, 79] width 1040 height 43
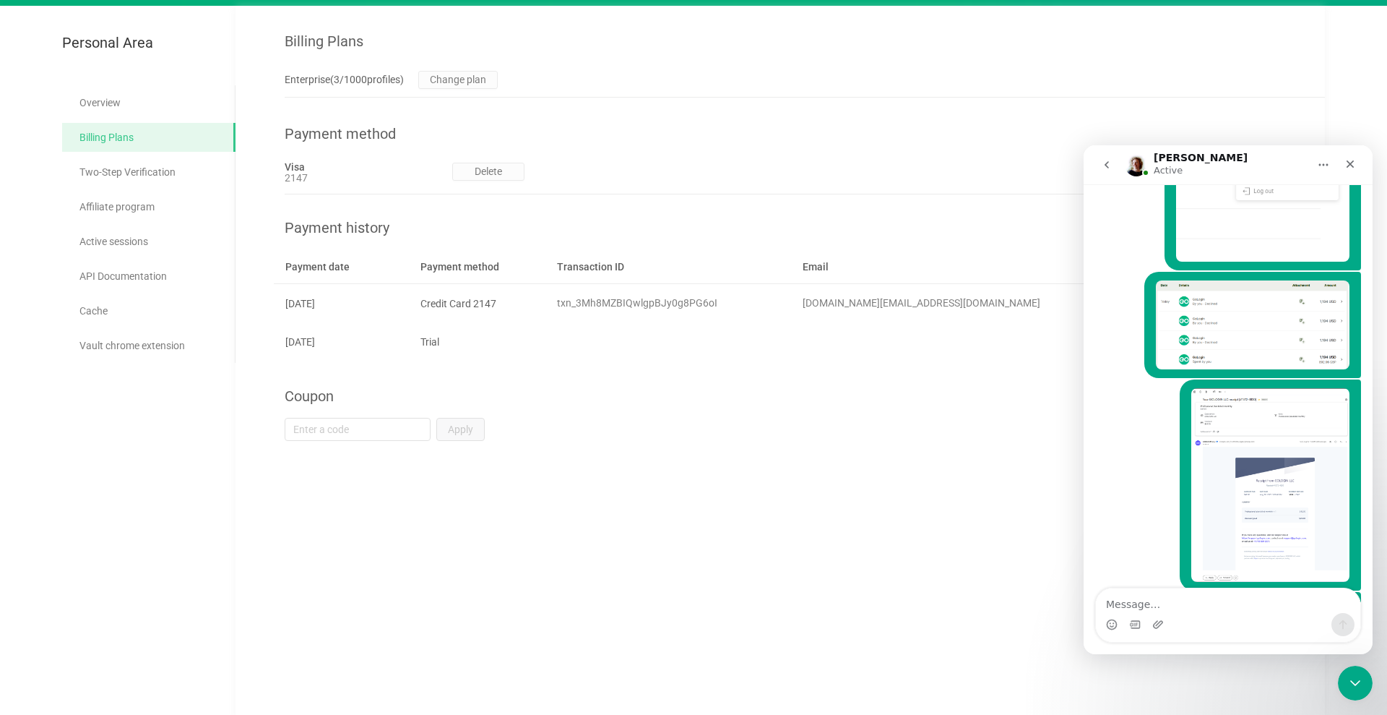
scroll to position [58, 0]
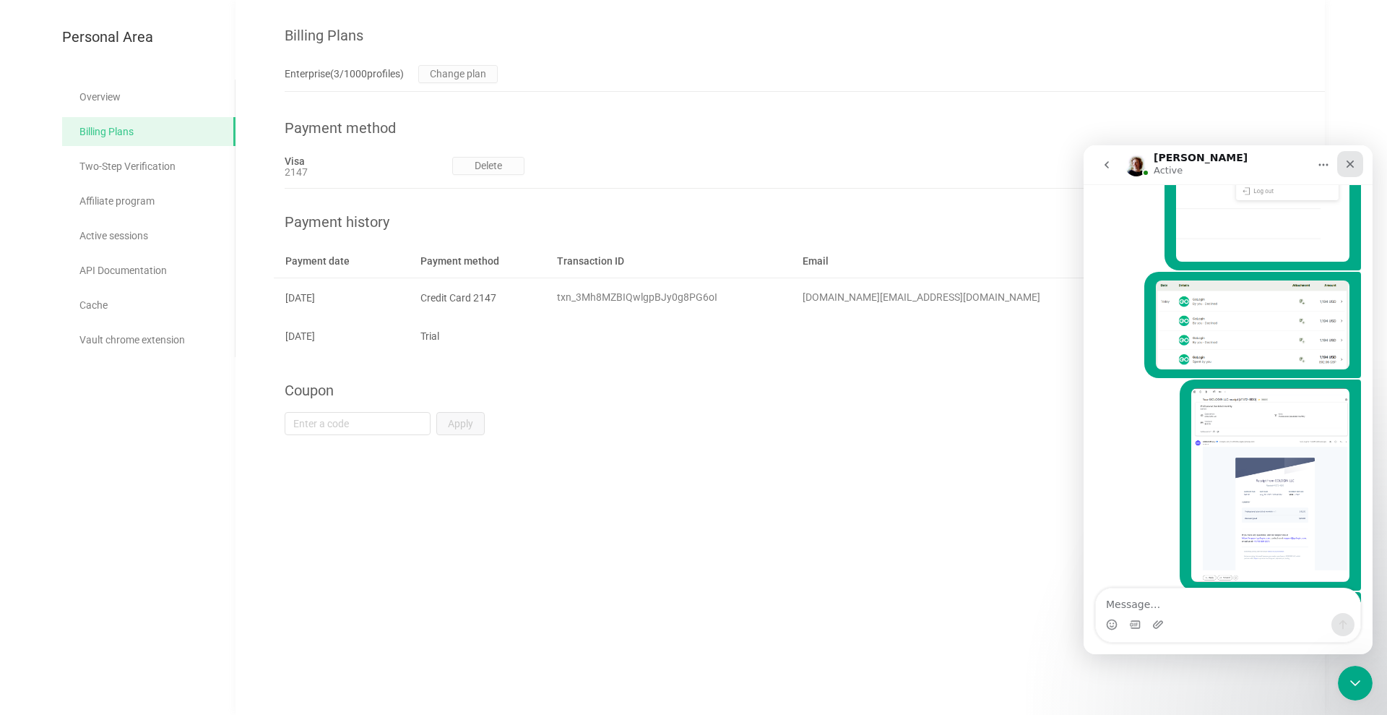
click at [1359, 165] on div "Close" at bounding box center [1350, 164] width 26 height 26
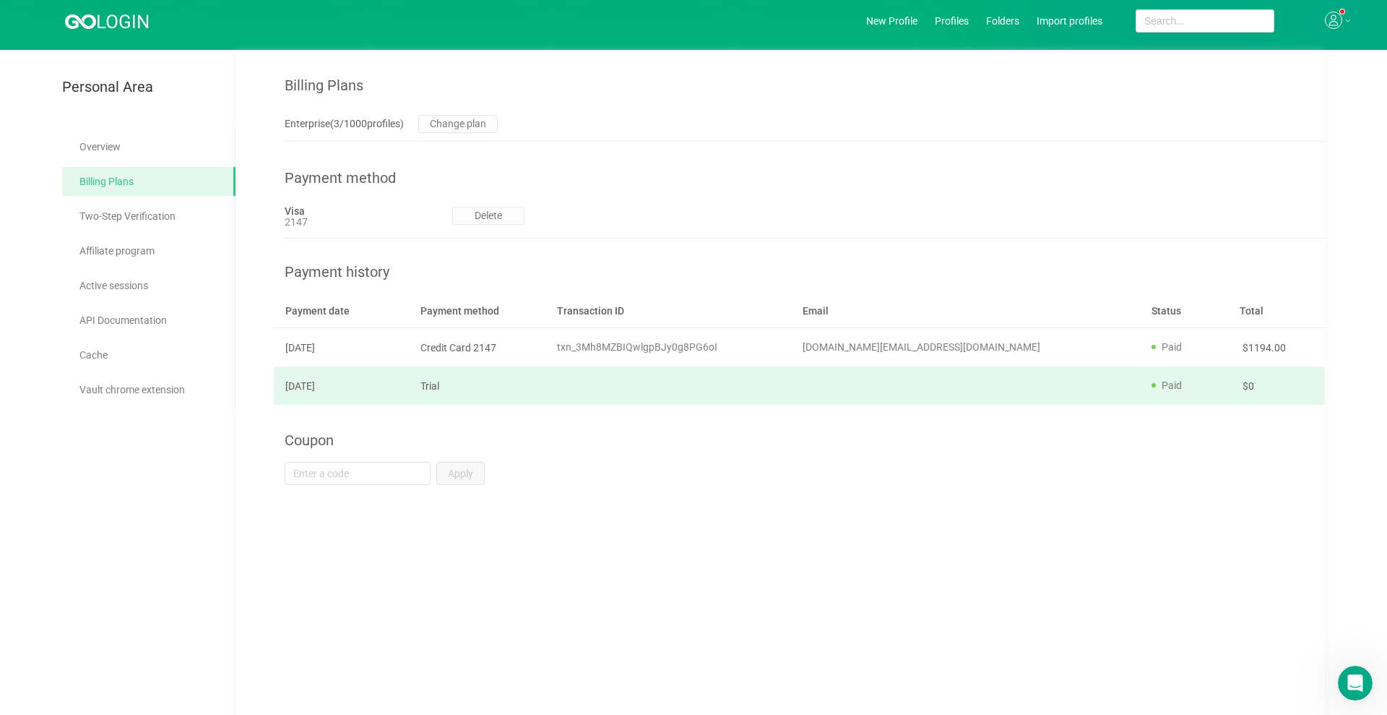
scroll to position [0, 0]
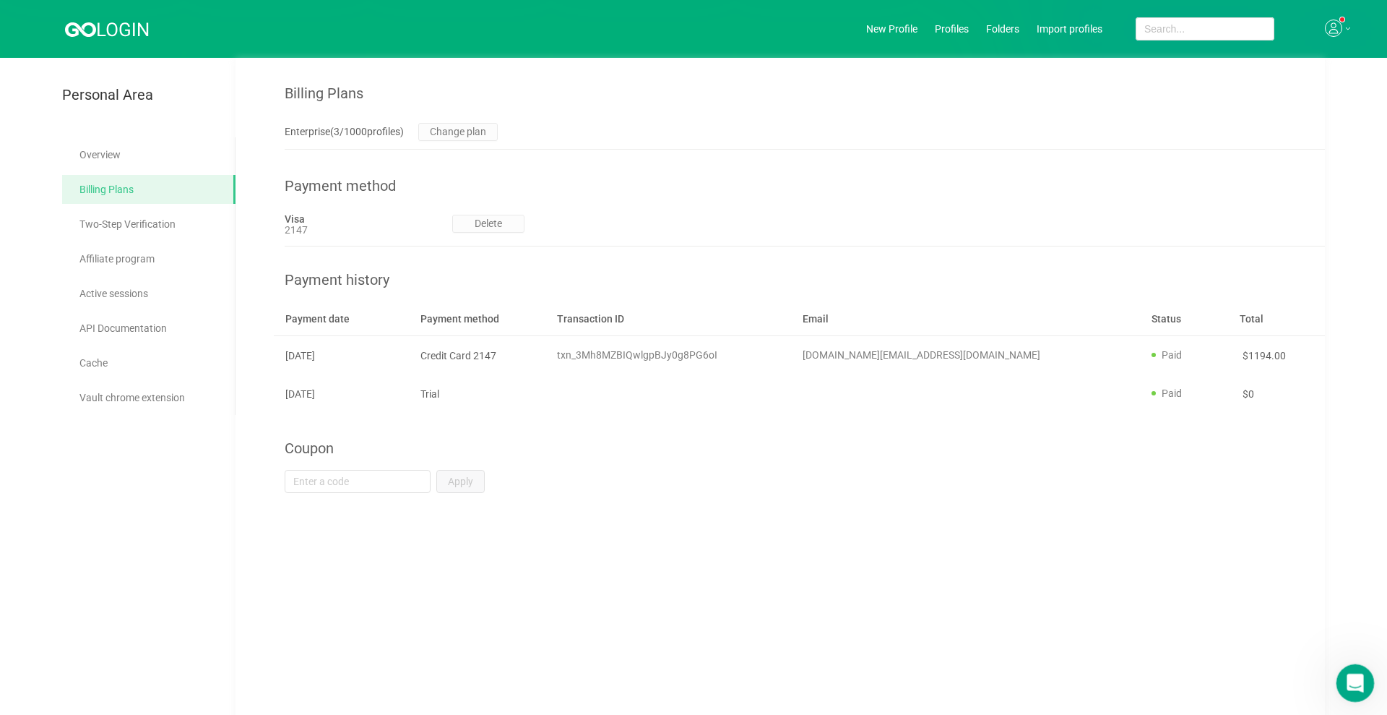
click at [1367, 666] on div "Open Intercom Messenger" at bounding box center [1353, 680] width 35 height 35
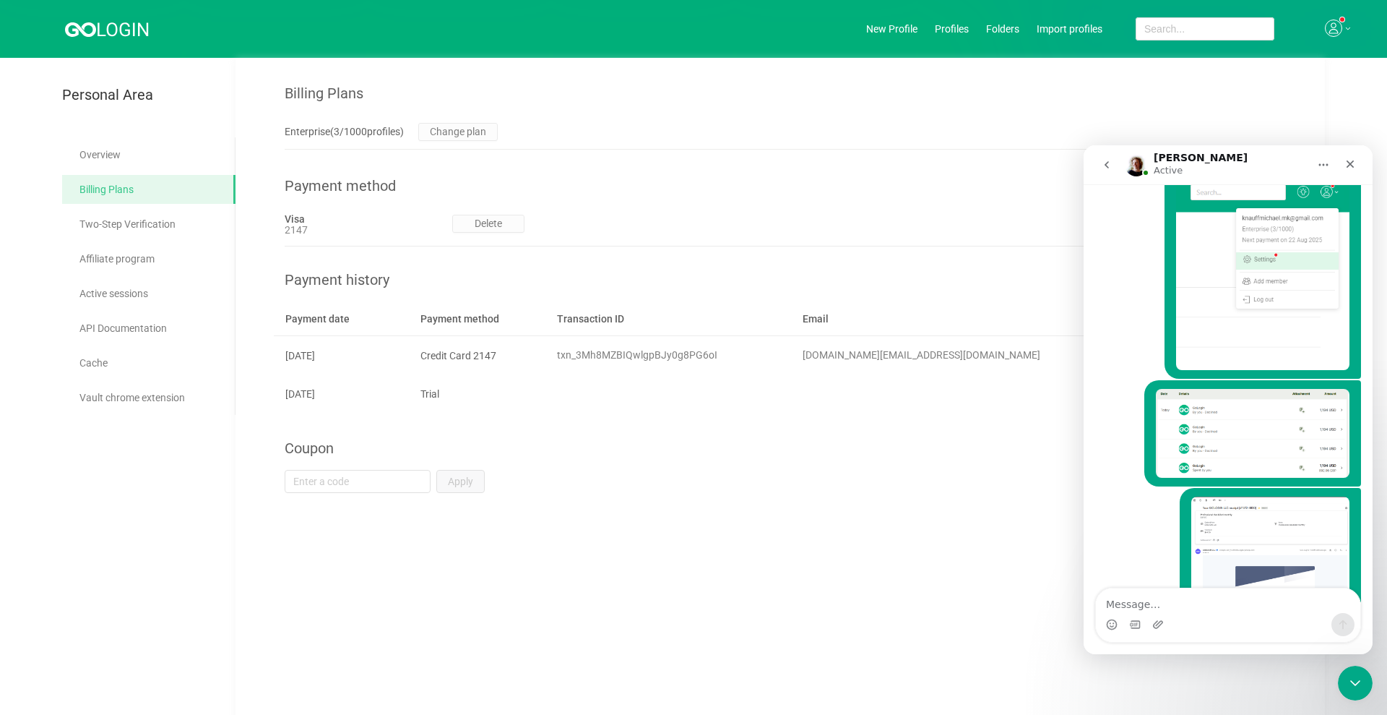
scroll to position [4659, 0]
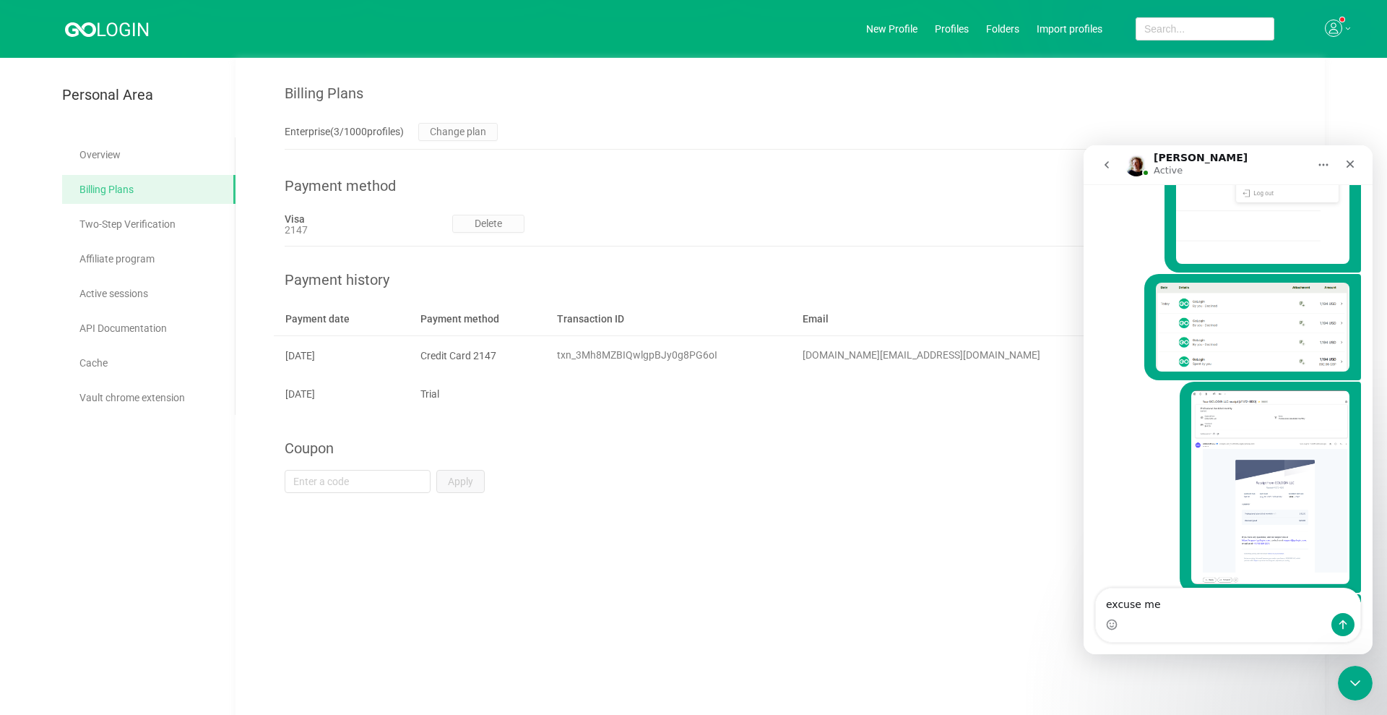
type textarea "excuse me?"
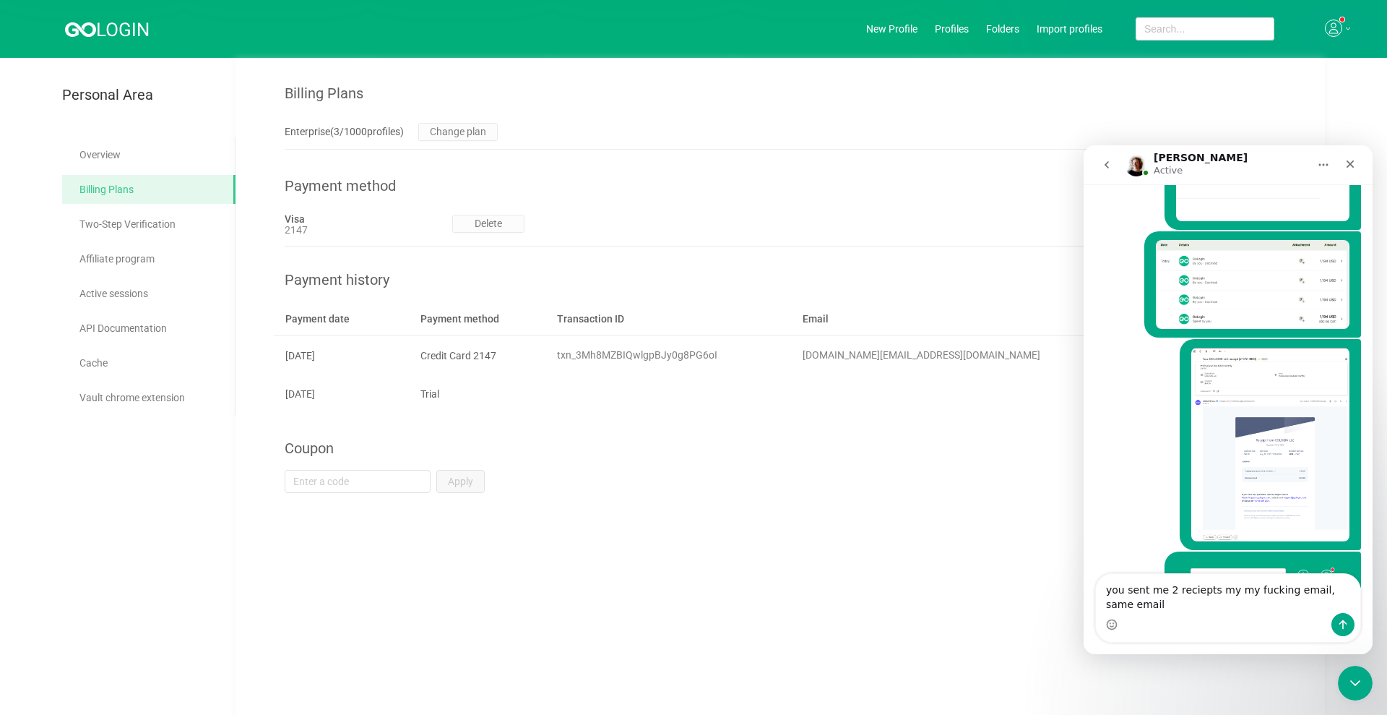
scroll to position [4716, 0]
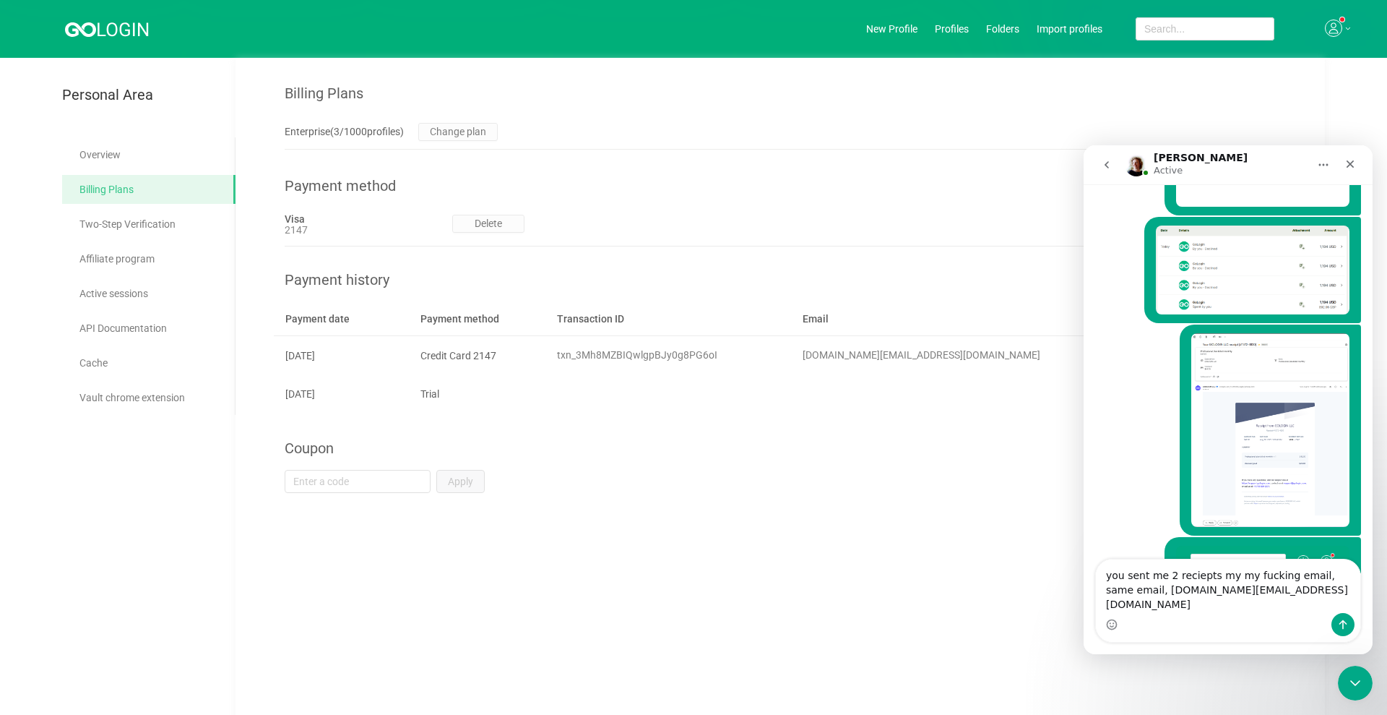
type textarea "you sent me 2 reciepts my my fucking email, same email, [DOMAIN_NAME][EMAIL_ADD…"
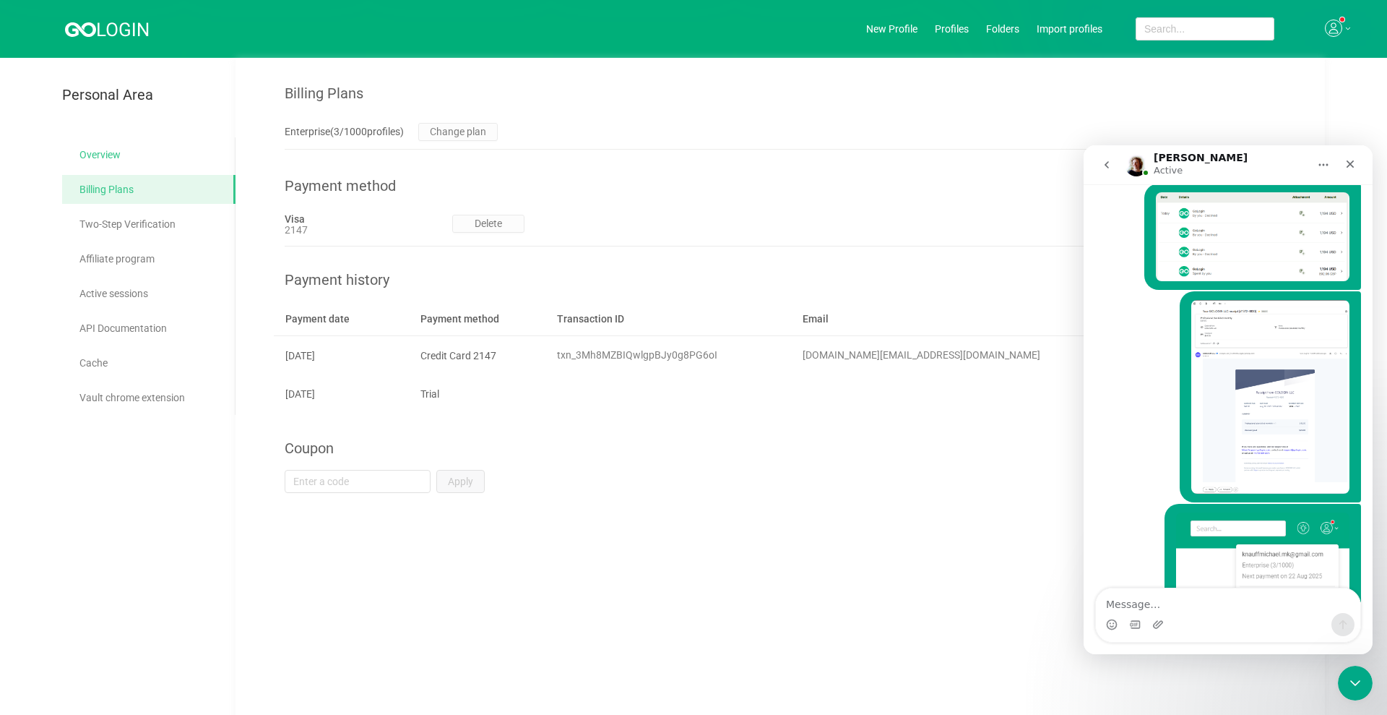
click at [97, 153] on link "Overview" at bounding box center [151, 154] width 144 height 29
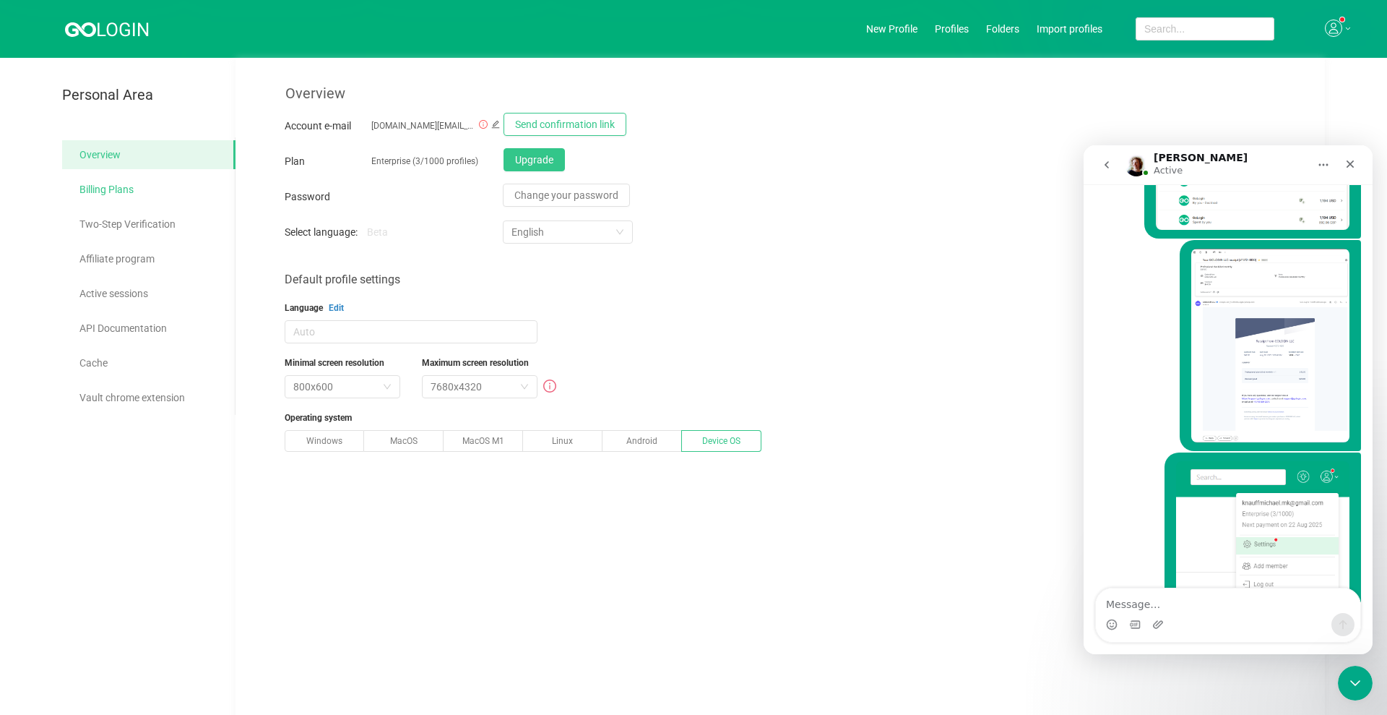
scroll to position [4805, 0]
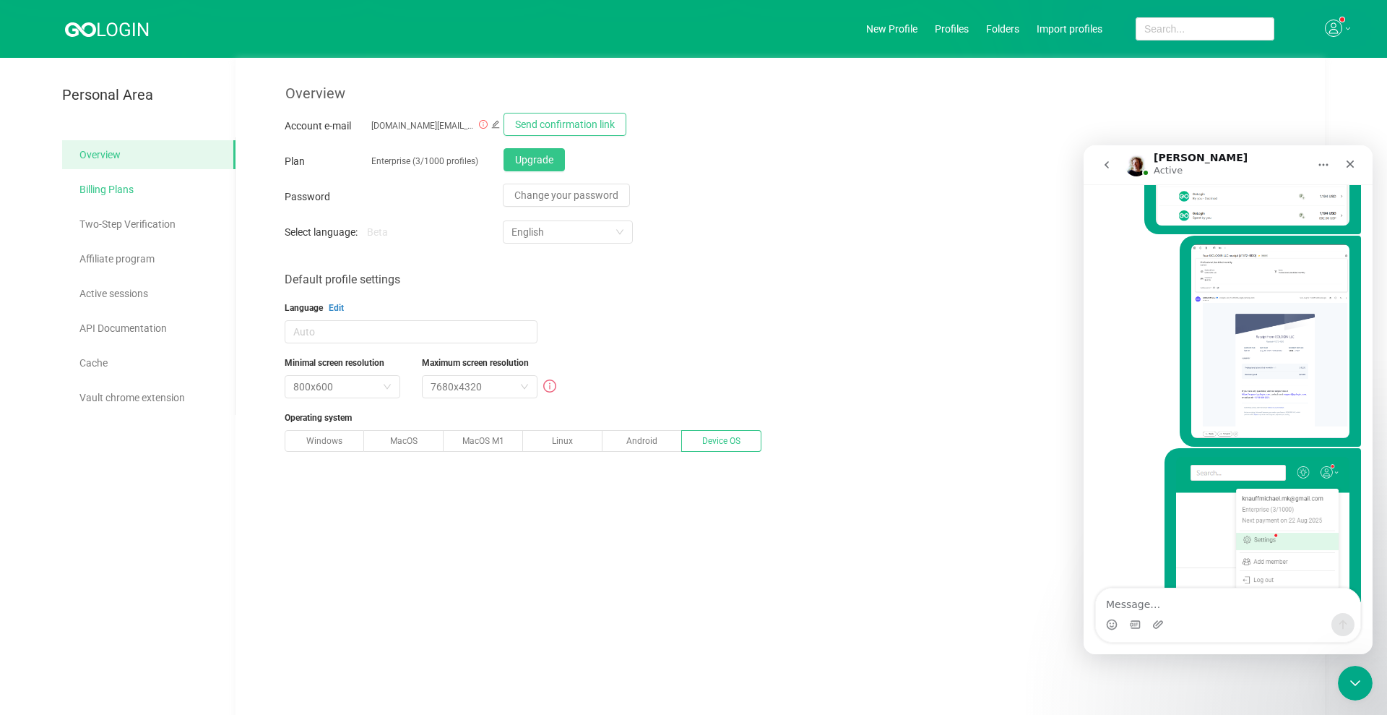
click at [139, 188] on link "Billing Plans" at bounding box center [151, 189] width 144 height 29
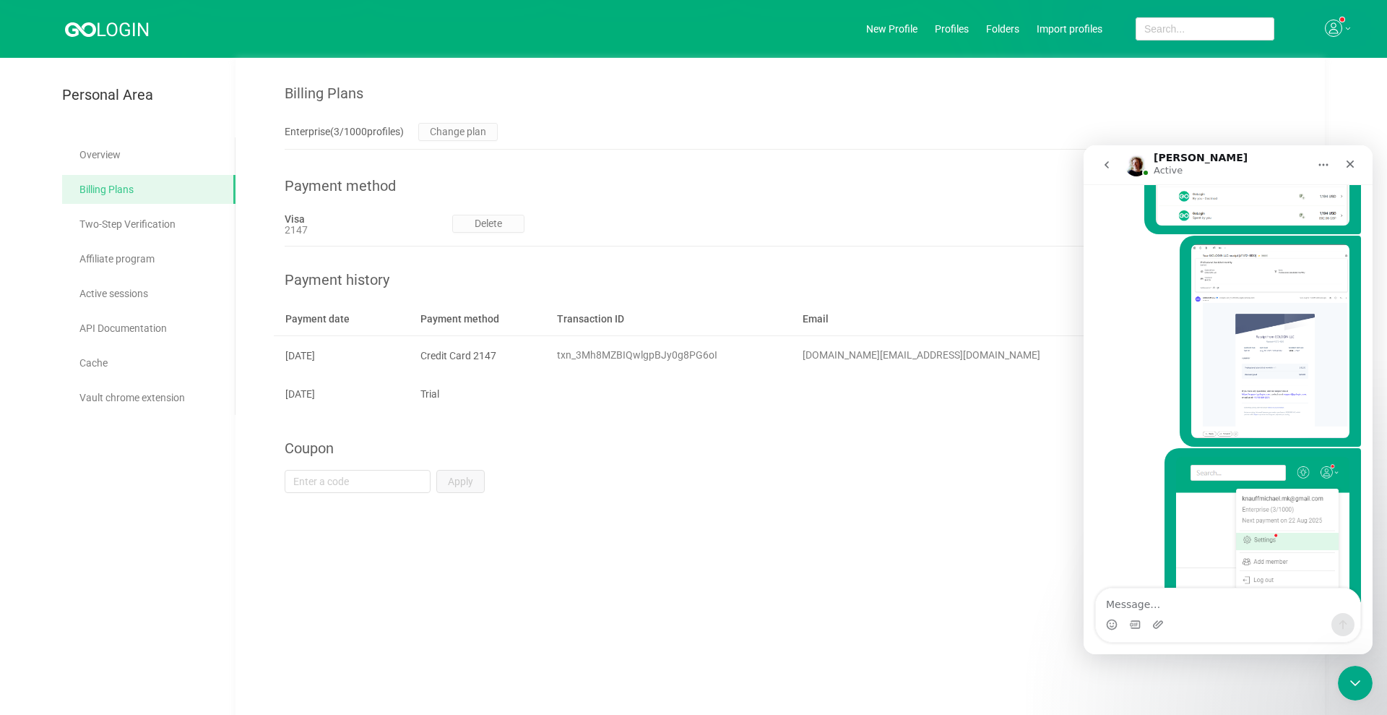
scroll to position [4750, 0]
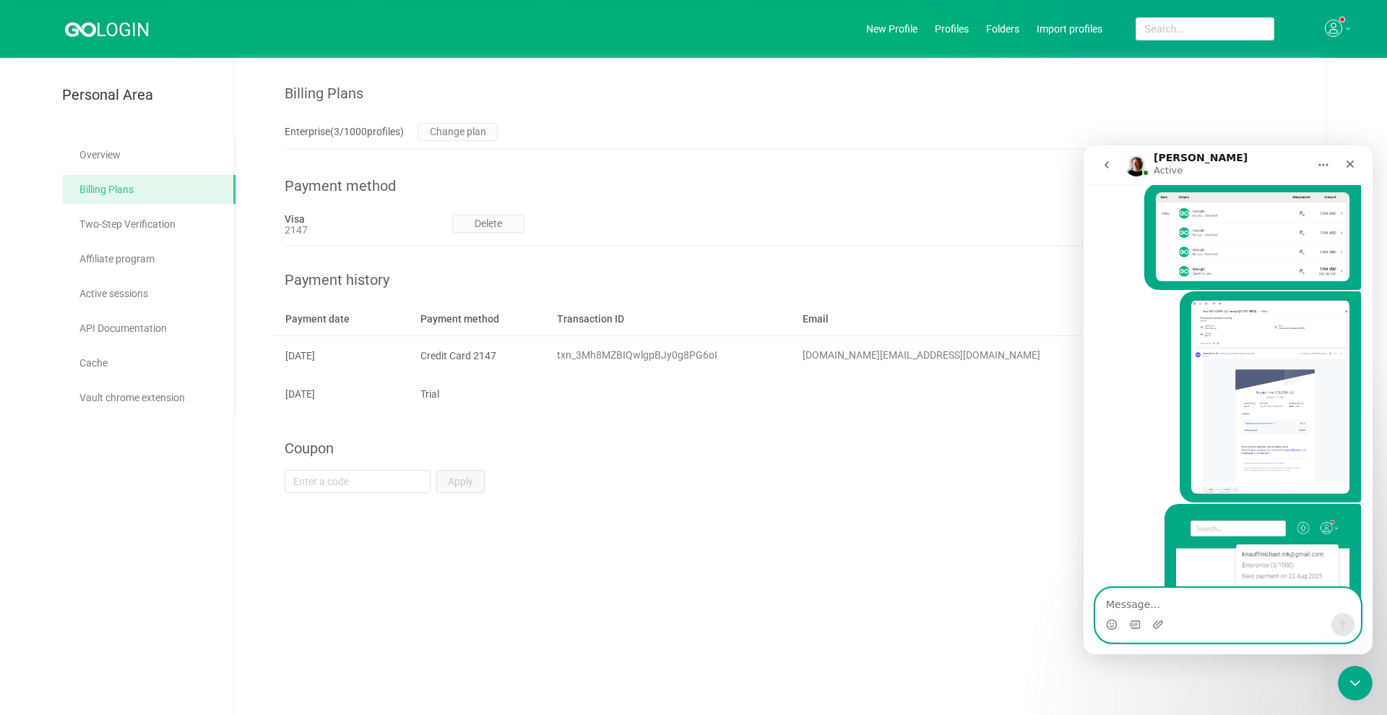
click at [1136, 596] on textarea "Message…" at bounding box center [1228, 600] width 264 height 25
type textarea "did you even look at the screenshots ?"
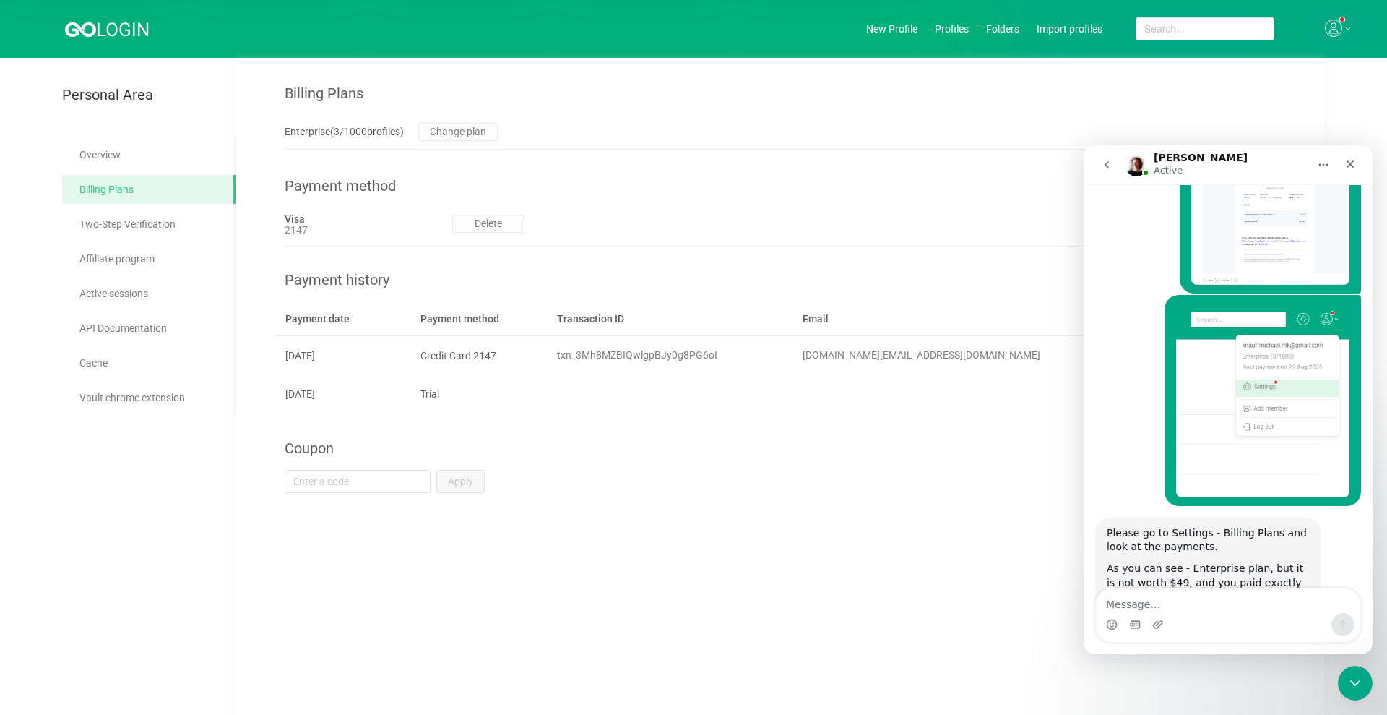
scroll to position [4997, 0]
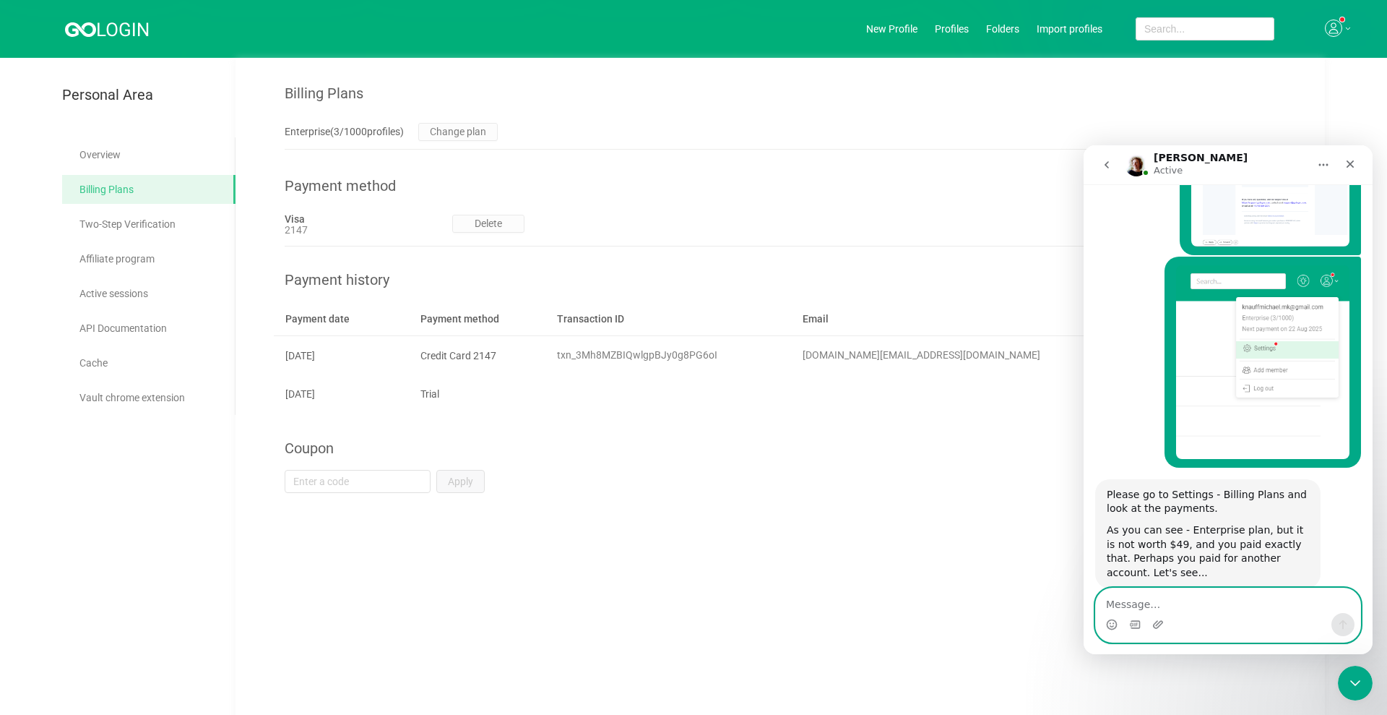
click at [1163, 593] on textarea "Message…" at bounding box center [1228, 600] width 264 height 25
click at [1178, 599] on textarea "Message…" at bounding box center [1228, 600] width 264 height 25
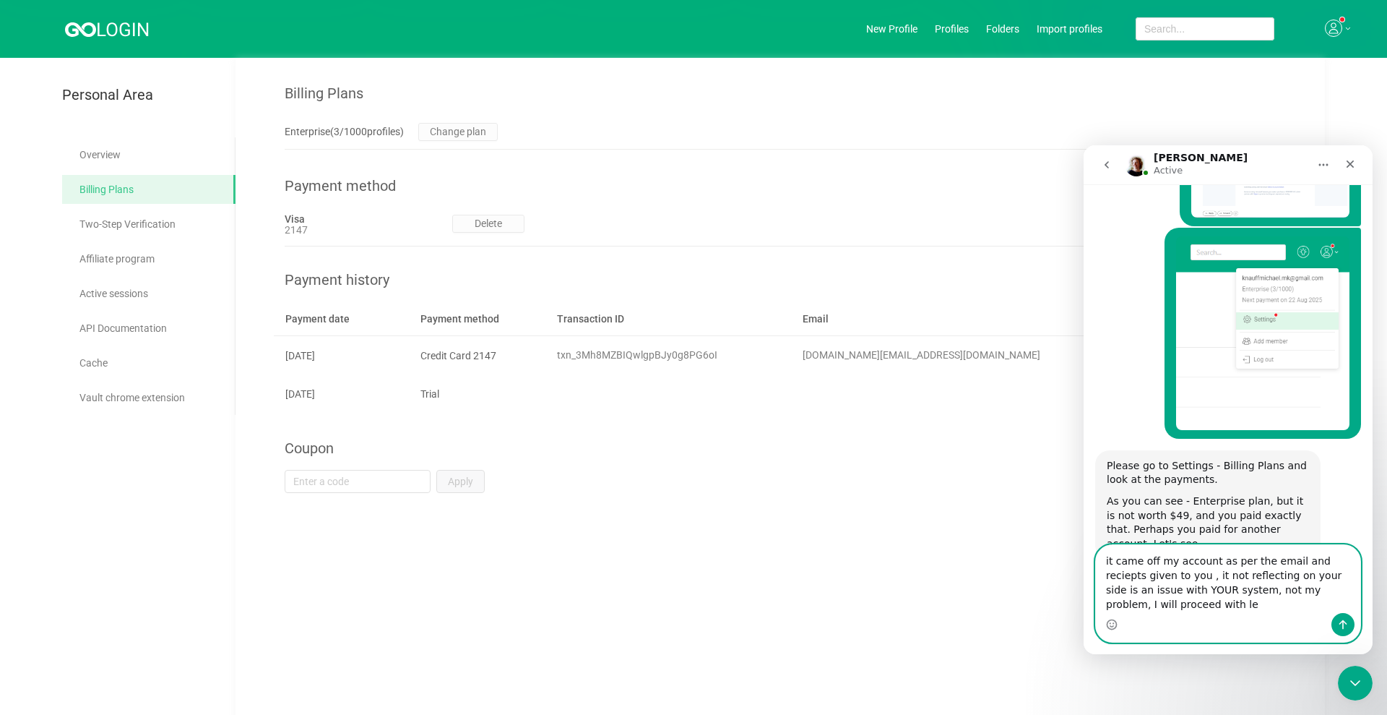
scroll to position [5040, 0]
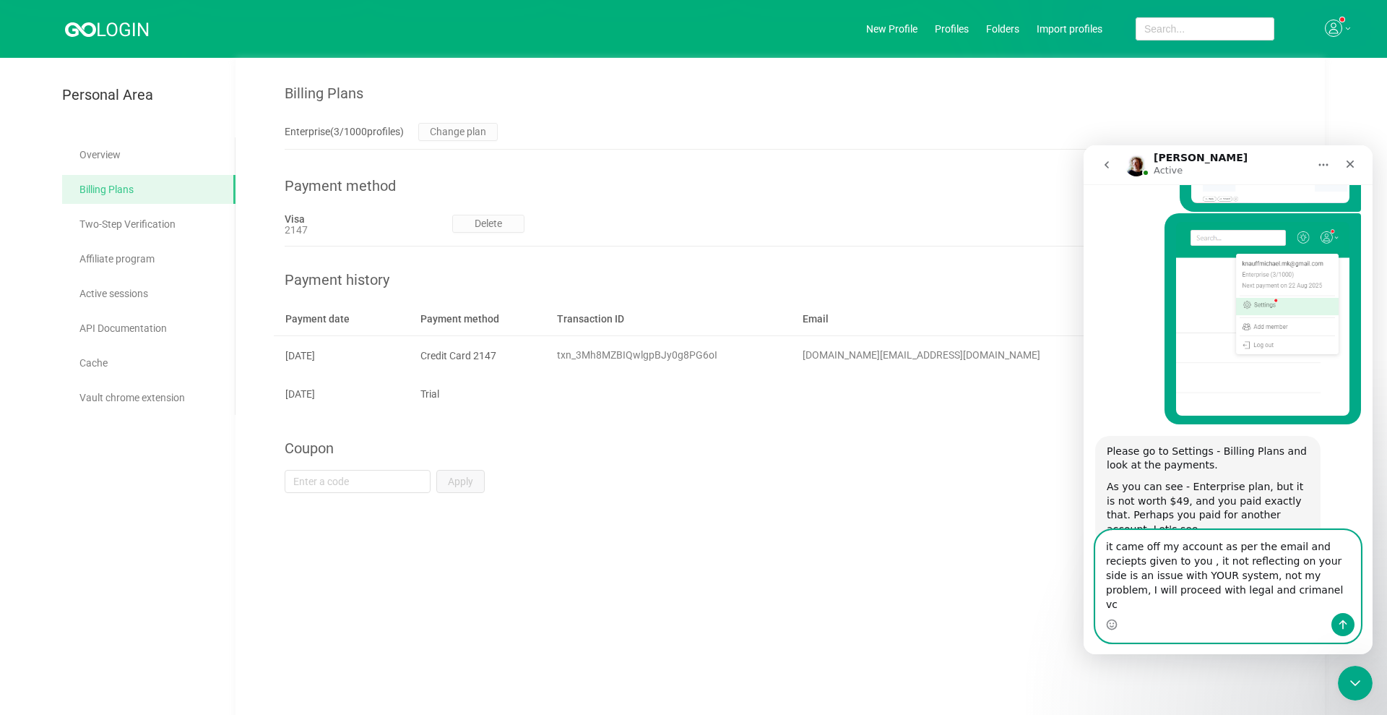
type textarea "it came off my account as per the email and reciepts given to you , it not refl…"
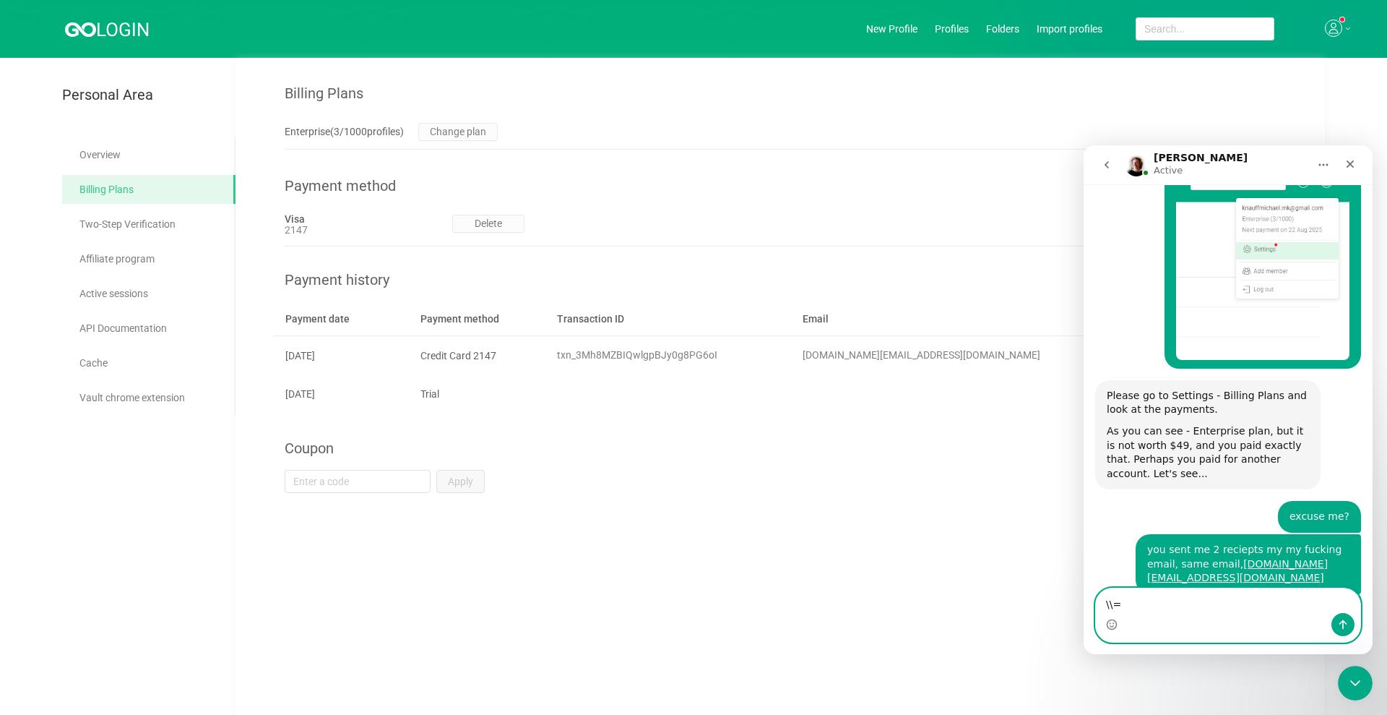
type textarea "\\"
type textarea "}"
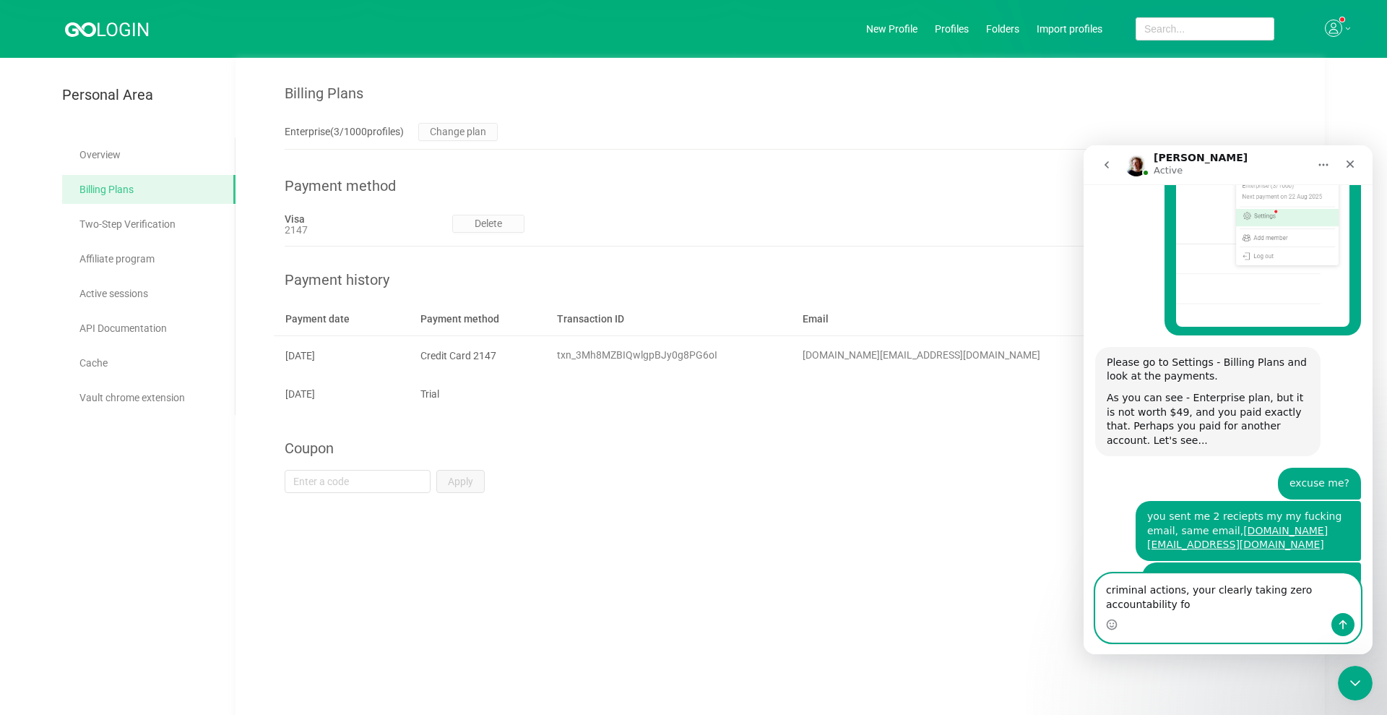
scroll to position [5143, 0]
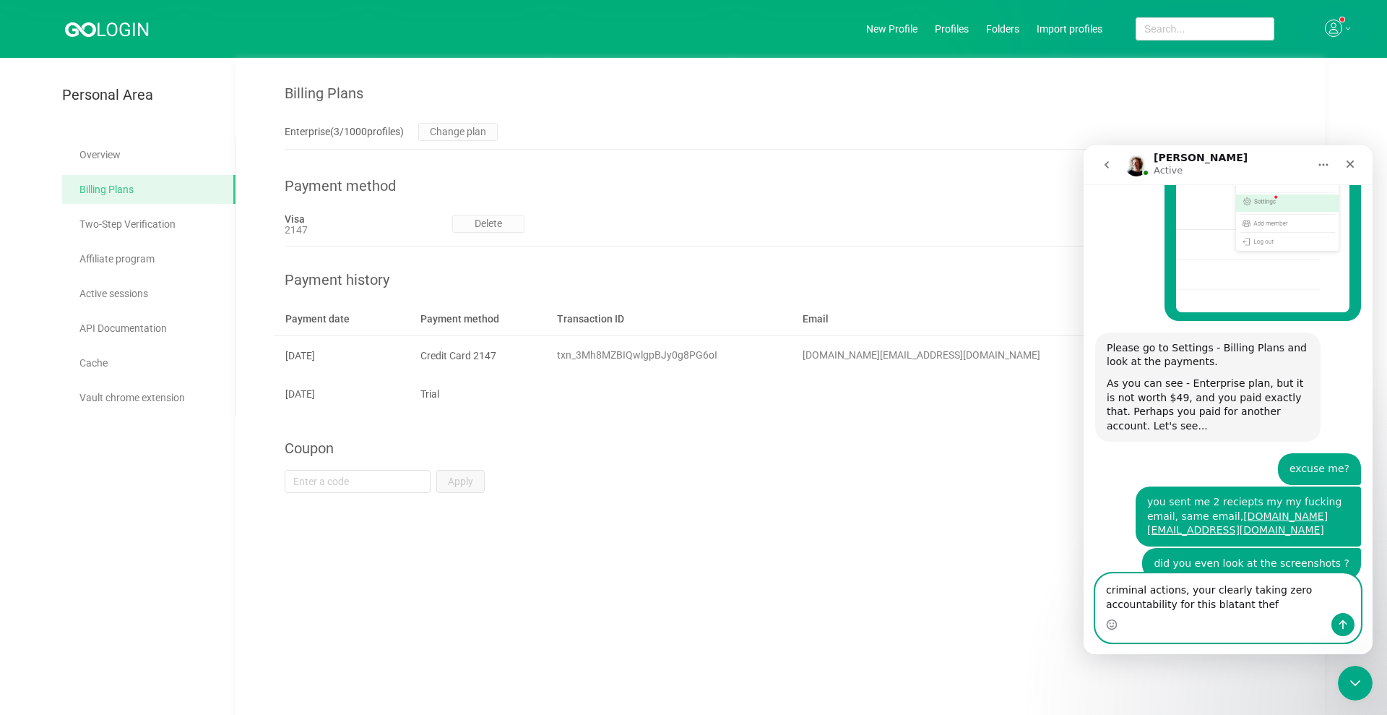
type textarea "criminal actions, your clearly taking zero accountability for this blatant theft"
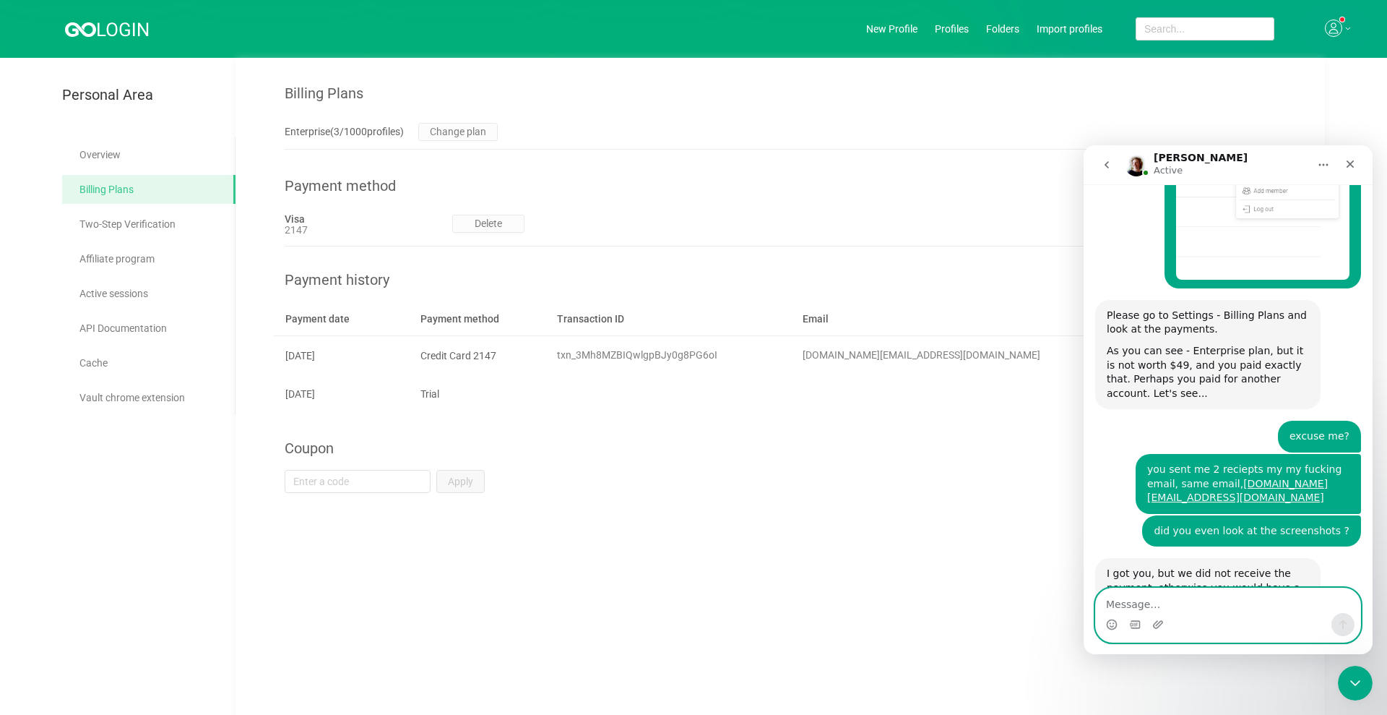
click at [1134, 608] on textarea "Message…" at bounding box center [1228, 600] width 264 height 25
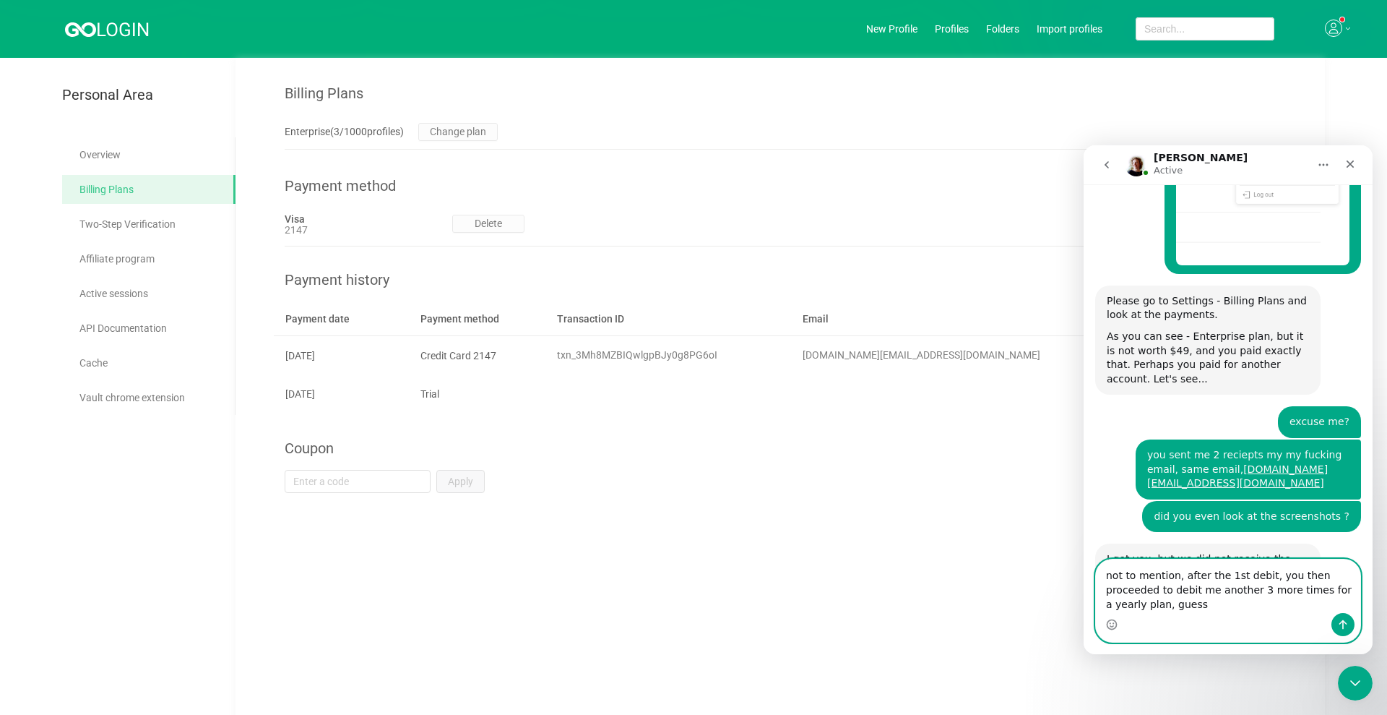
scroll to position [5205, 0]
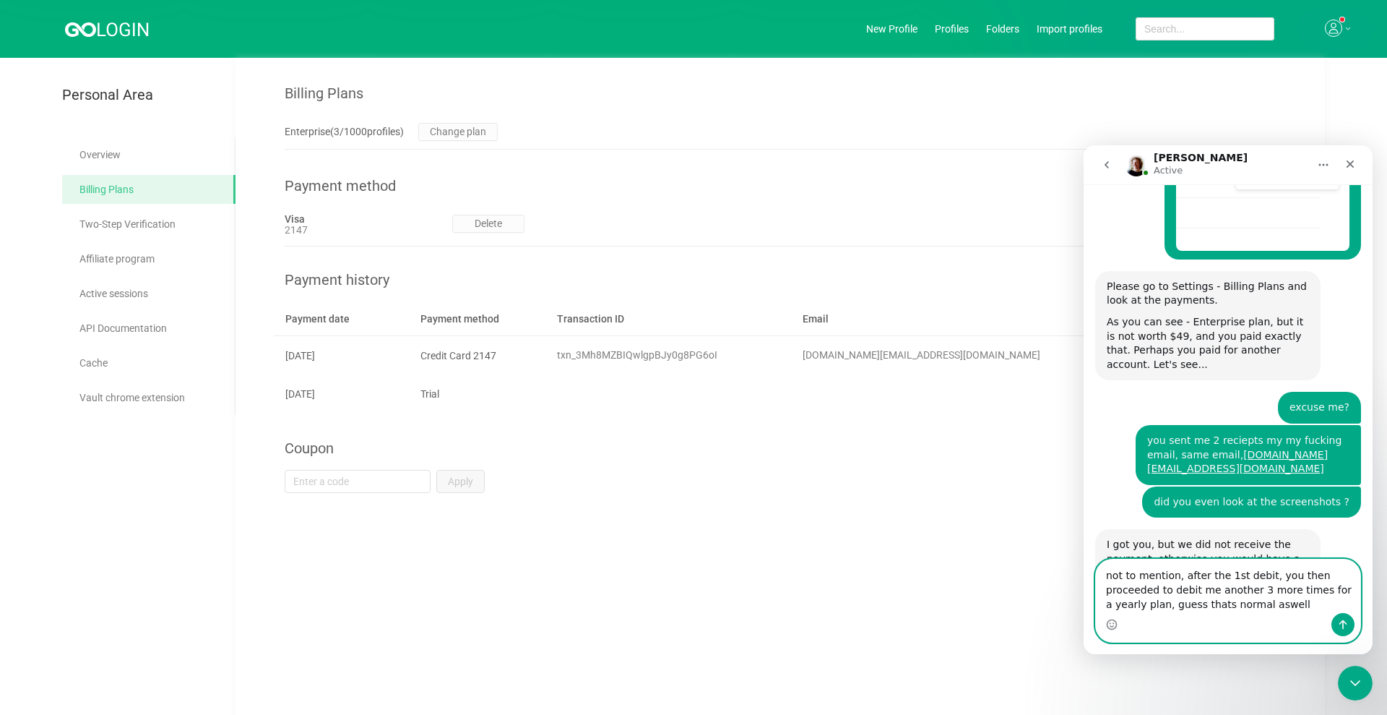
type textarea "not to mention, after the 1st debit, you then proceeded to debit me another 3 m…"
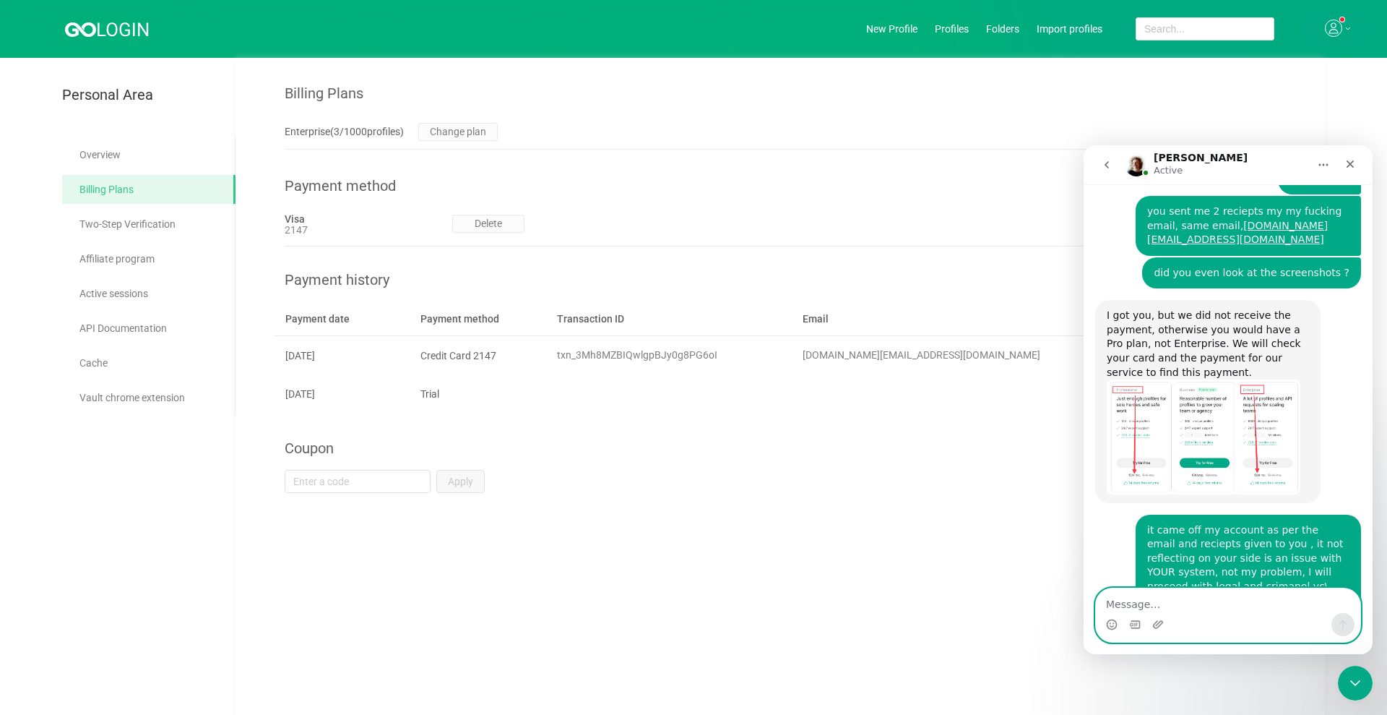
scroll to position [5490, 0]
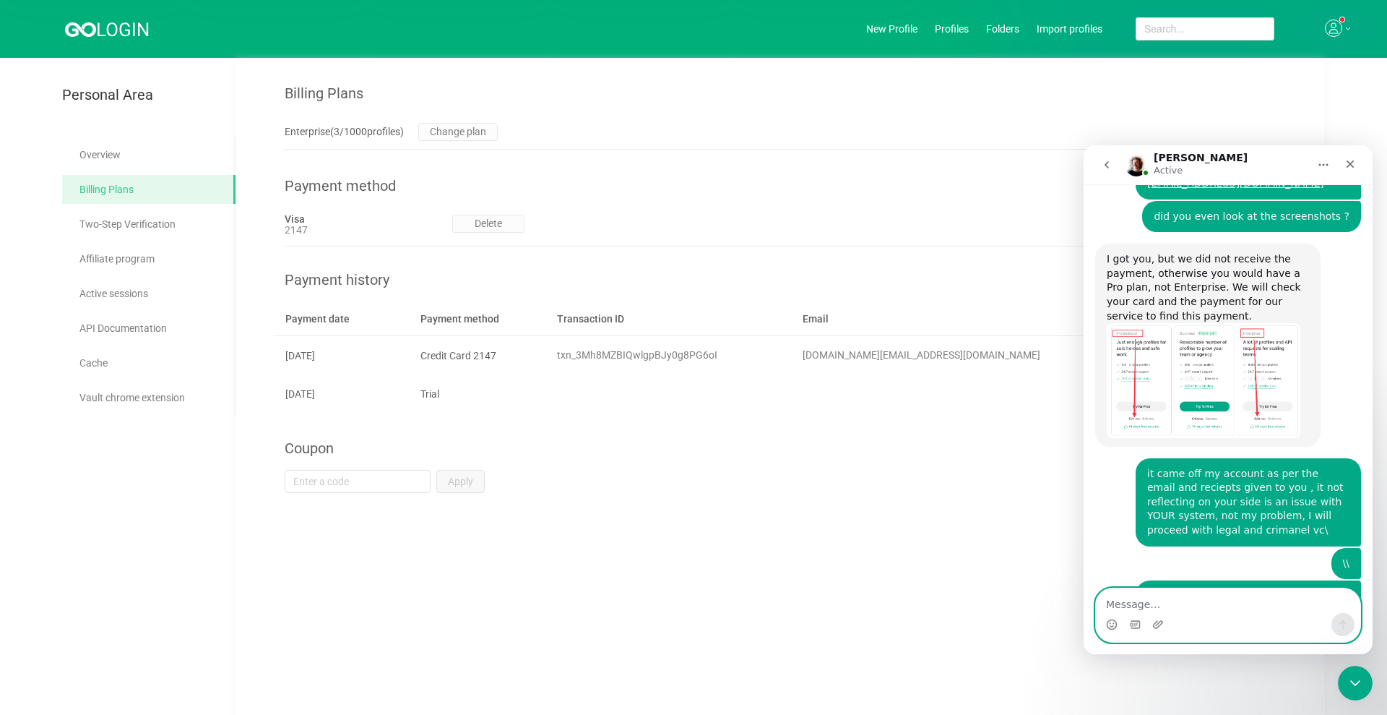
click at [1201, 606] on textarea "Message…" at bounding box center [1228, 600] width 264 height 25
type textarea "must be a magical Gologin company hey?"
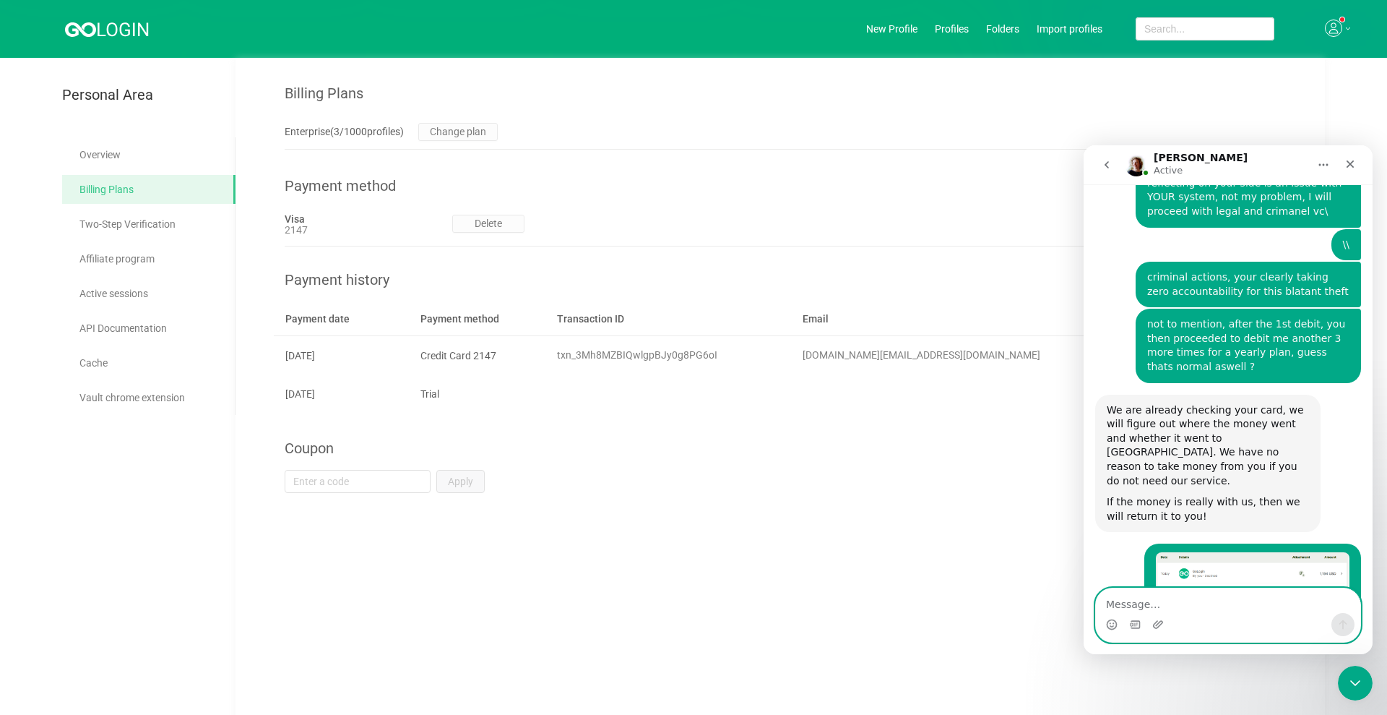
scroll to position [5816, 0]
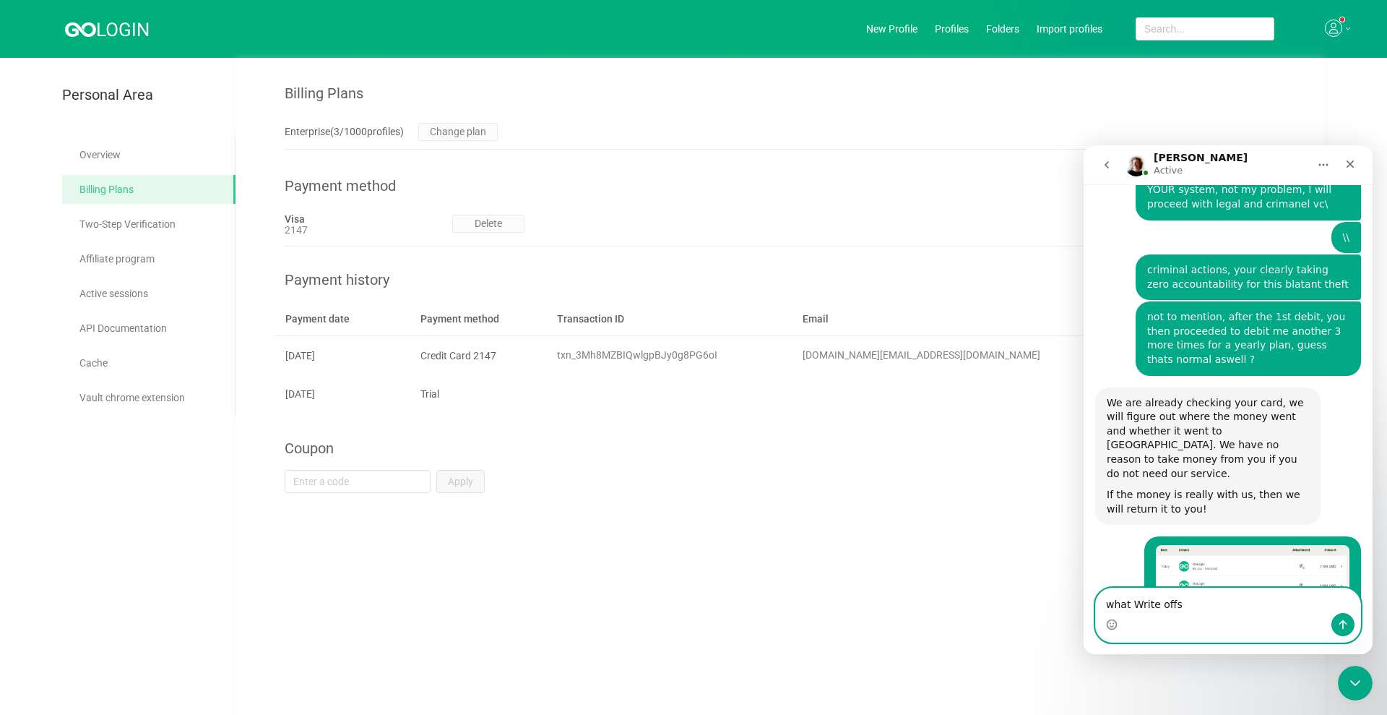
type textarea "what Write offs ?"
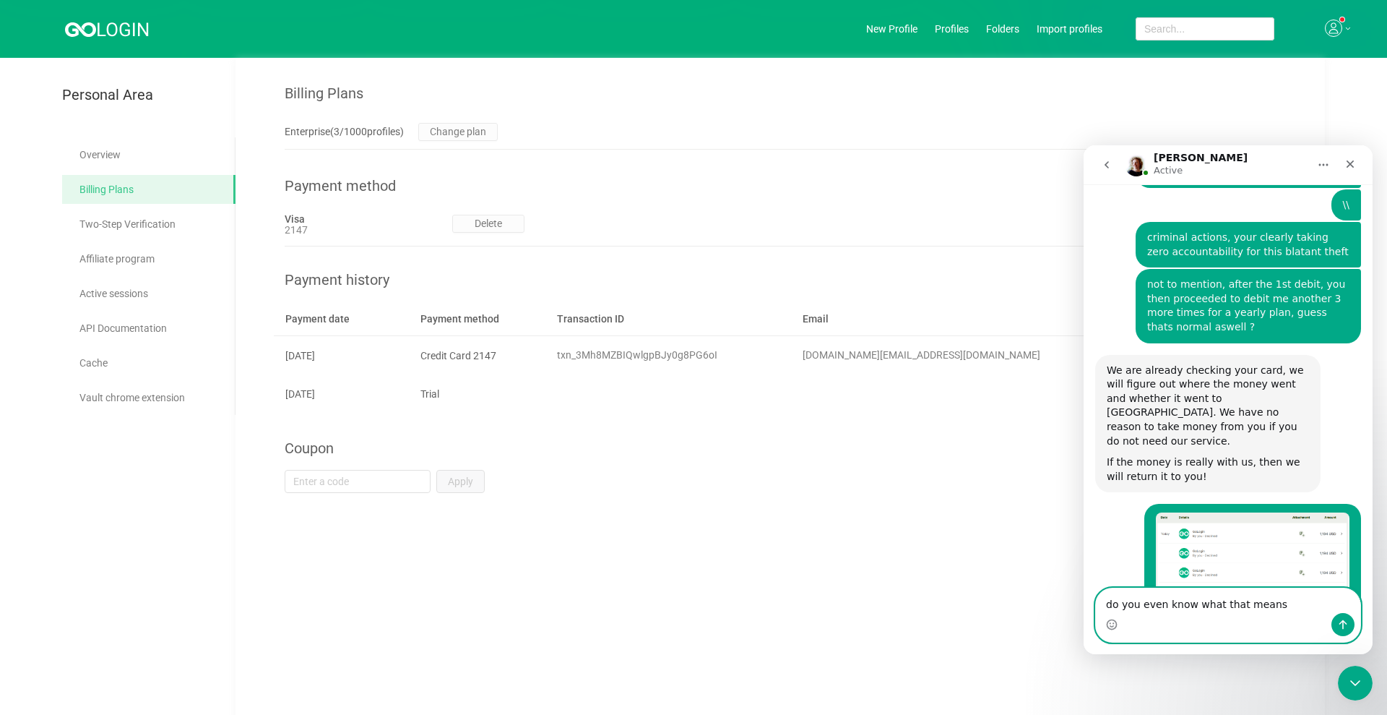
type textarea "do you even know what that means?"
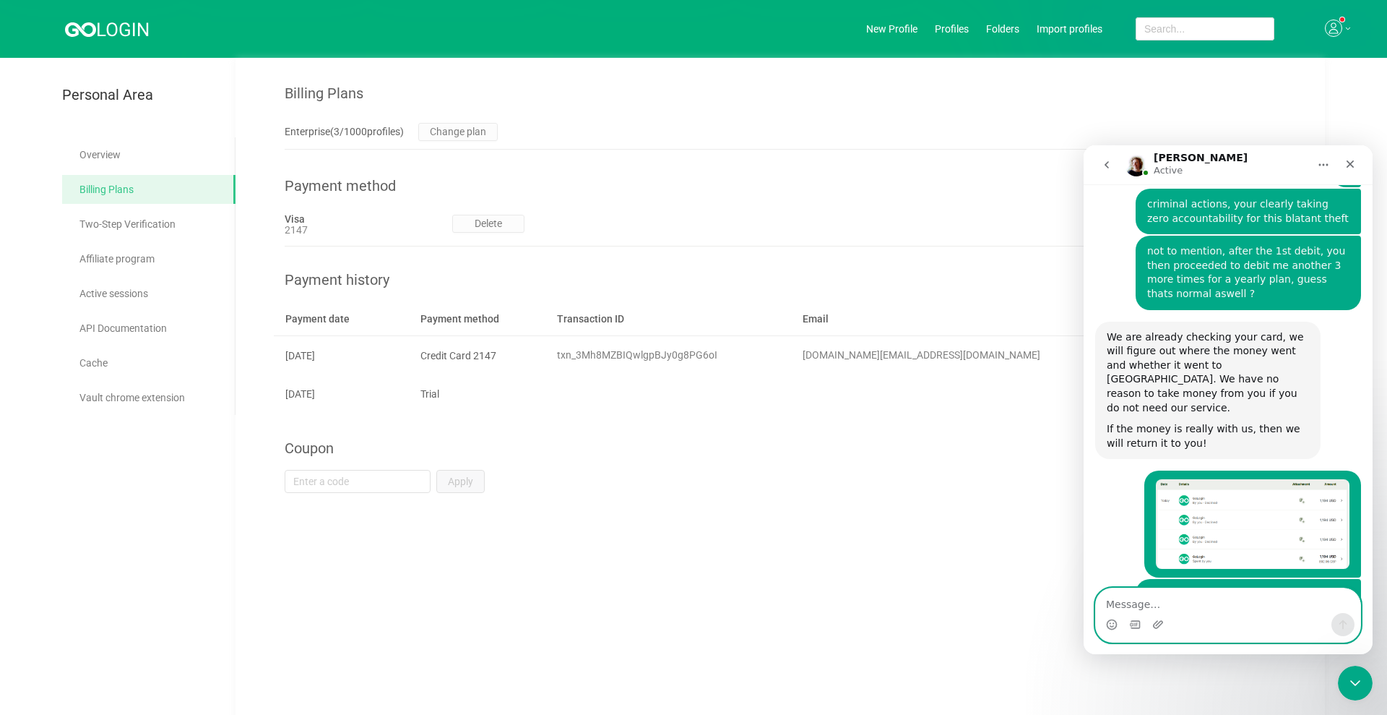
type textarea "i"
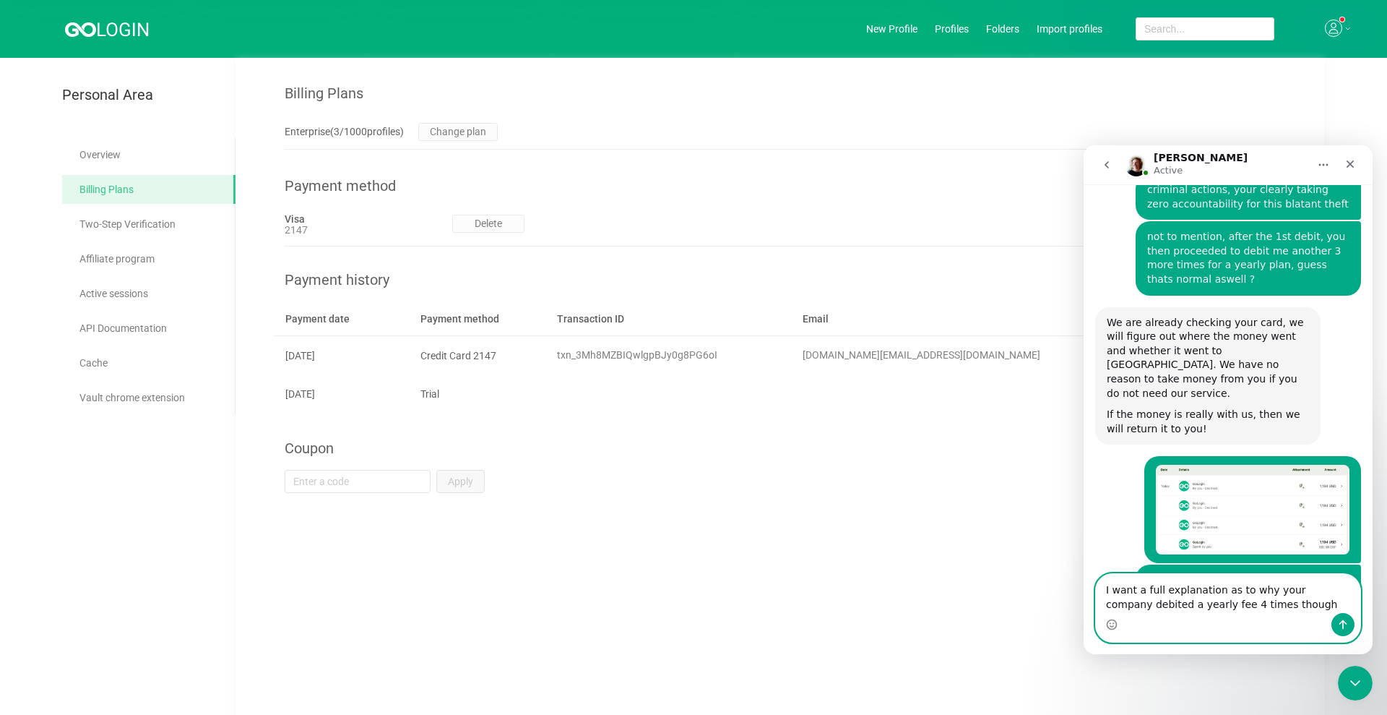
type textarea "I want a full explanation as to why your company debited a yearly fee 4 times t…"
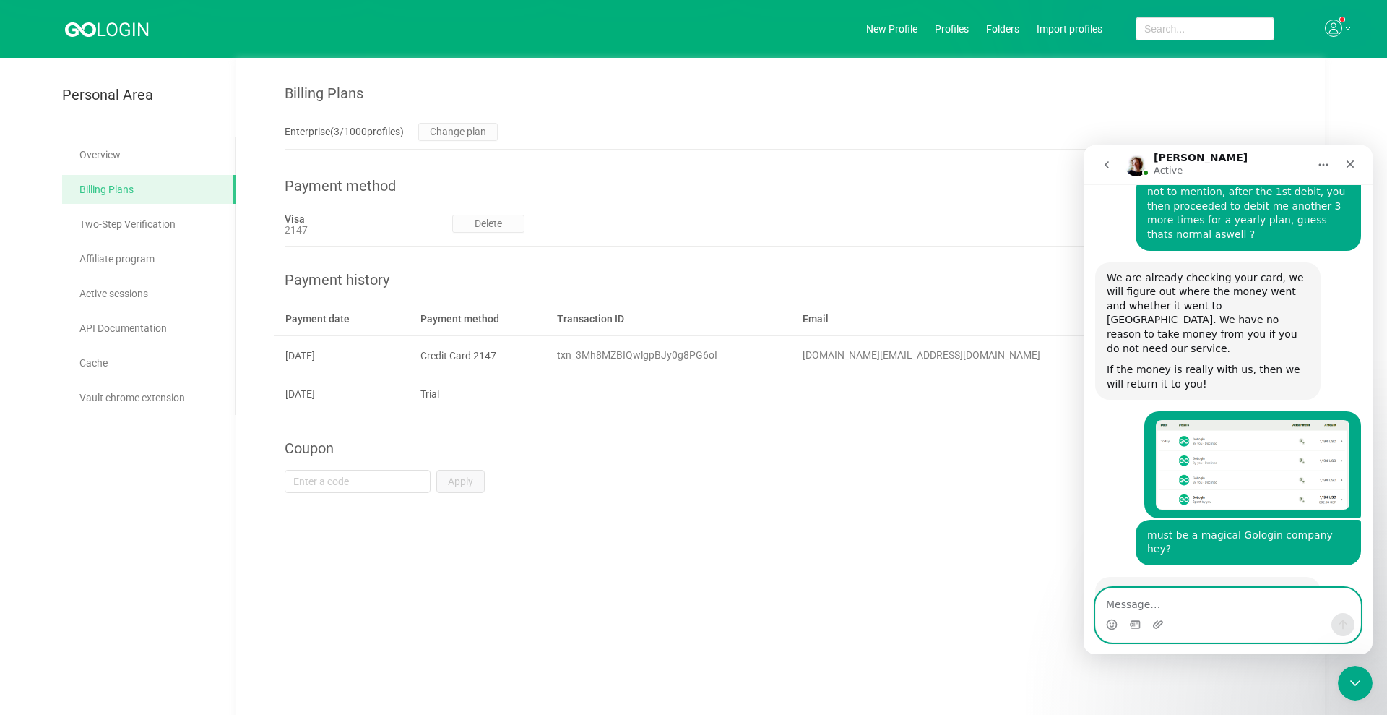
scroll to position [5943, 0]
